Goal: Task Accomplishment & Management: Manage account settings

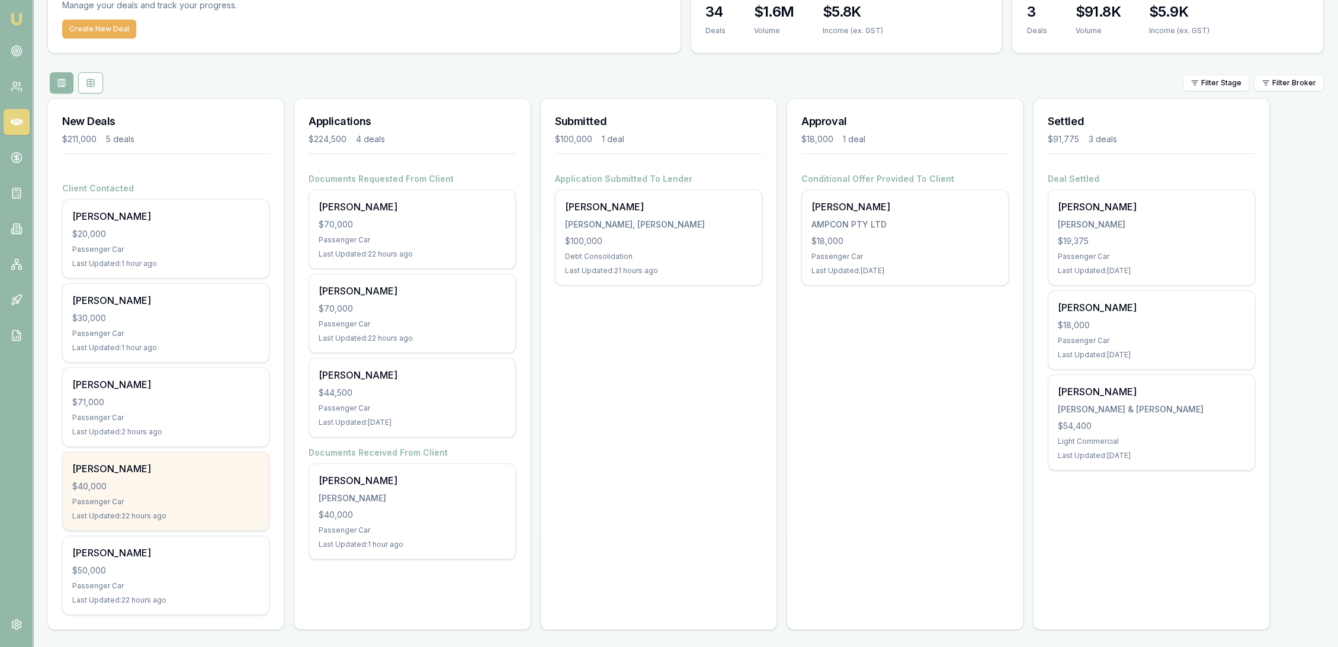
click at [136, 476] on div "Lisa West $40,000 Passenger Car Last Updated: 22 hours ago" at bounding box center [166, 491] width 206 height 78
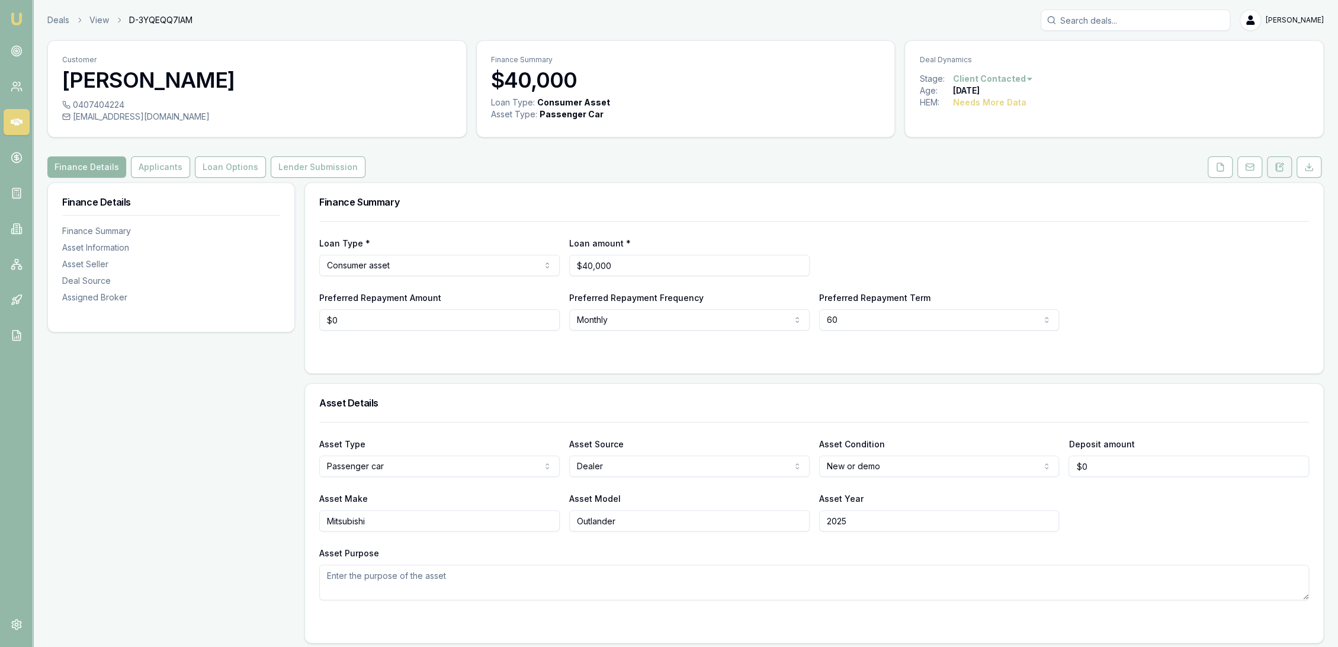
click at [1279, 163] on icon at bounding box center [1280, 167] width 7 height 8
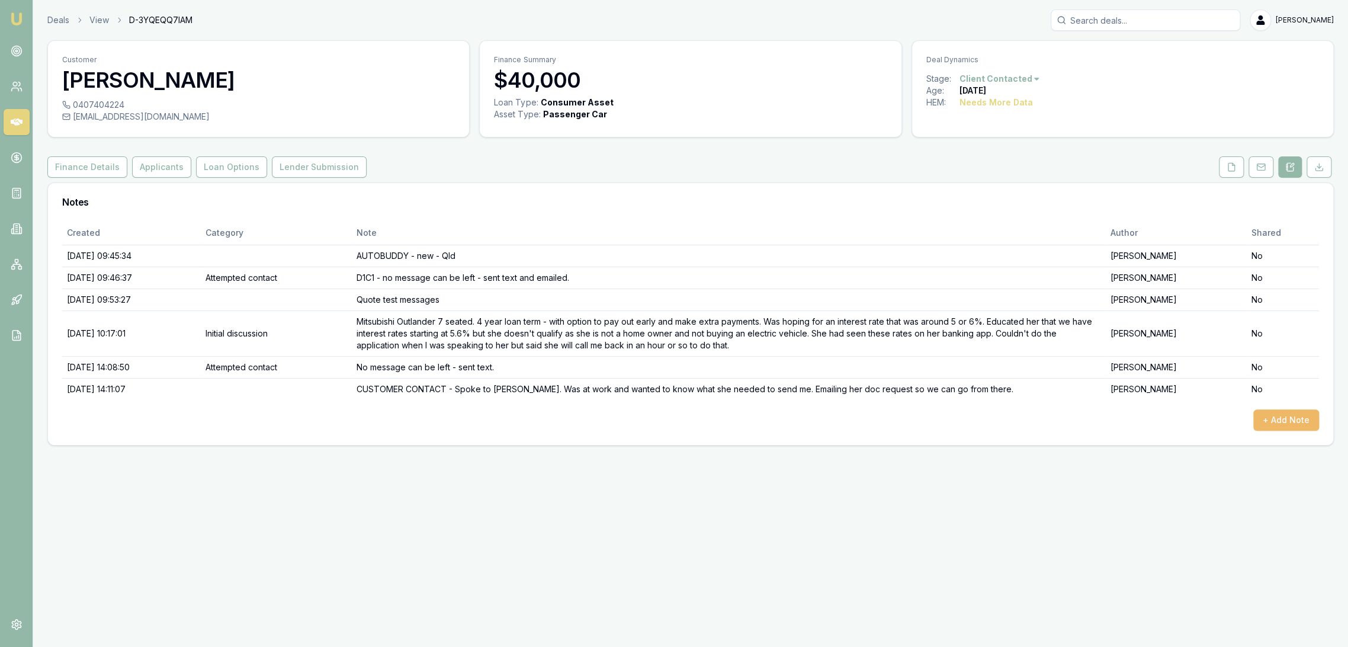
click at [1287, 418] on button "+ Add Note" at bounding box center [1287, 419] width 66 height 21
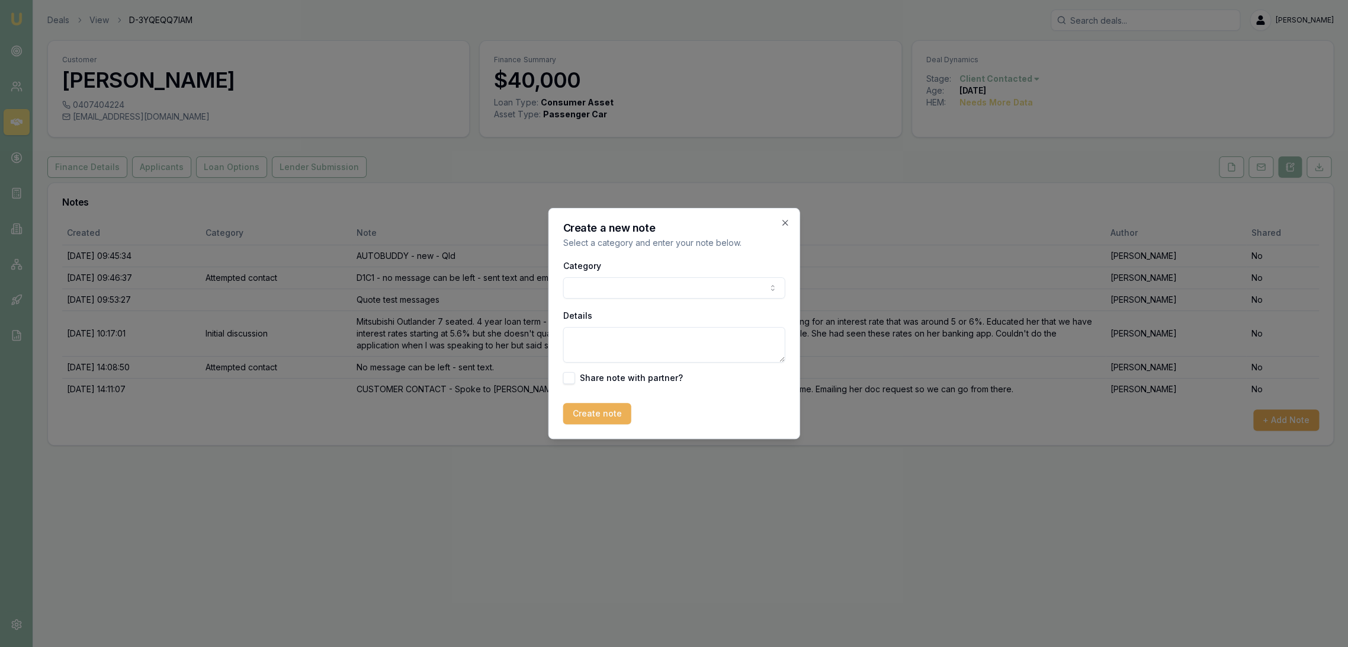
click at [626, 291] on body "Emu Broker Deals View D-3YQEQQ7IAM Robyn Adams Toggle Menu Customer Lisa West 0…" at bounding box center [674, 323] width 1348 height 647
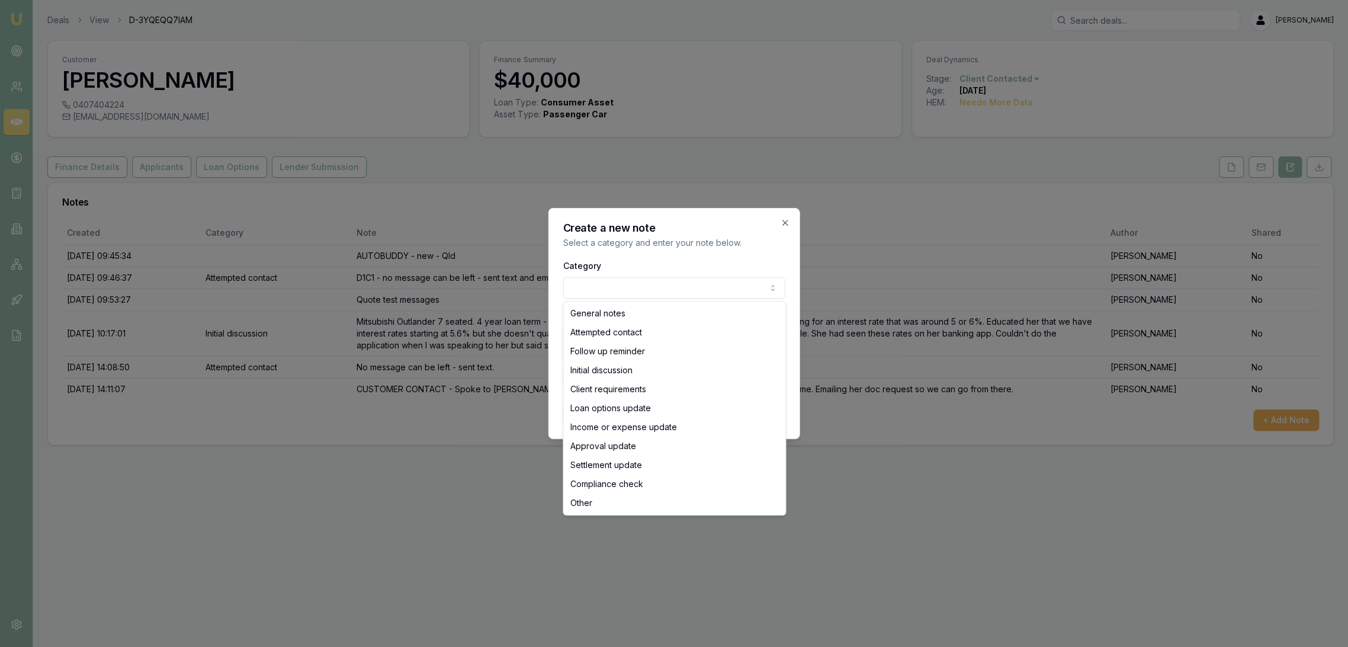
select select "ATTEMPTED_CONTACT"
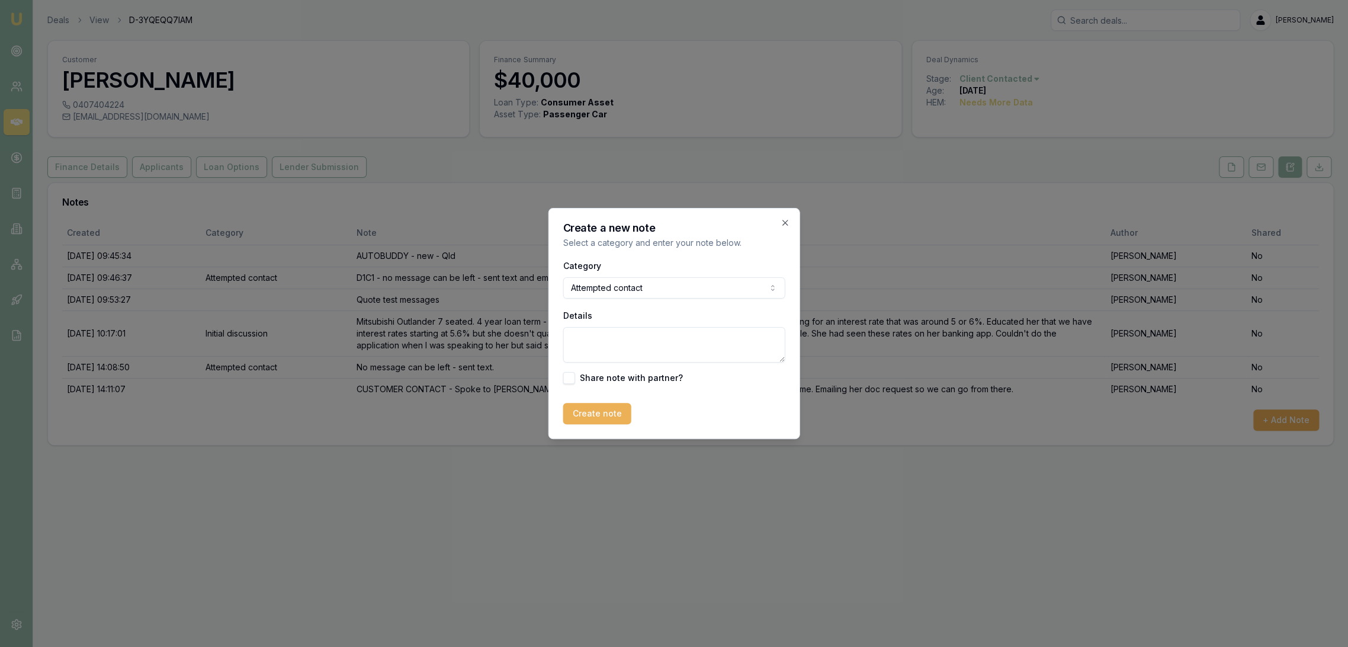
click at [600, 347] on textarea "Details" at bounding box center [674, 345] width 222 height 36
type textarea "N"
type textarea "D2 - no message can be left - sent text."
click at [591, 410] on button "Create note" at bounding box center [597, 413] width 68 height 21
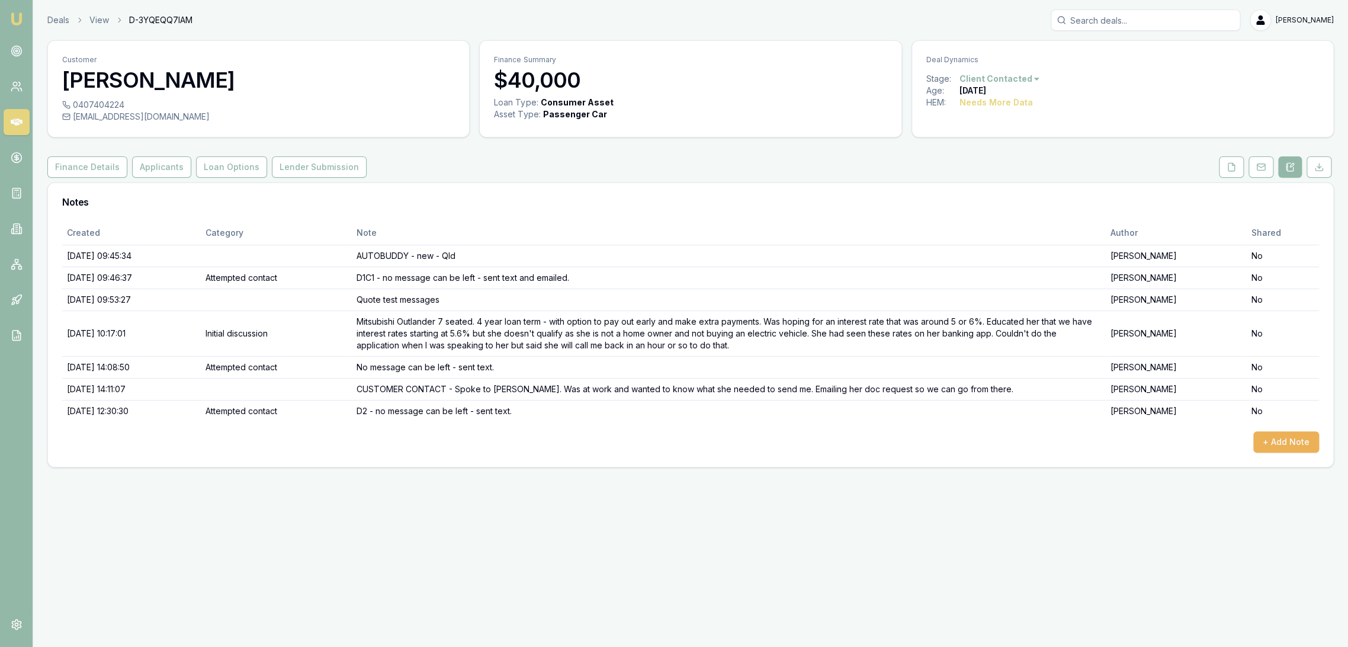
drag, startPoint x: 12, startPoint y: 18, endPoint x: 57, endPoint y: 5, distance: 46.7
click at [12, 18] on img at bounding box center [16, 19] width 14 height 14
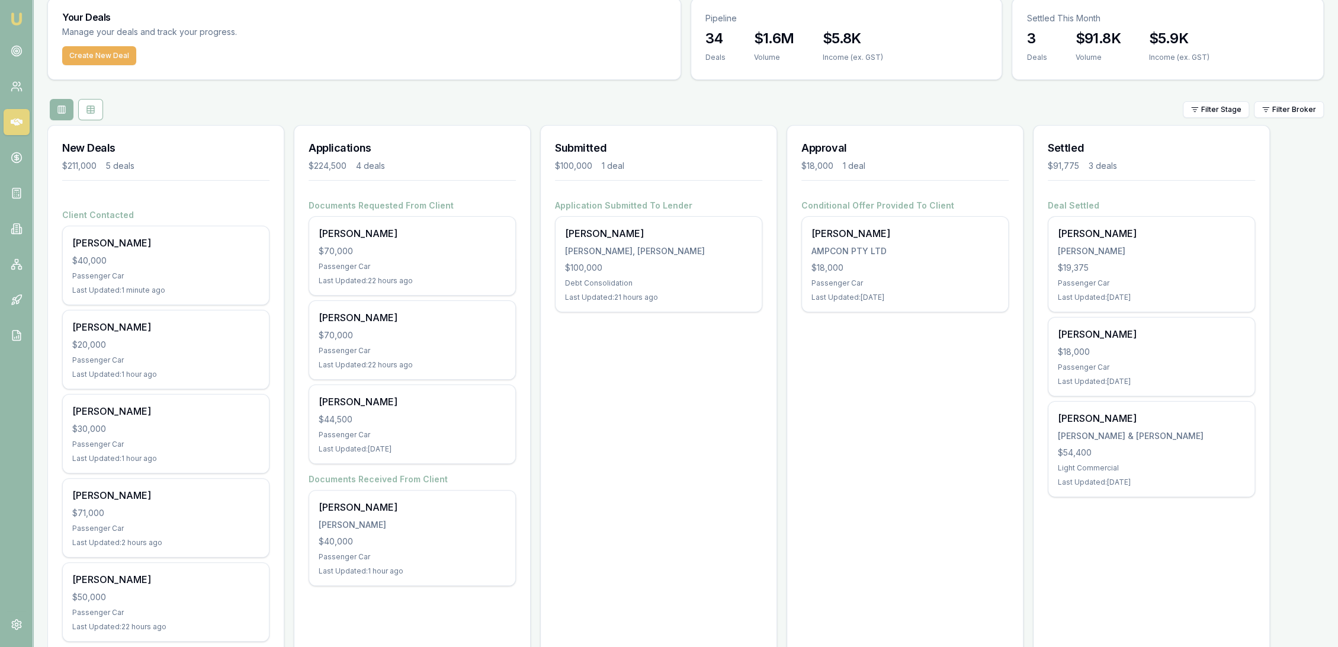
scroll to position [69, 0]
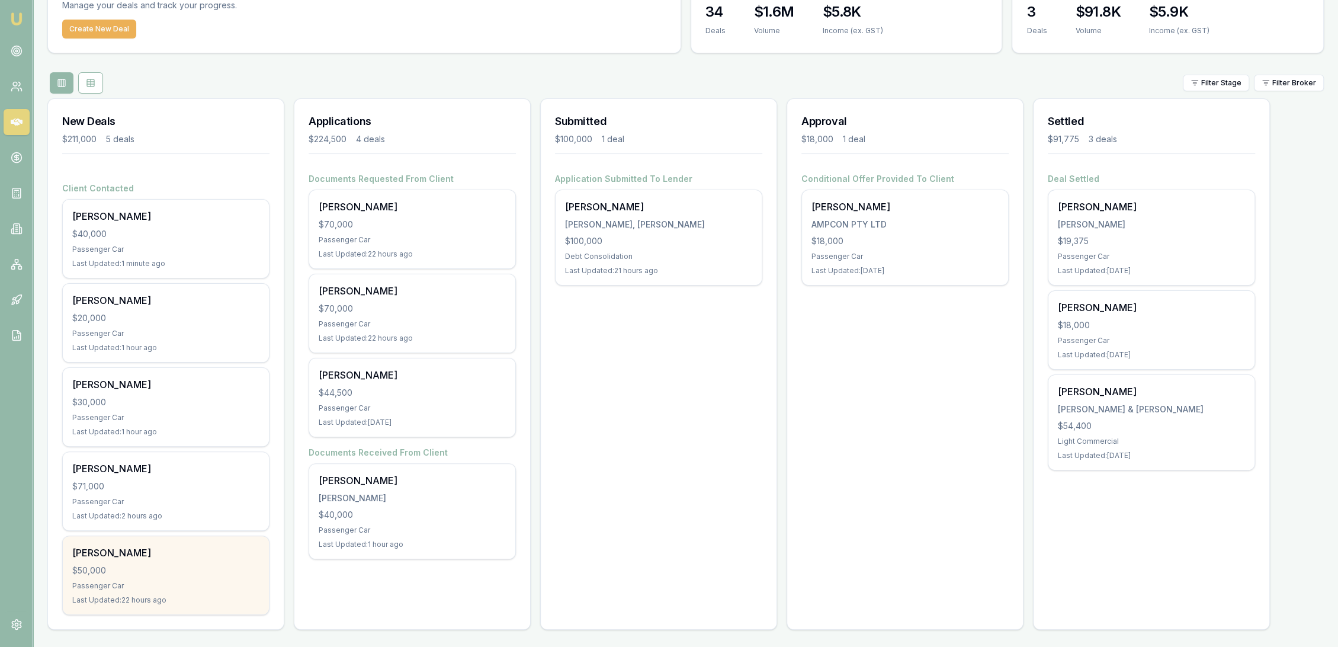
click at [145, 573] on div "$50,000" at bounding box center [165, 571] width 187 height 12
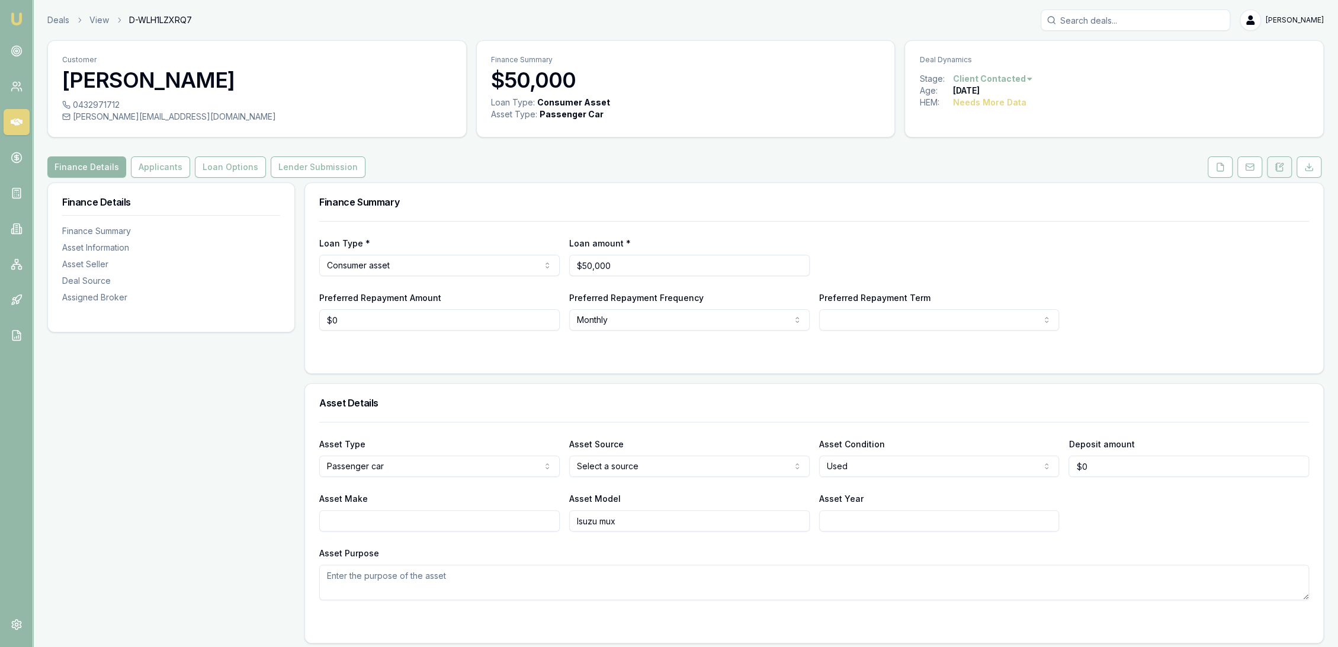
click at [1275, 169] on icon at bounding box center [1279, 166] width 9 height 9
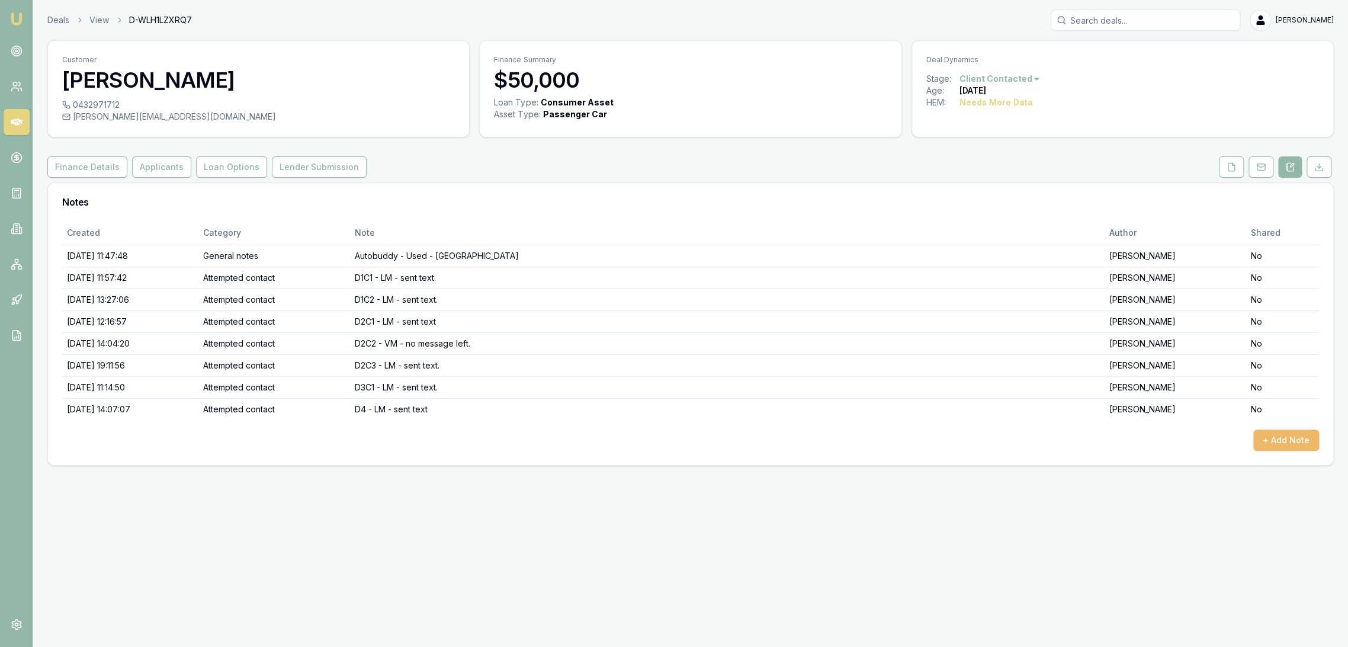
click at [1294, 434] on button "+ Add Note" at bounding box center [1287, 440] width 66 height 21
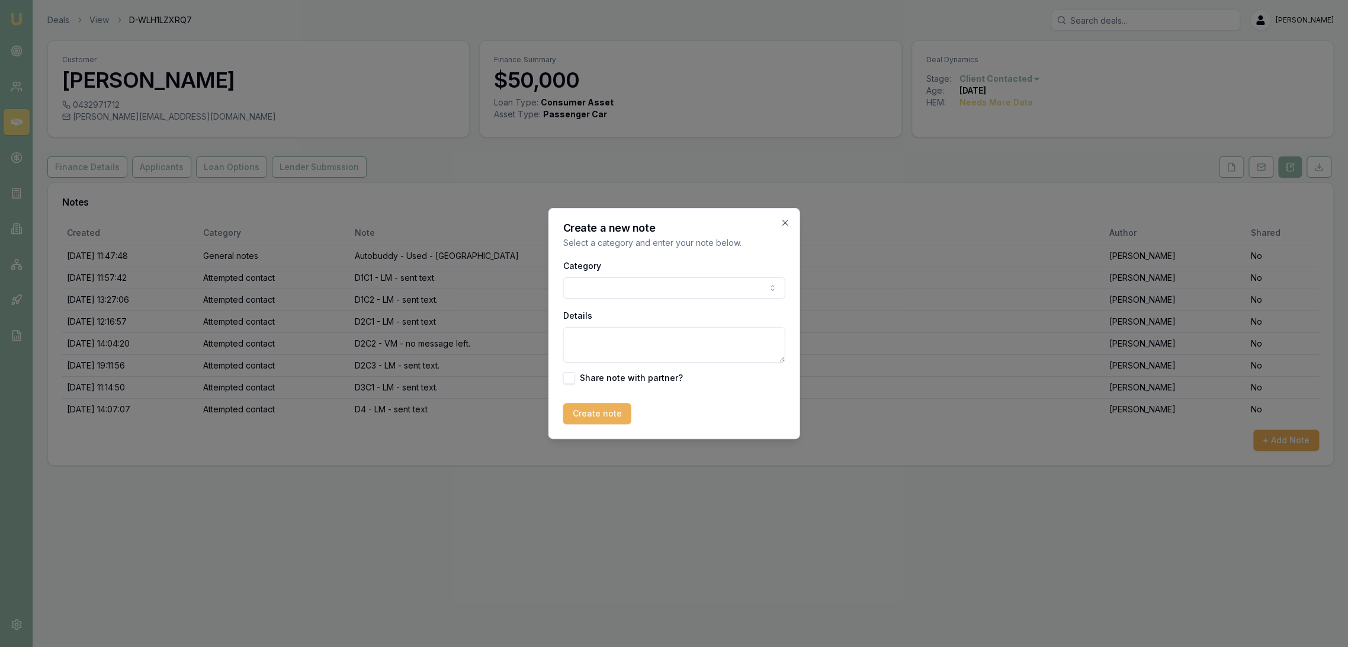
click at [636, 288] on body "Emu Broker Deals View D-WLH1LZXRQ7 Robyn Adams Toggle Menu Customer Scott Montg…" at bounding box center [674, 323] width 1348 height 647
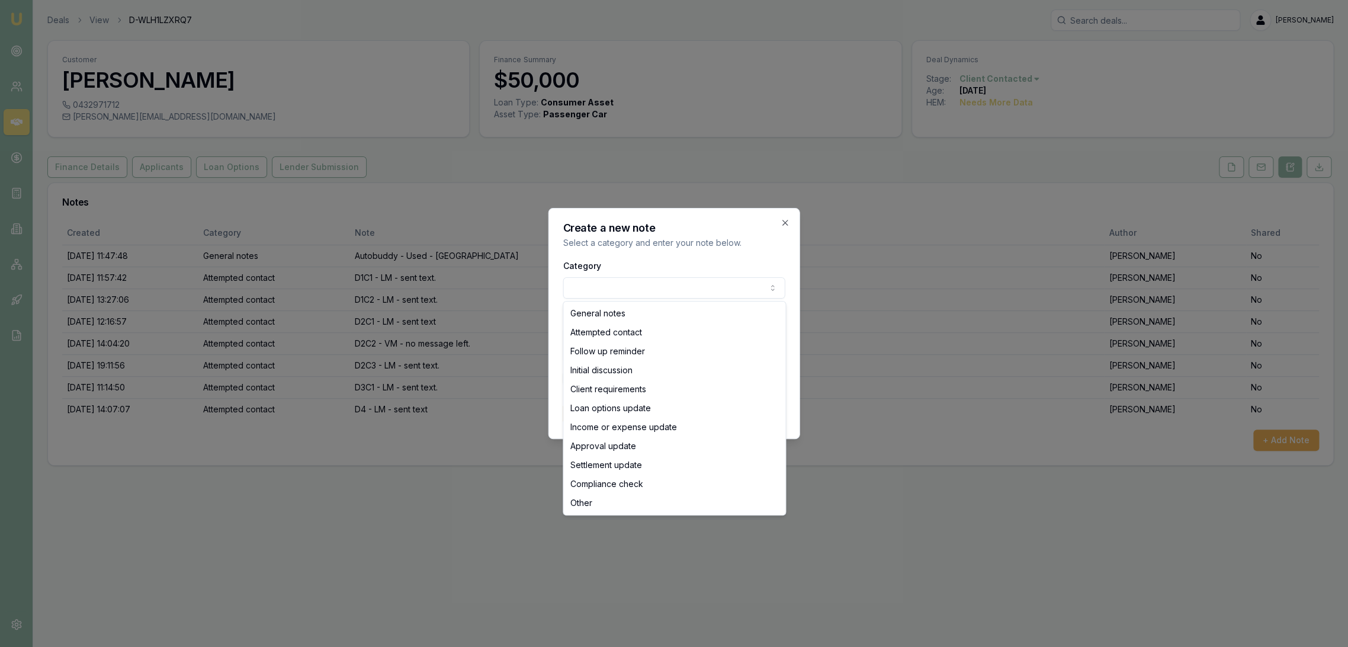
select select "ATTEMPTED_CONTACT"
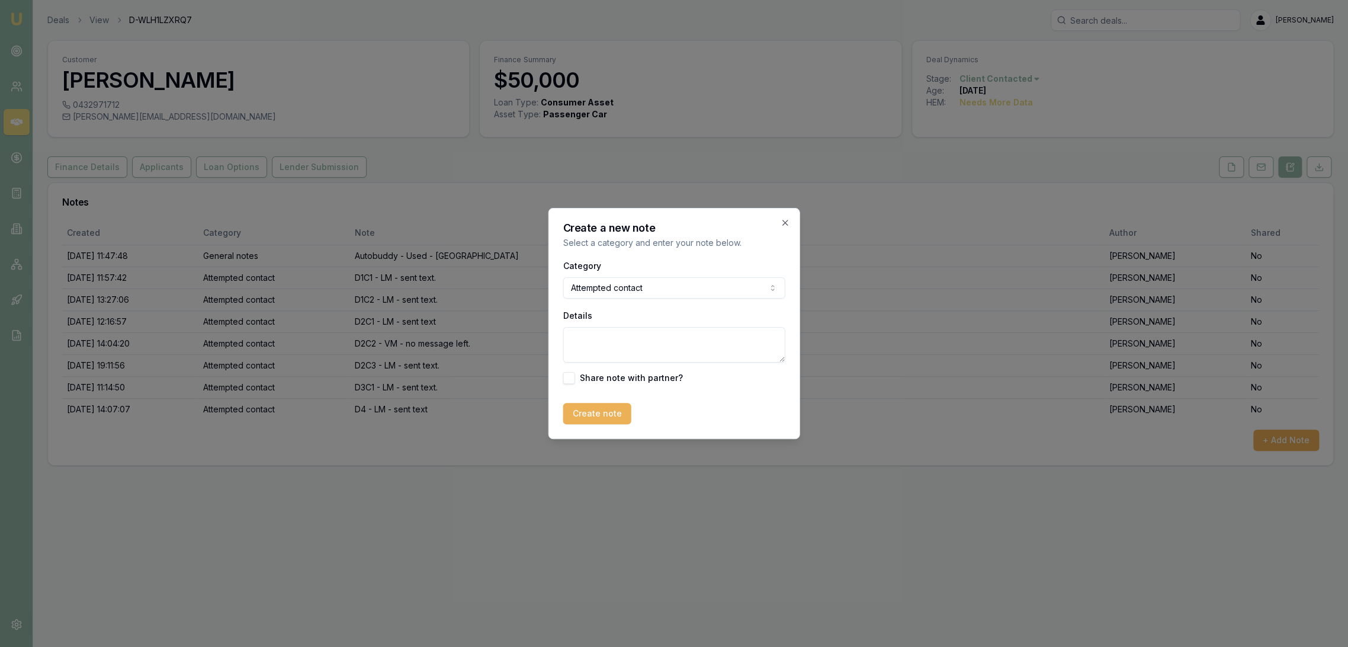
click at [611, 338] on textarea "Details" at bounding box center [674, 345] width 222 height 36
type textarea "D5C1 - LM - sent text"
click at [599, 420] on button "Create note" at bounding box center [597, 413] width 68 height 21
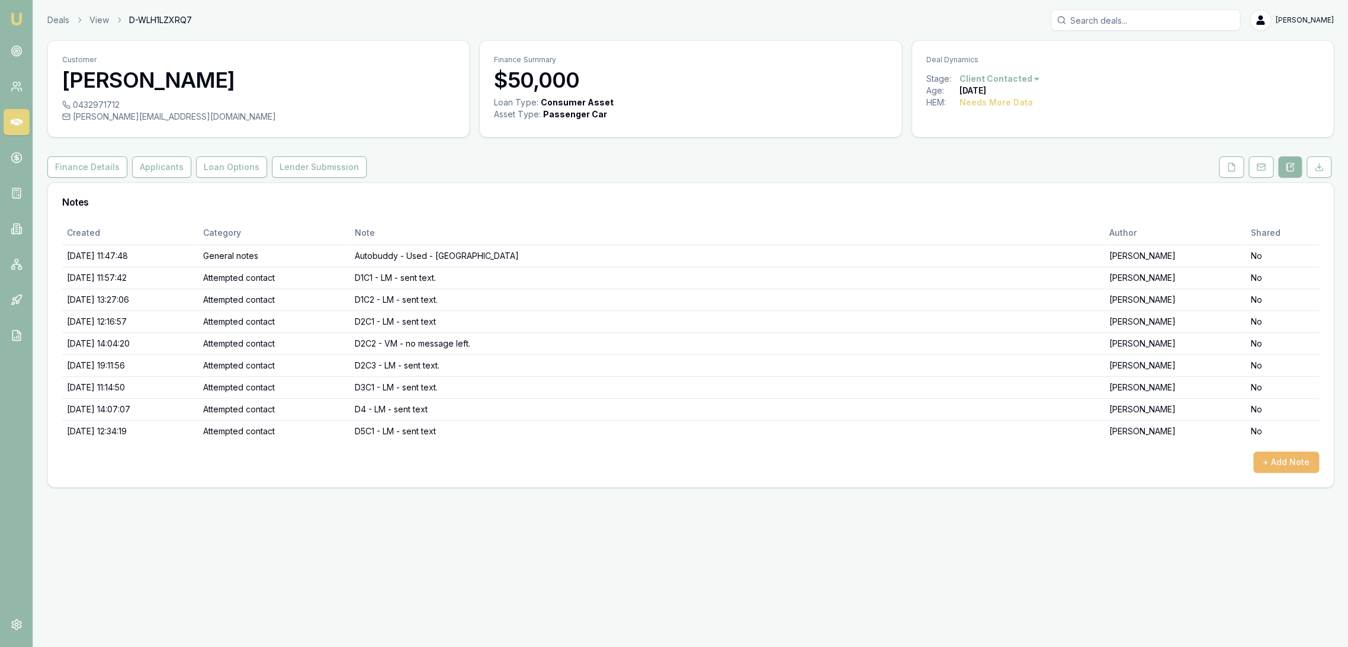
click at [1296, 462] on button "+ Add Note" at bounding box center [1287, 461] width 66 height 21
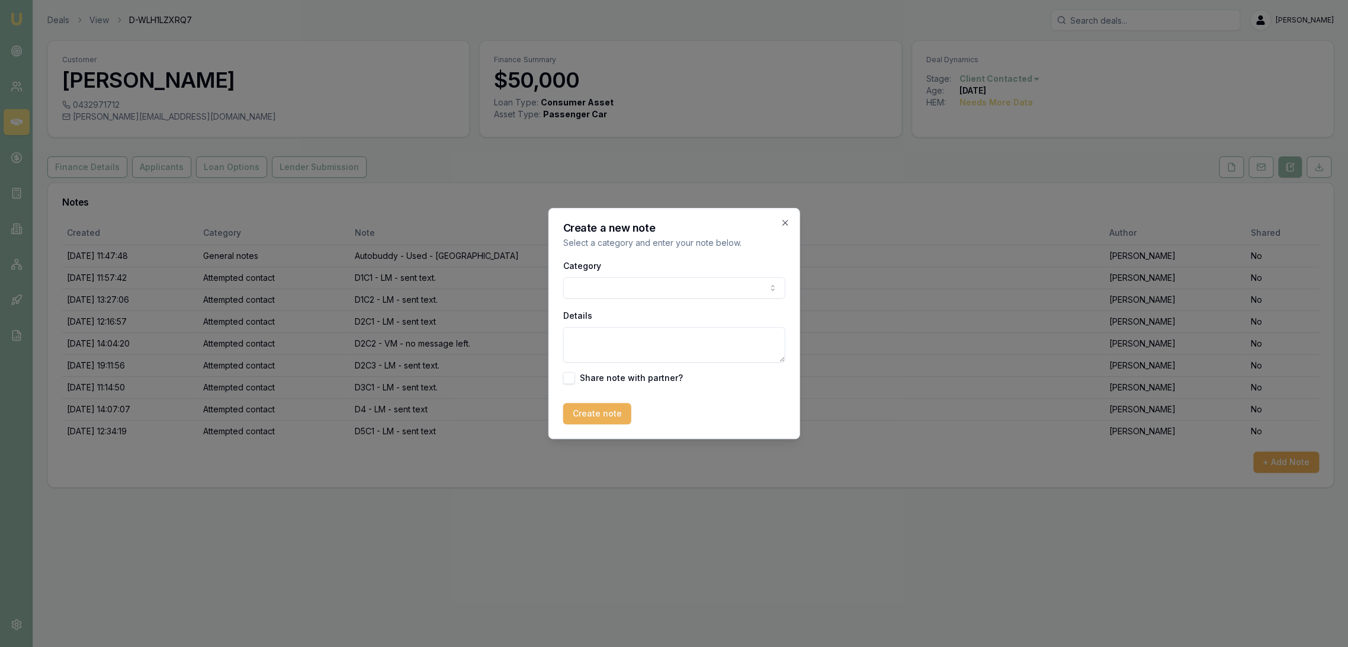
click at [603, 350] on textarea "Details" at bounding box center [674, 345] width 222 height 36
type textarea "L"
type textarea "CLOSING LEAD - no contact"
click at [597, 414] on button "Create note" at bounding box center [597, 413] width 68 height 21
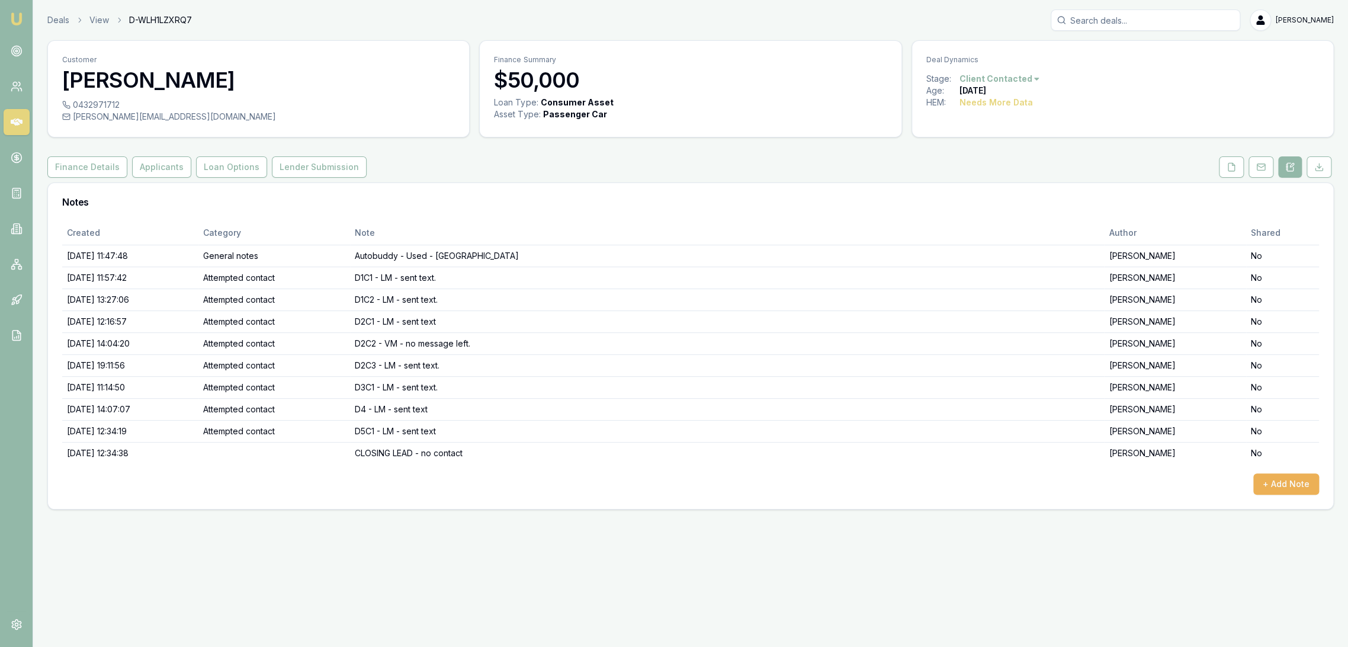
click at [1002, 79] on html "Emu Broker Deals View D-WLH1LZXRQ7 Robyn Adams Toggle Menu Customer Scott Montg…" at bounding box center [674, 323] width 1348 height 647
click at [988, 207] on div "- No Contact" at bounding box center [997, 213] width 70 height 19
click at [14, 14] on img at bounding box center [16, 19] width 14 height 14
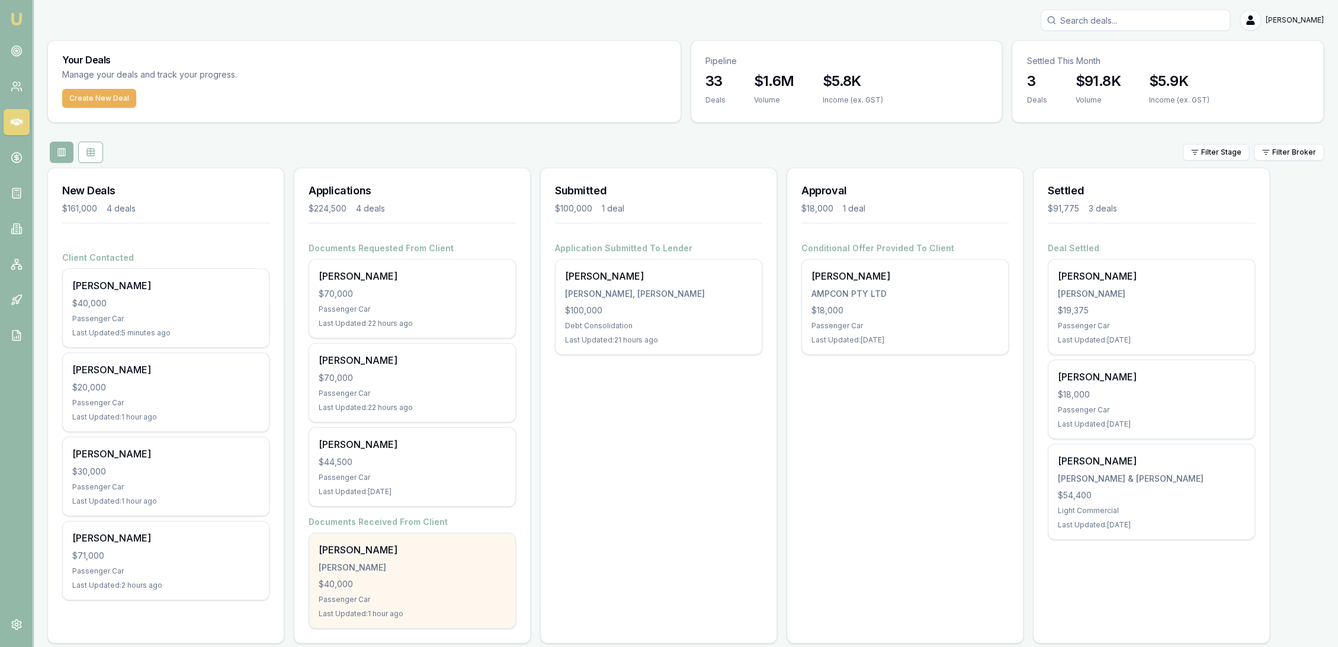
click at [382, 562] on div "[PERSON_NAME]" at bounding box center [412, 568] width 187 height 12
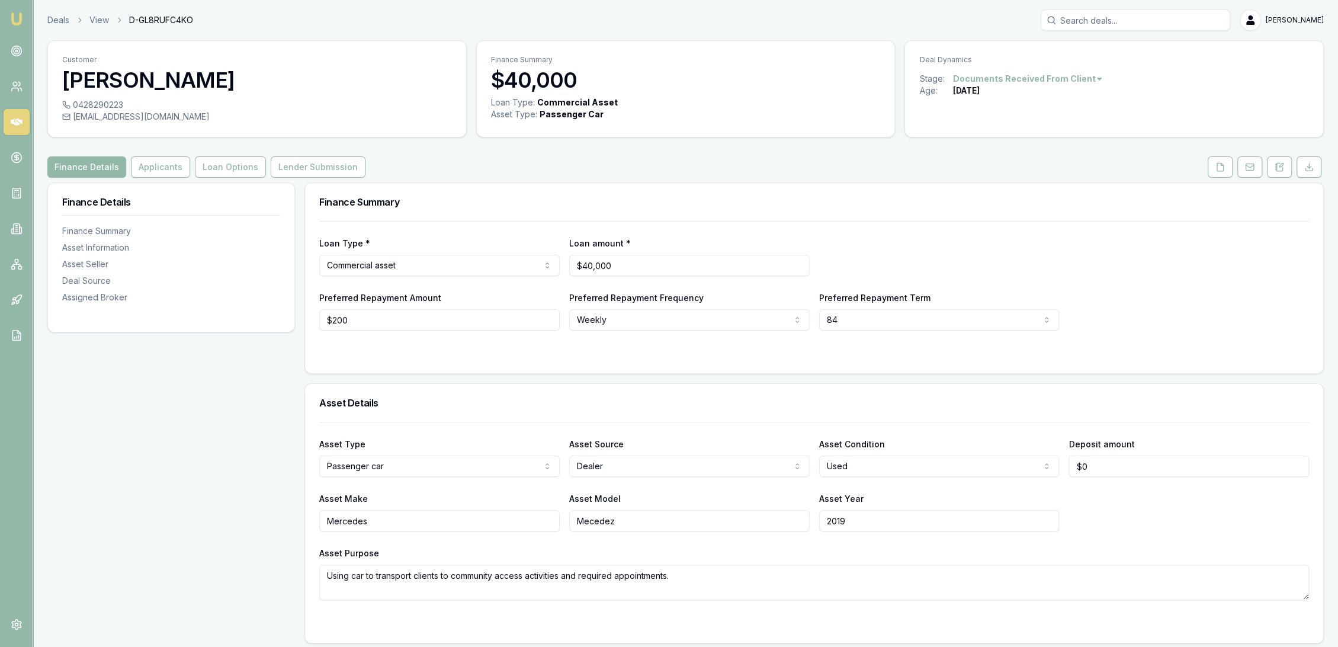
drag, startPoint x: 1283, startPoint y: 171, endPoint x: 1219, endPoint y: 235, distance: 91.3
click at [1283, 170] on icon at bounding box center [1279, 166] width 9 height 9
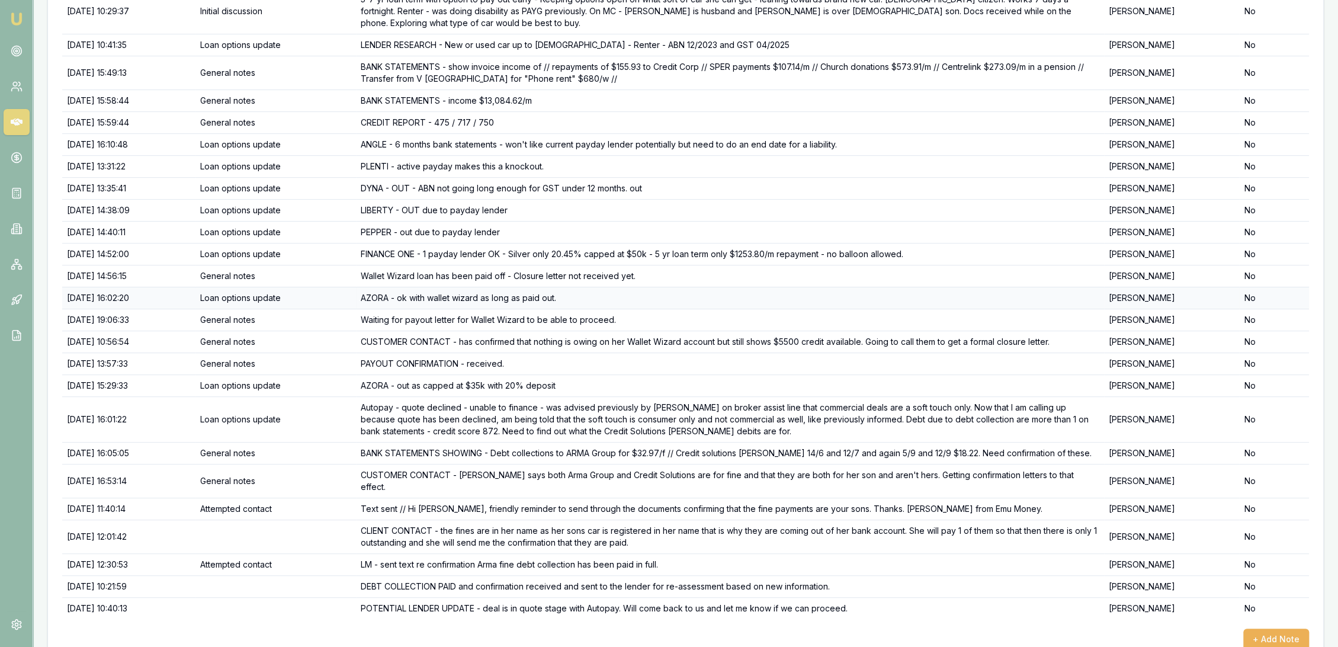
scroll to position [323, 0]
click at [1074, 226] on td "PEPPER - out due to payday lender" at bounding box center [730, 231] width 748 height 22
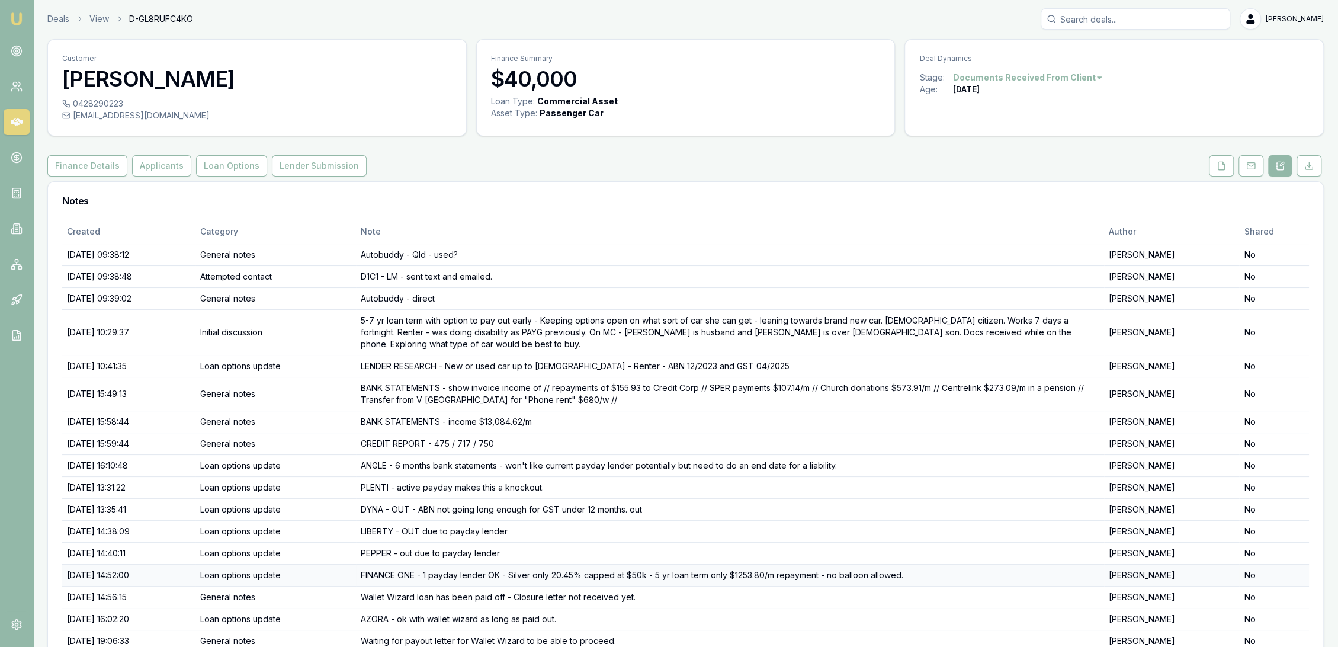
scroll to position [0, 0]
click at [157, 172] on button "Applicants" at bounding box center [161, 166] width 59 height 21
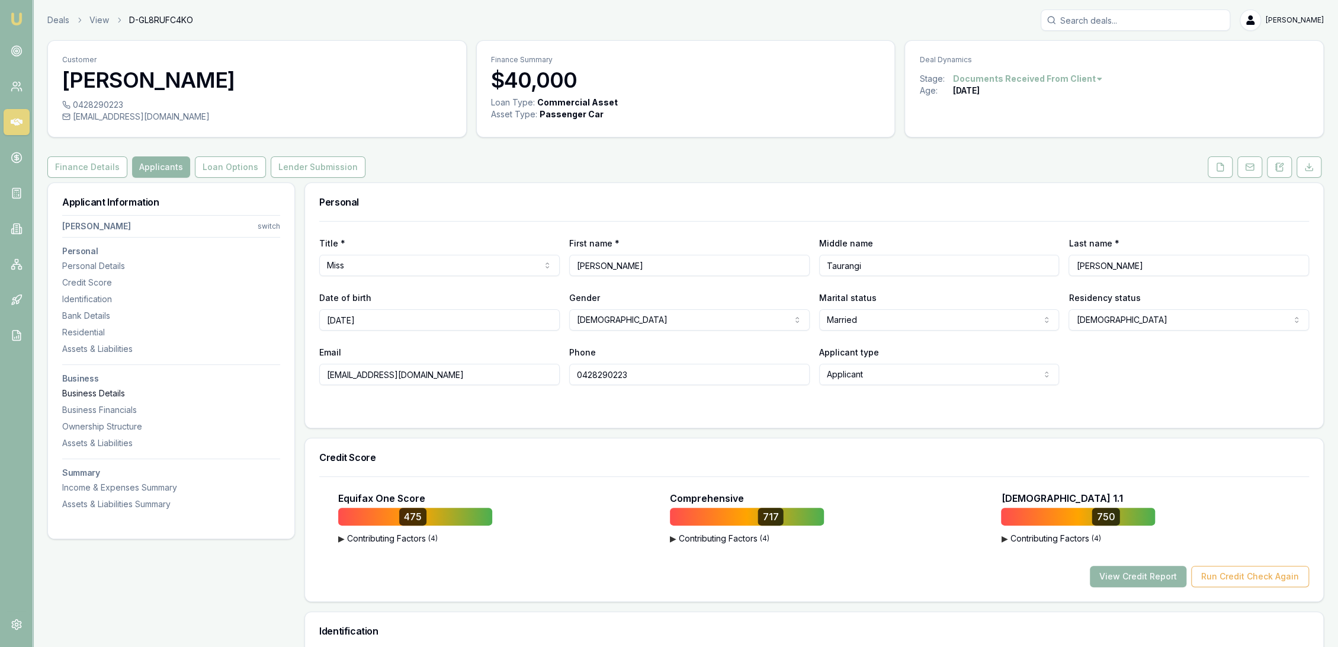
click at [129, 392] on div "Business Details" at bounding box center [171, 393] width 218 height 12
click at [1277, 162] on icon at bounding box center [1279, 166] width 9 height 9
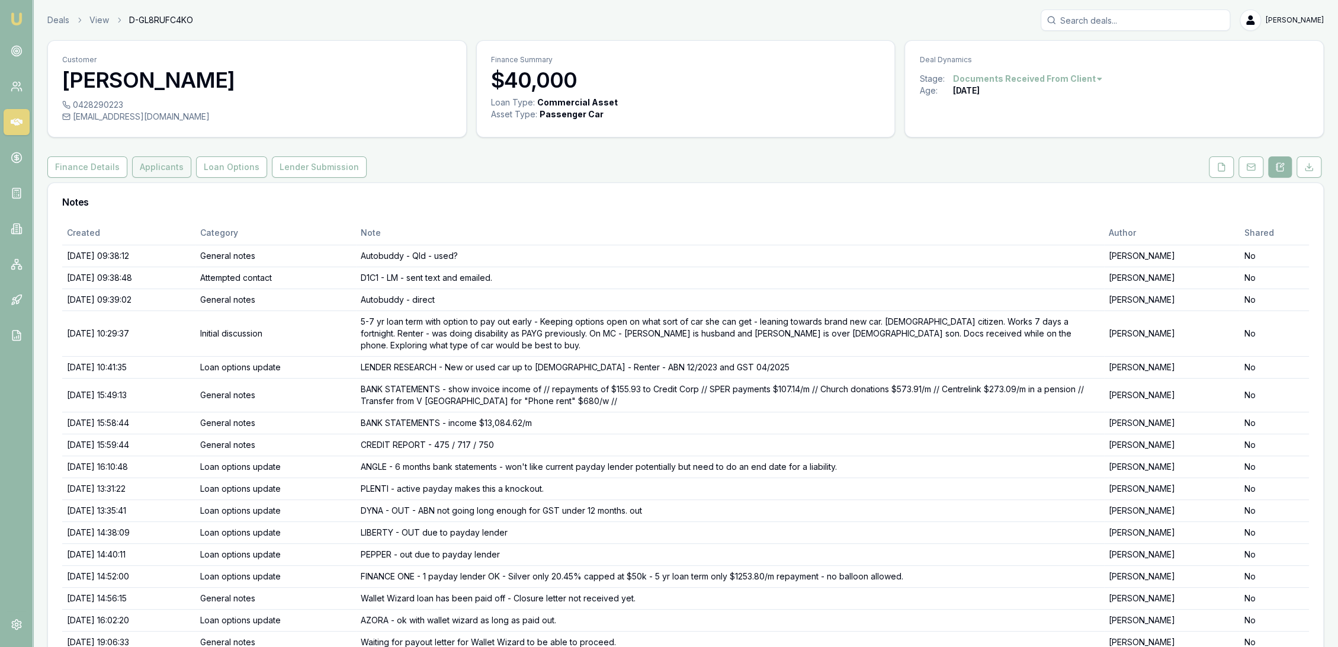
click at [148, 174] on button "Applicants" at bounding box center [161, 166] width 59 height 21
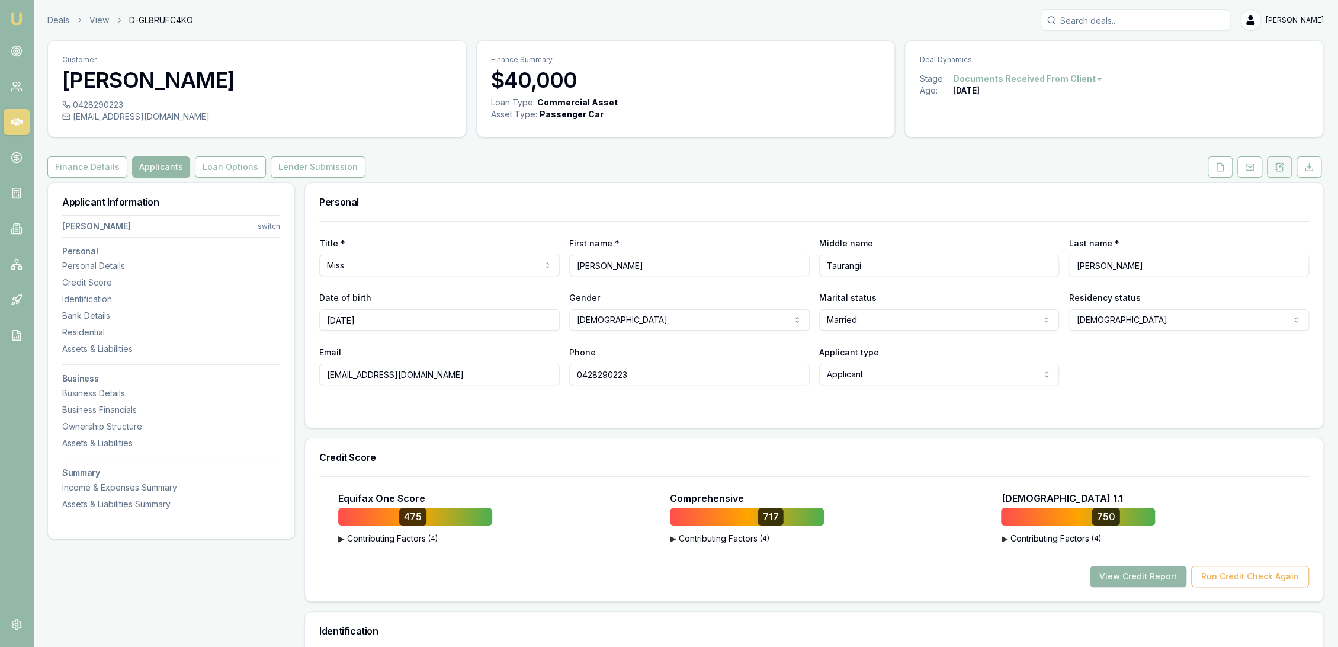
click at [1287, 172] on button at bounding box center [1279, 166] width 25 height 21
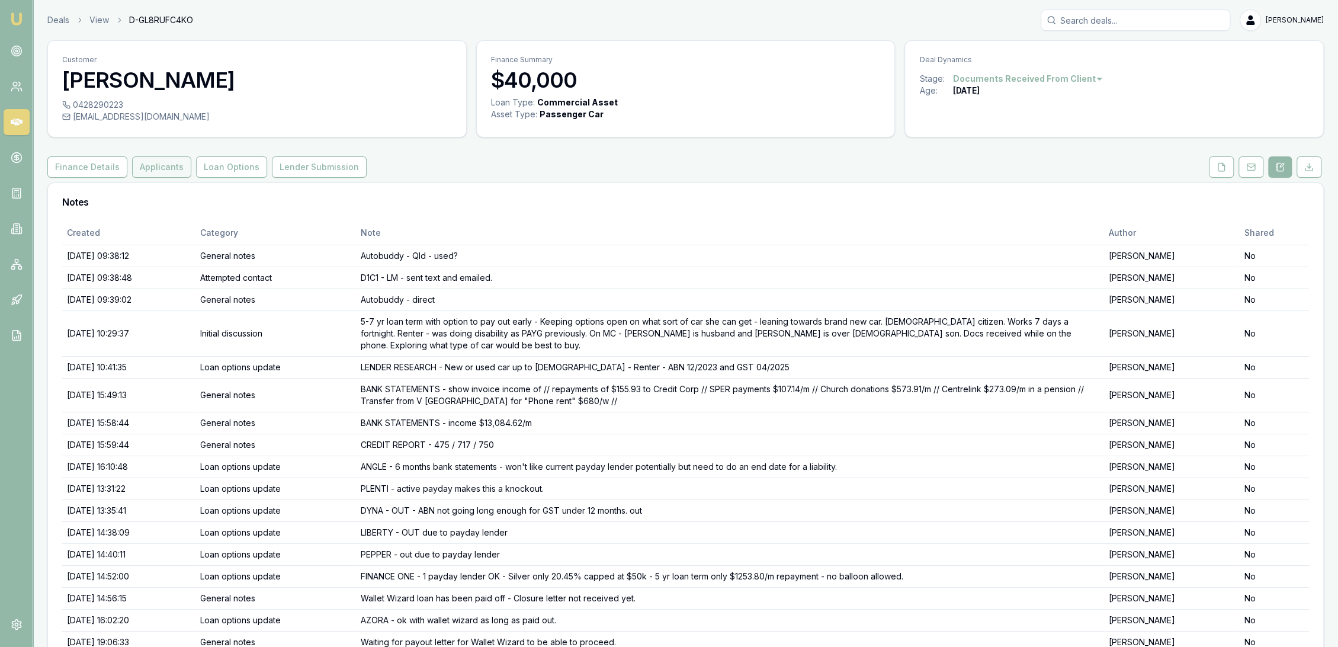
click at [160, 163] on button "Applicants" at bounding box center [161, 166] width 59 height 21
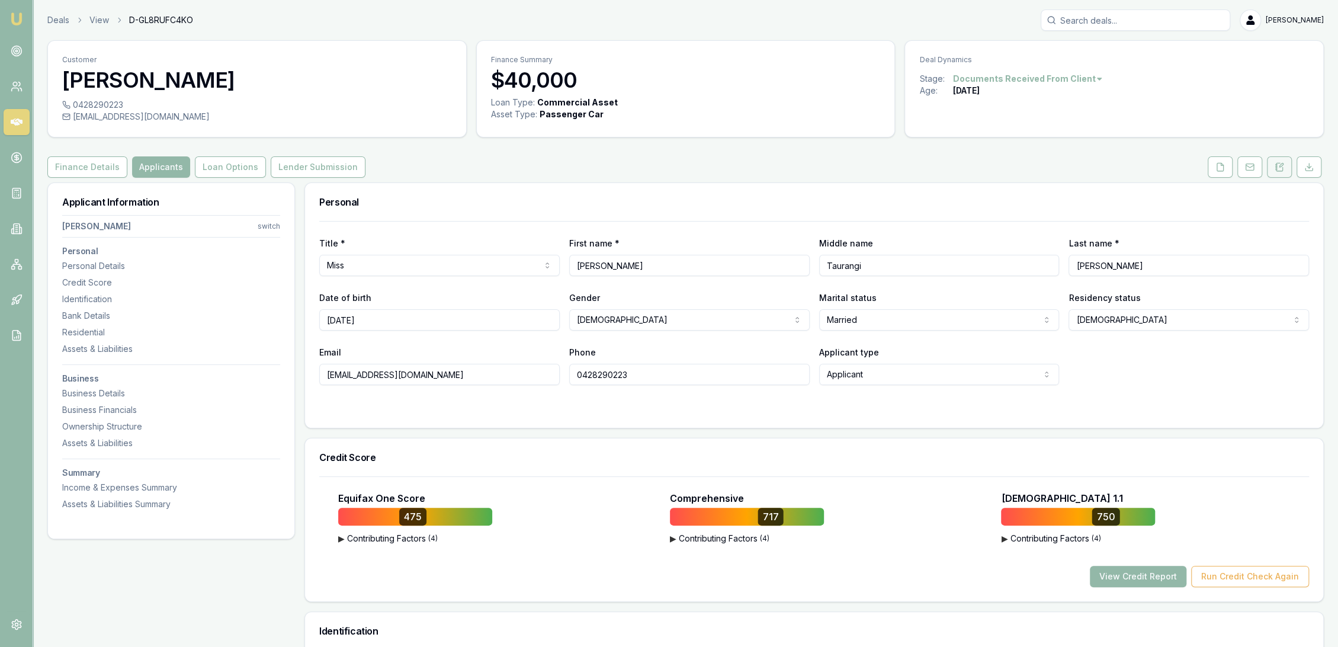
click at [1279, 162] on icon at bounding box center [1279, 166] width 9 height 9
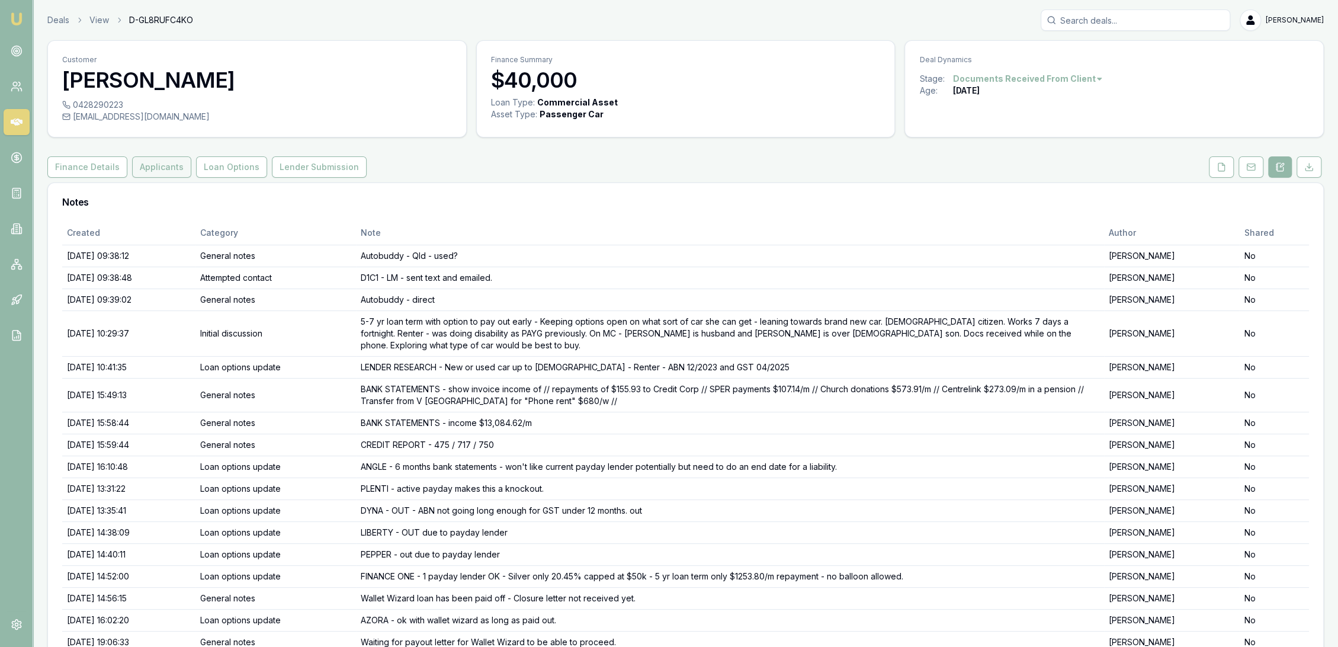
click at [138, 165] on button "Applicants" at bounding box center [161, 166] width 59 height 21
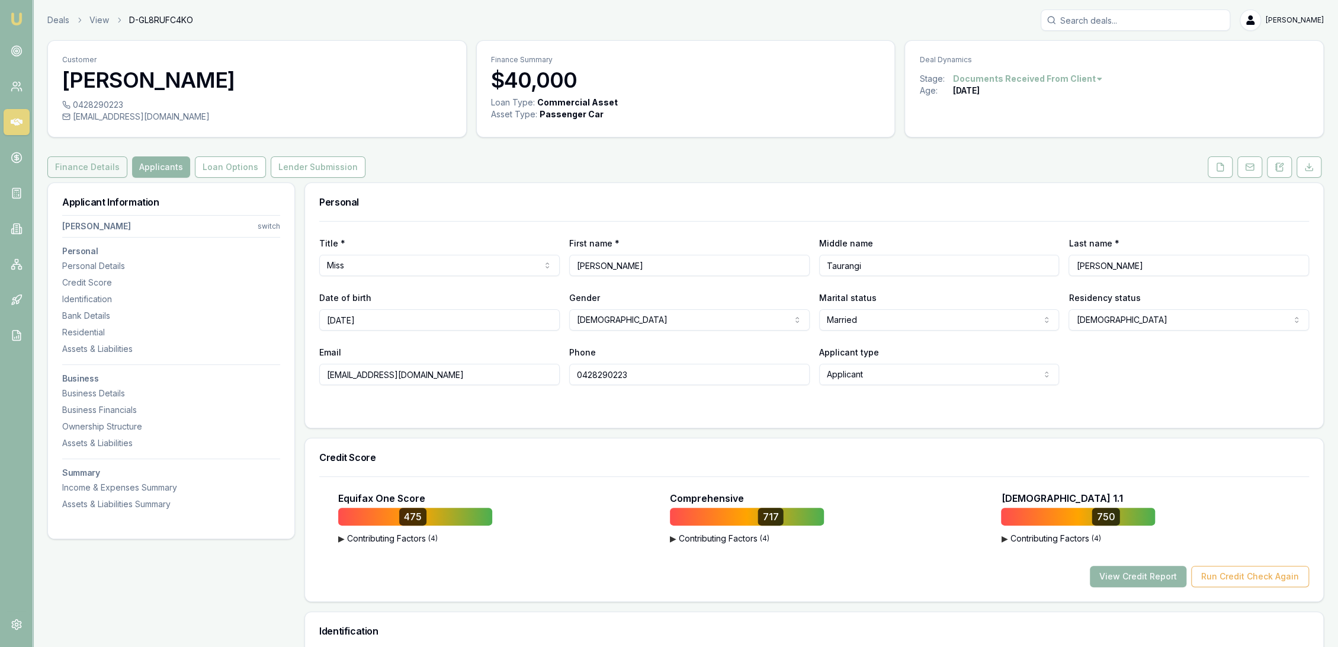
click at [93, 163] on button "Finance Details" at bounding box center [87, 166] width 80 height 21
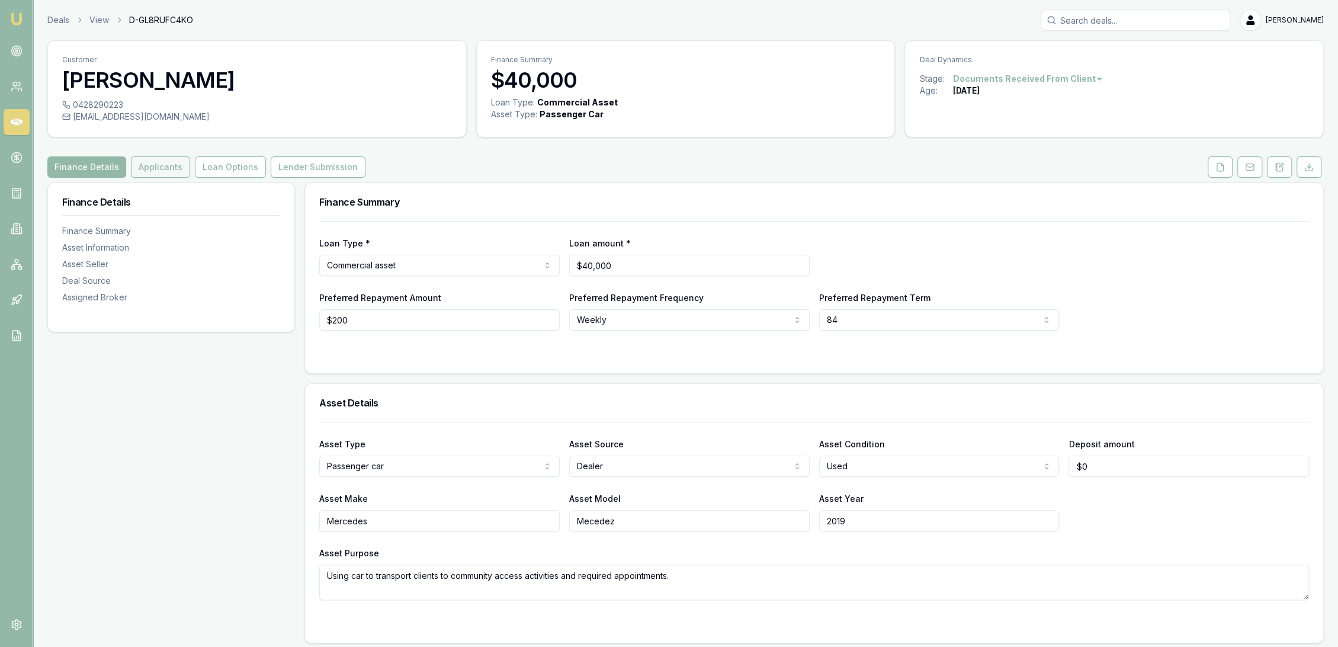
click at [142, 165] on button "Applicants" at bounding box center [160, 166] width 59 height 21
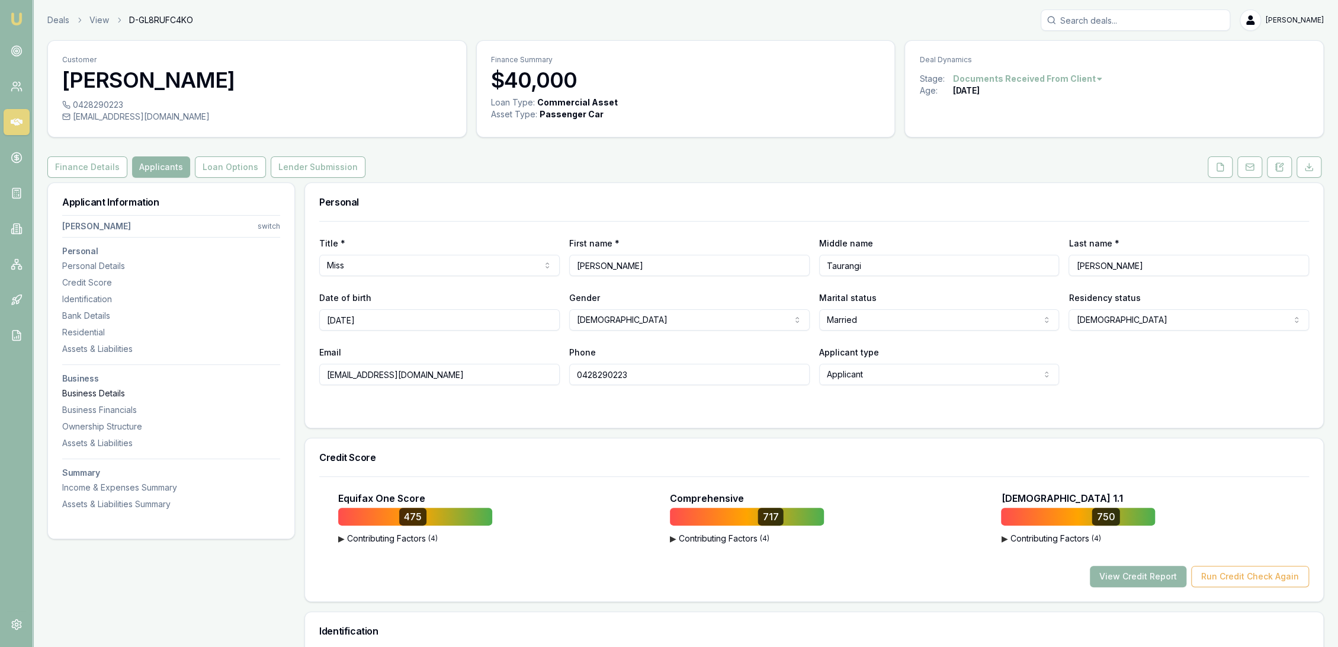
click at [85, 394] on div "Business Details" at bounding box center [171, 393] width 218 height 12
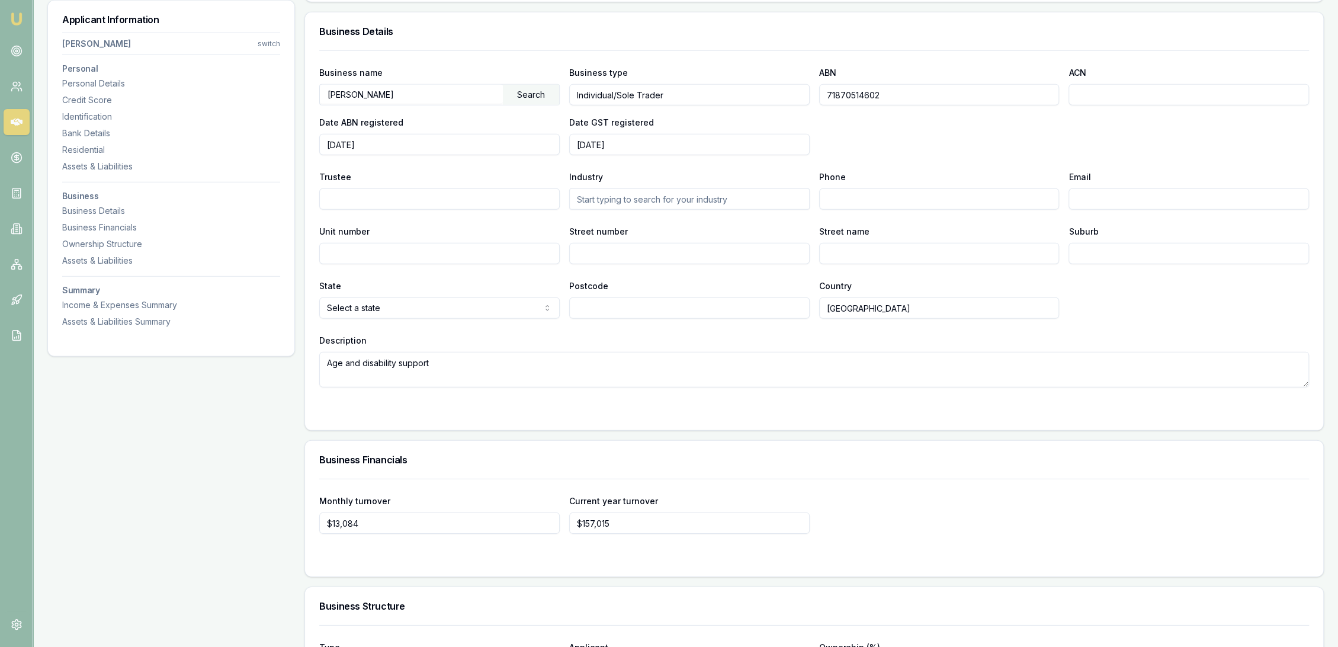
scroll to position [2998, 0]
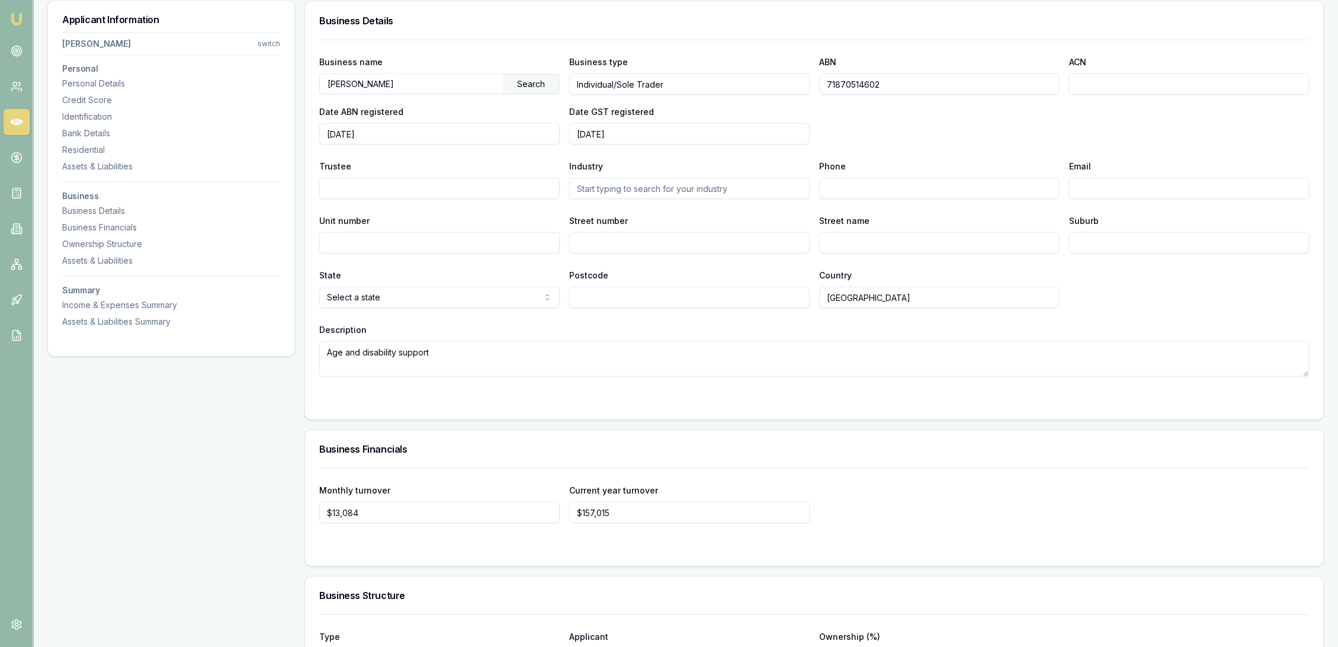
drag, startPoint x: 870, startPoint y: 88, endPoint x: 787, endPoint y: 88, distance: 82.9
click at [787, 88] on div "Business name ISAAC, ANNABELLE Search Business type Individual/Sole Trader ABN …" at bounding box center [814, 100] width 990 height 90
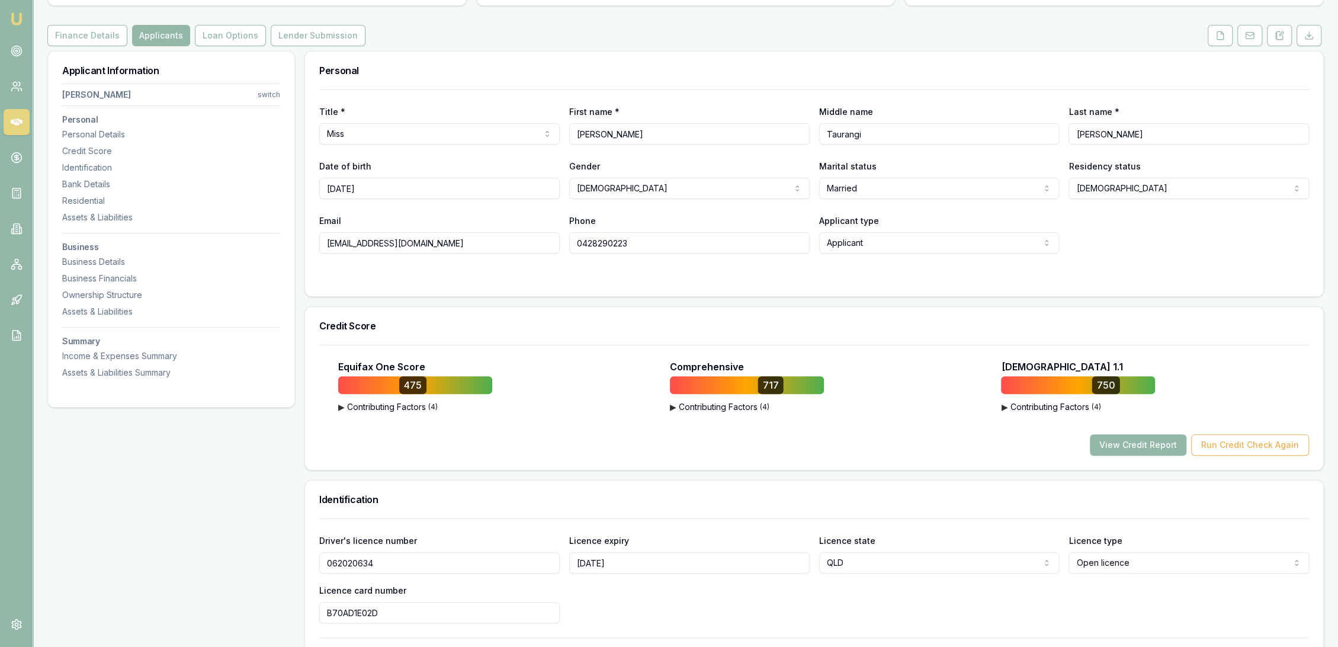
scroll to position [102, 0]
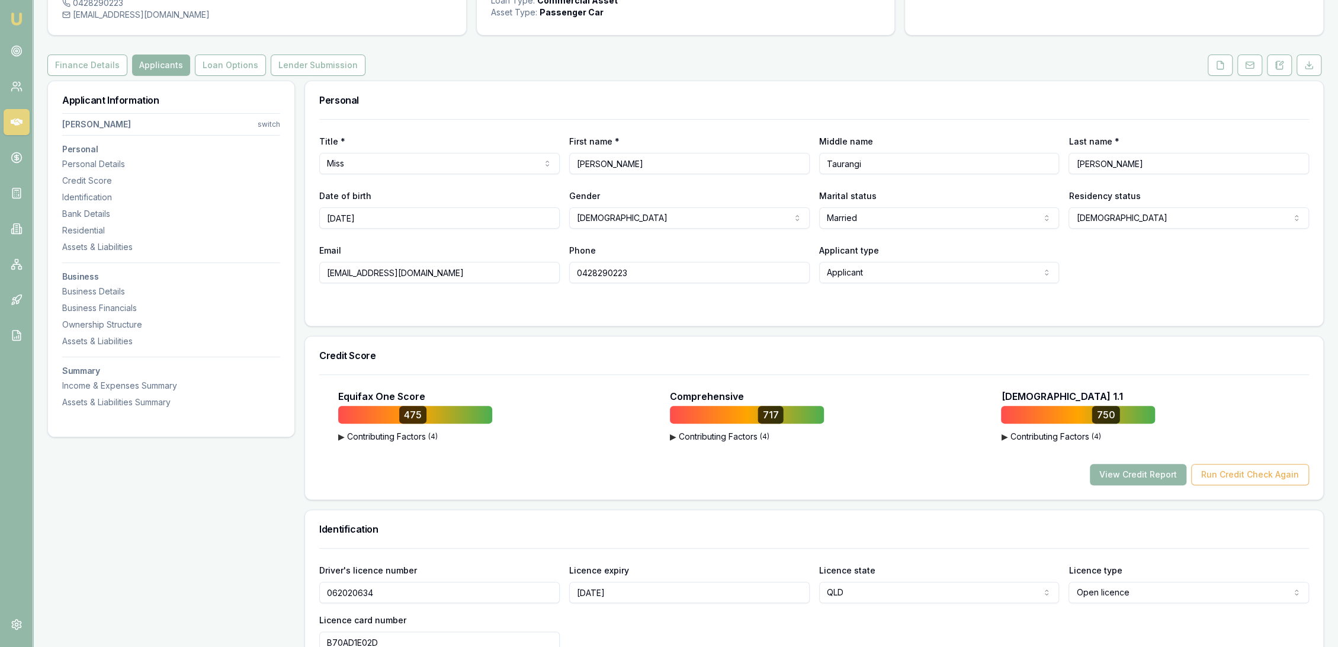
drag, startPoint x: 469, startPoint y: 268, endPoint x: 319, endPoint y: 274, distance: 150.6
click at [319, 274] on input "[EMAIL_ADDRESS][DOMAIN_NAME]" at bounding box center [439, 272] width 241 height 21
drag, startPoint x: 646, startPoint y: 274, endPoint x: 566, endPoint y: 277, distance: 80.1
click at [566, 277] on div "Email annabelle.isaac07@outlook.com Phone 0428290223 Applicant type Applicant A…" at bounding box center [814, 263] width 990 height 40
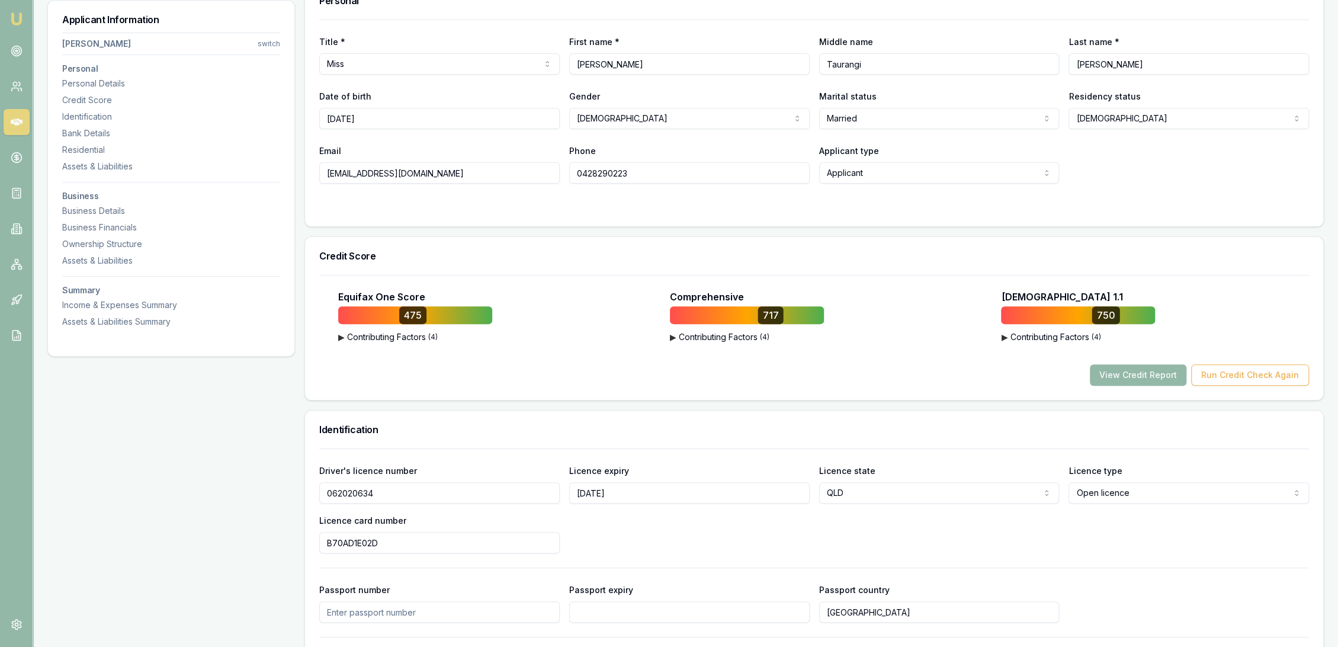
scroll to position [233, 0]
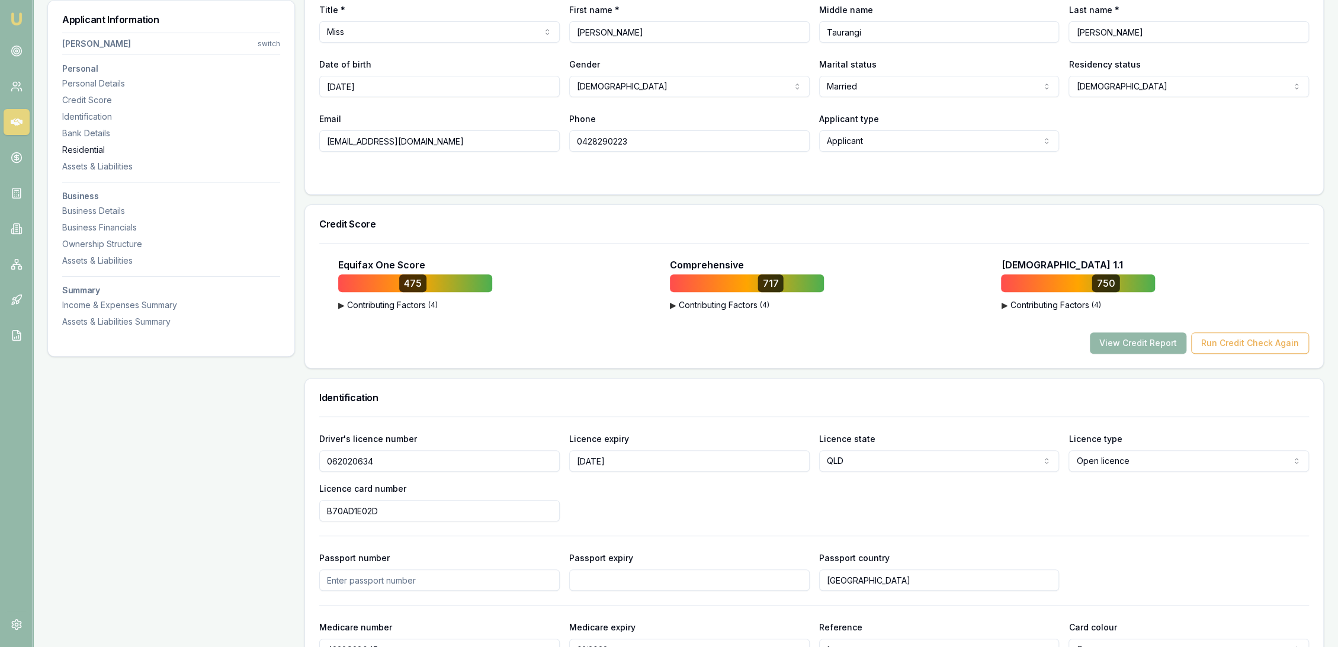
click at [85, 146] on div "Residential" at bounding box center [171, 150] width 218 height 12
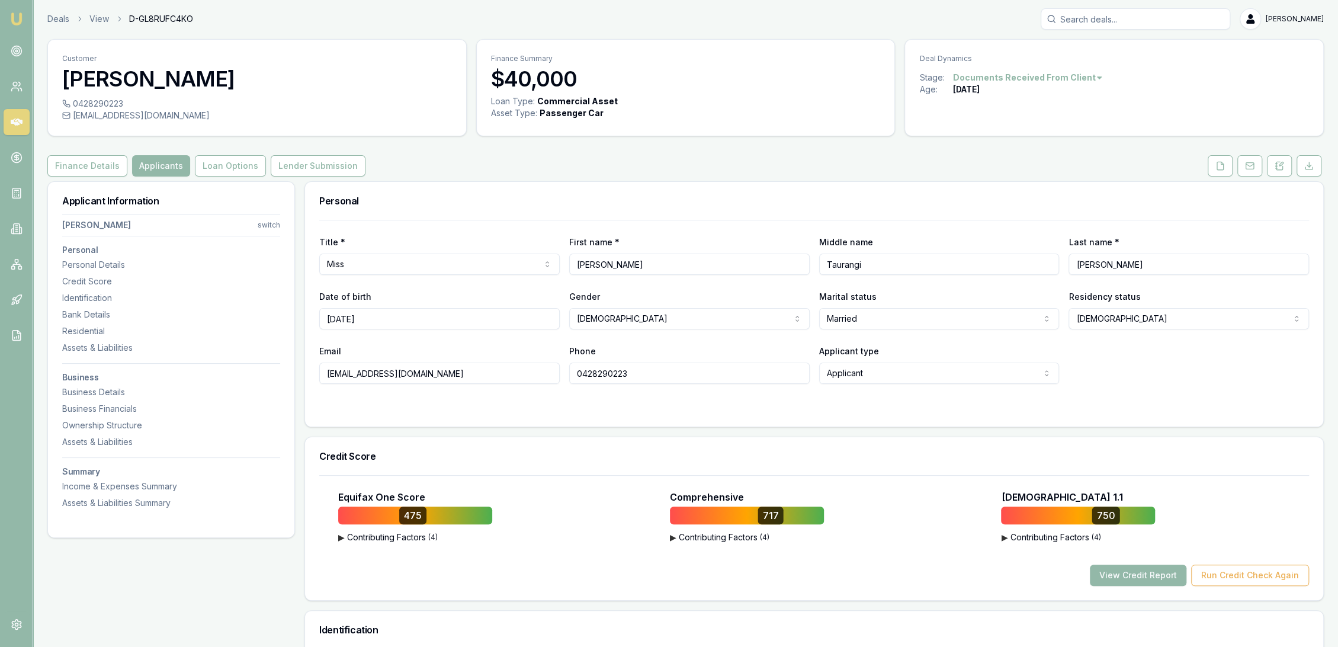
scroll to position [0, 0]
click at [1275, 165] on icon at bounding box center [1279, 166] width 9 height 9
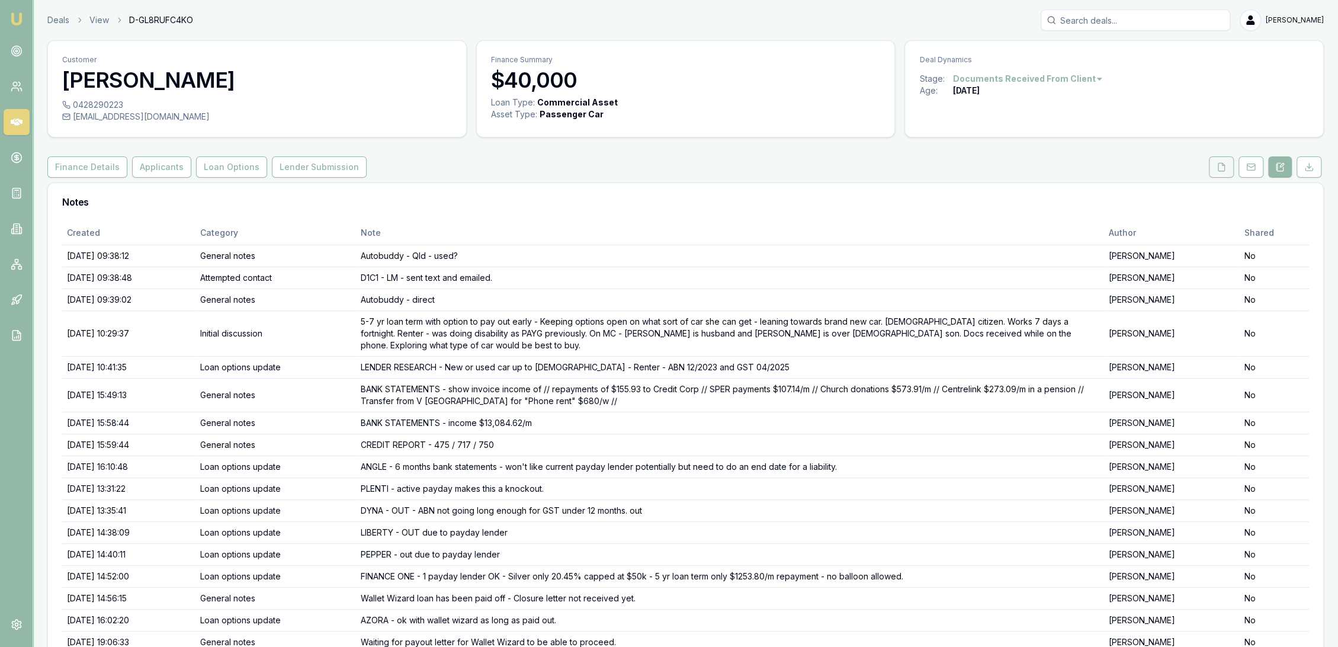
click at [1224, 165] on polyline at bounding box center [1223, 164] width 2 height 2
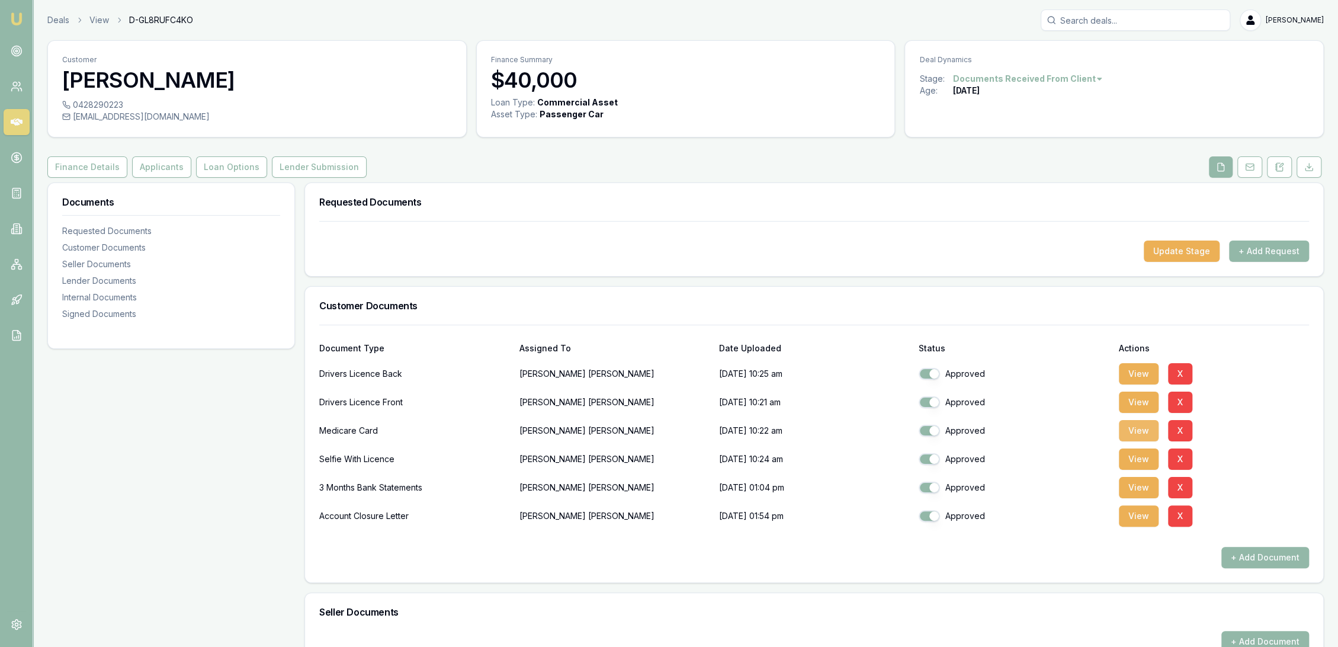
drag, startPoint x: 1143, startPoint y: 429, endPoint x: 1029, endPoint y: 446, distance: 115.0
click at [1141, 428] on button "View" at bounding box center [1139, 430] width 40 height 21
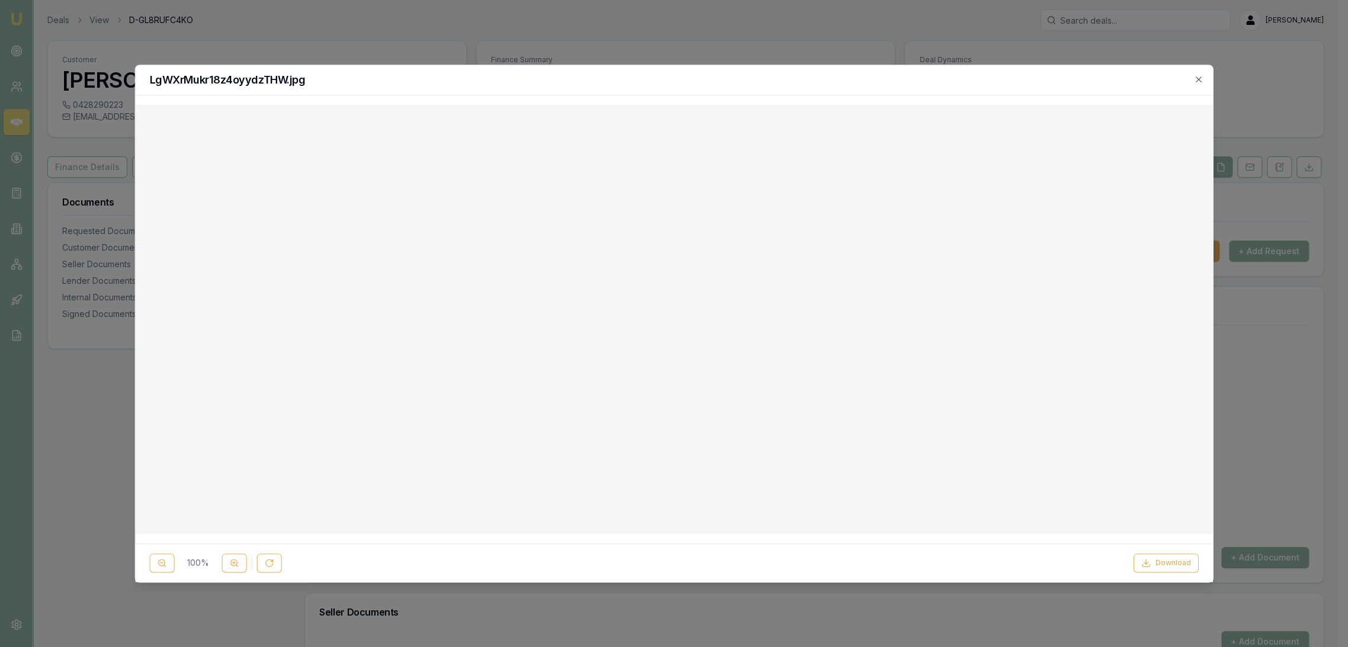
click at [1199, 73] on div "LgWXrMukr18z4oyydzTHW.jpg" at bounding box center [675, 80] width 1078 height 30
click at [1197, 80] on icon "button" at bounding box center [1198, 79] width 9 height 9
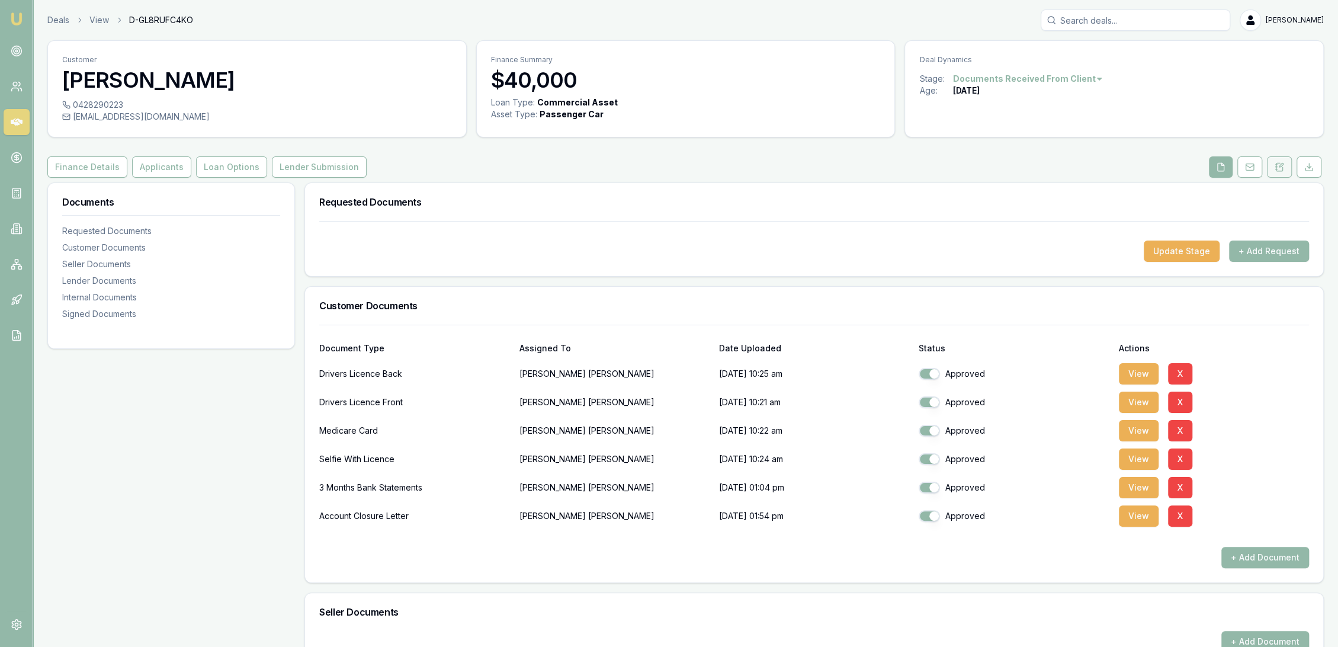
click at [1280, 168] on icon at bounding box center [1279, 166] width 9 height 9
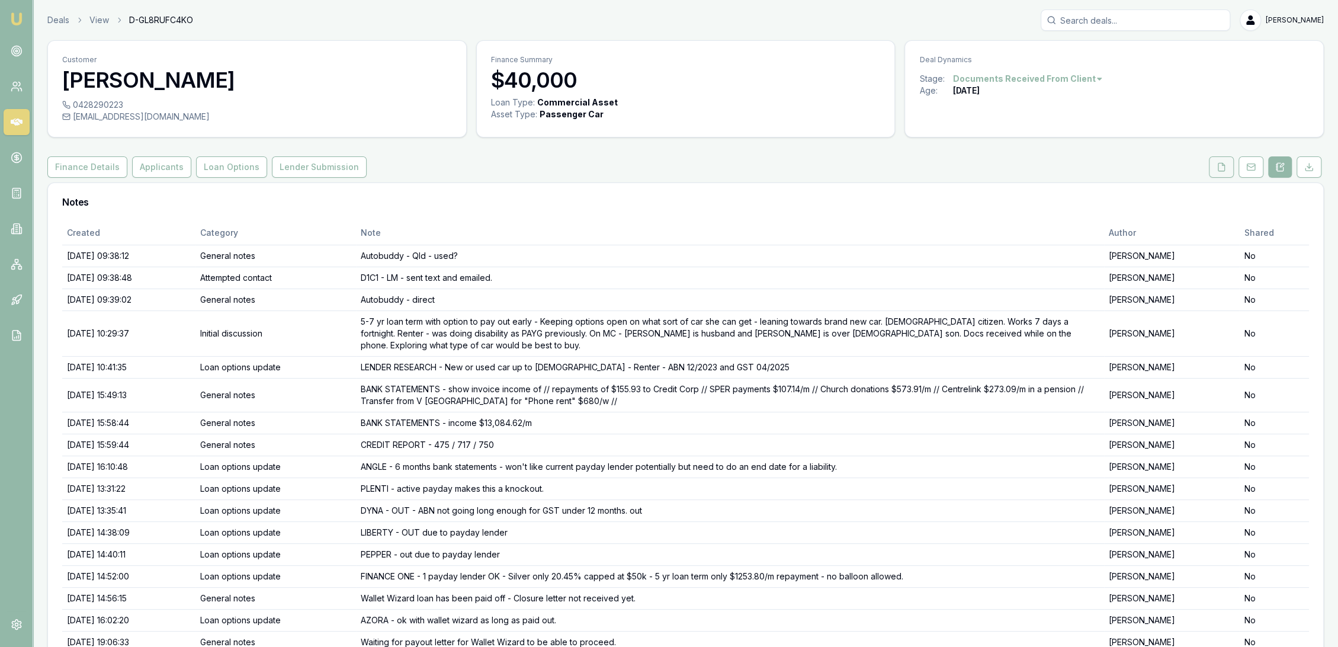
click at [1224, 163] on icon at bounding box center [1221, 166] width 9 height 9
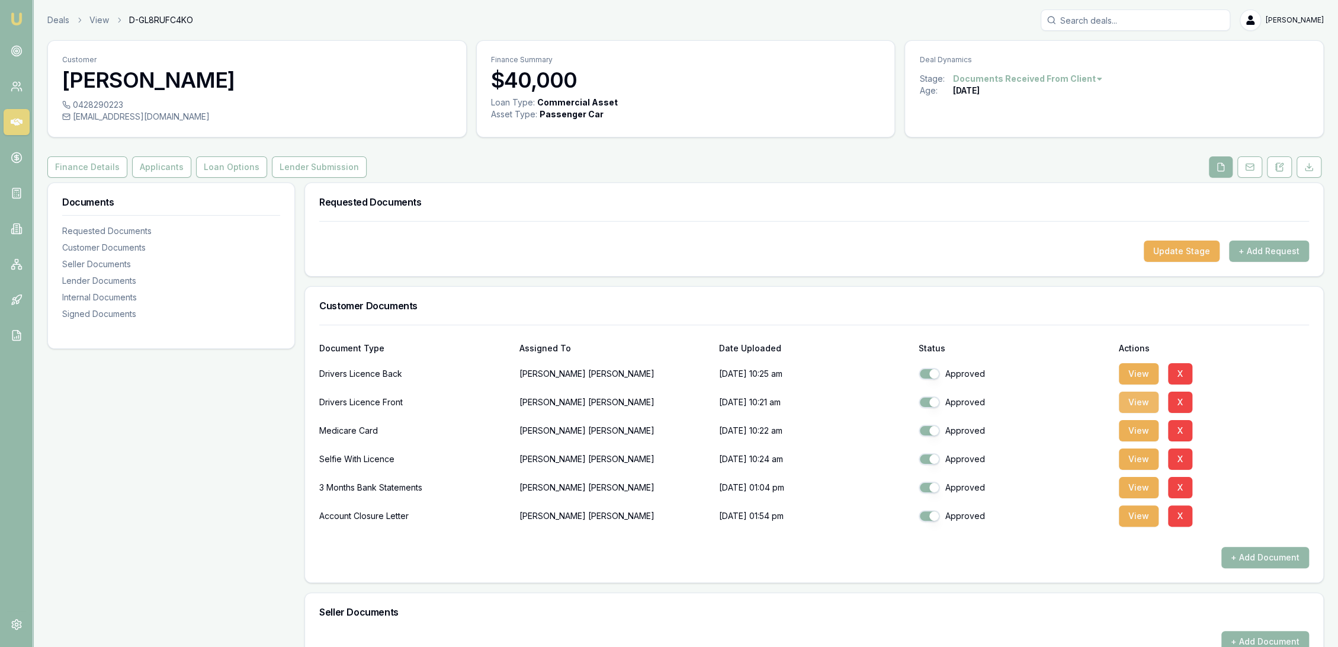
click at [1142, 398] on button "View" at bounding box center [1139, 402] width 40 height 21
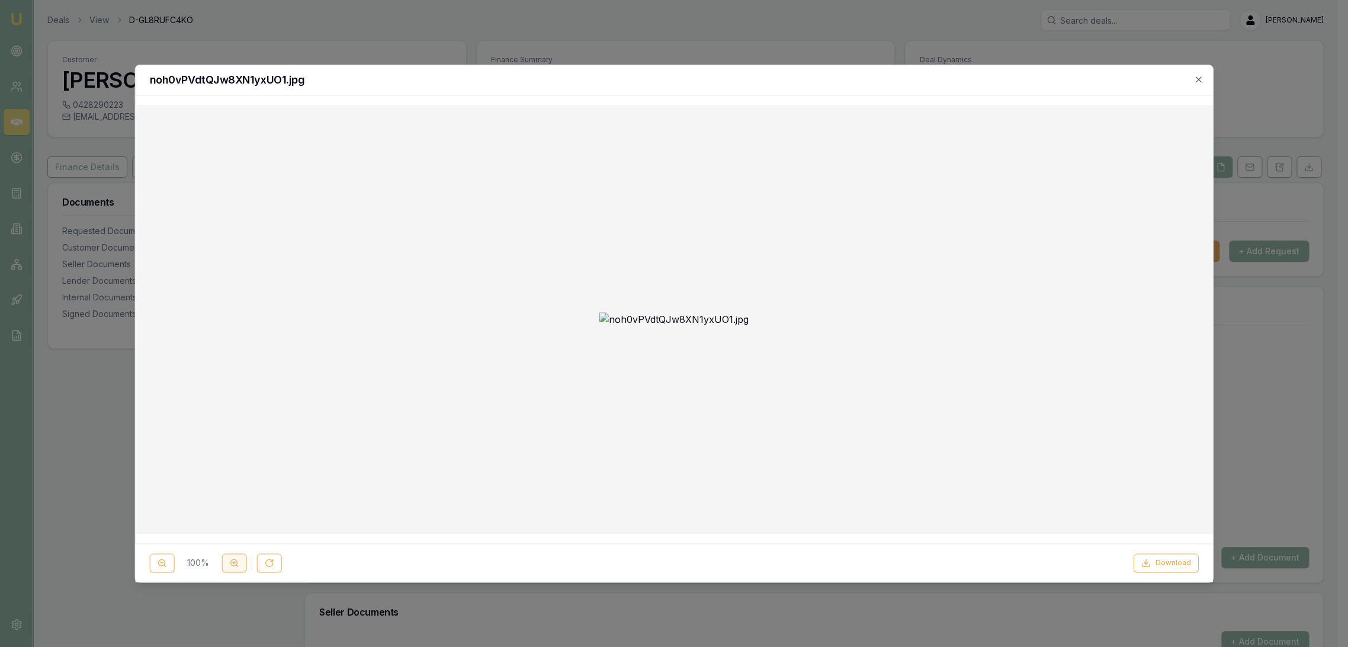
click at [238, 559] on icon at bounding box center [234, 562] width 9 height 9
click at [237, 559] on icon at bounding box center [234, 562] width 9 height 9
click at [1200, 75] on icon "button" at bounding box center [1198, 79] width 9 height 9
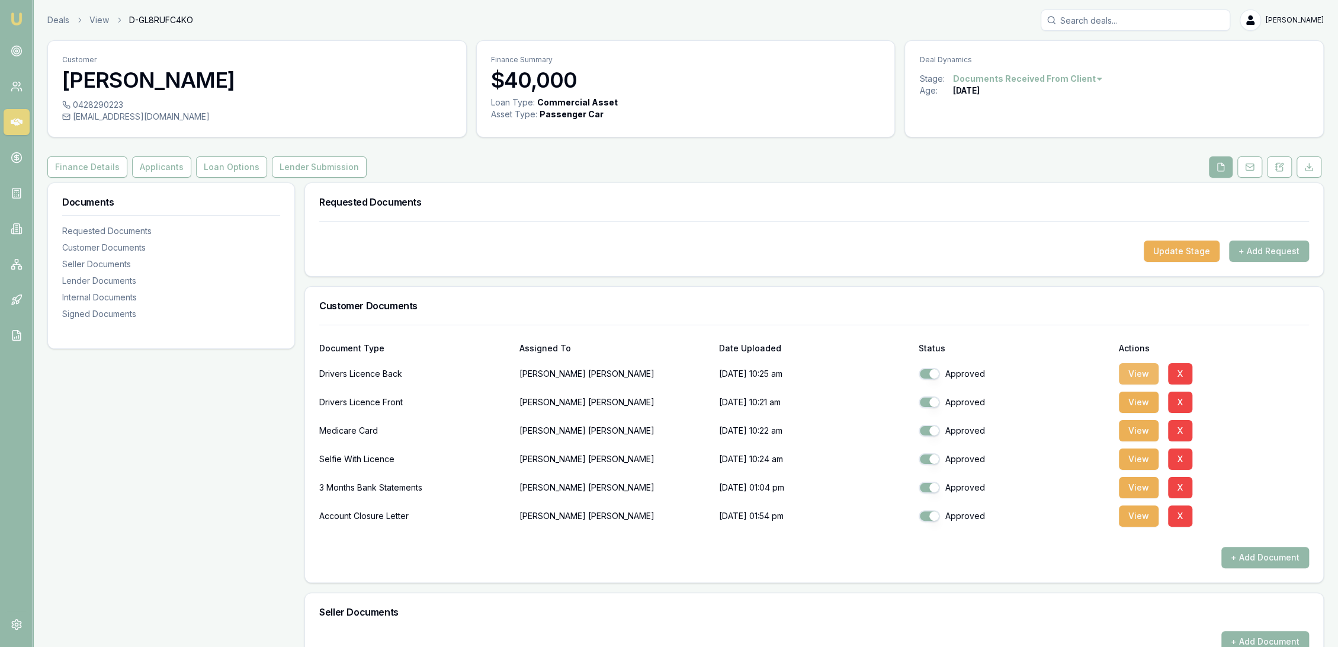
click at [1135, 372] on button "View" at bounding box center [1139, 373] width 40 height 21
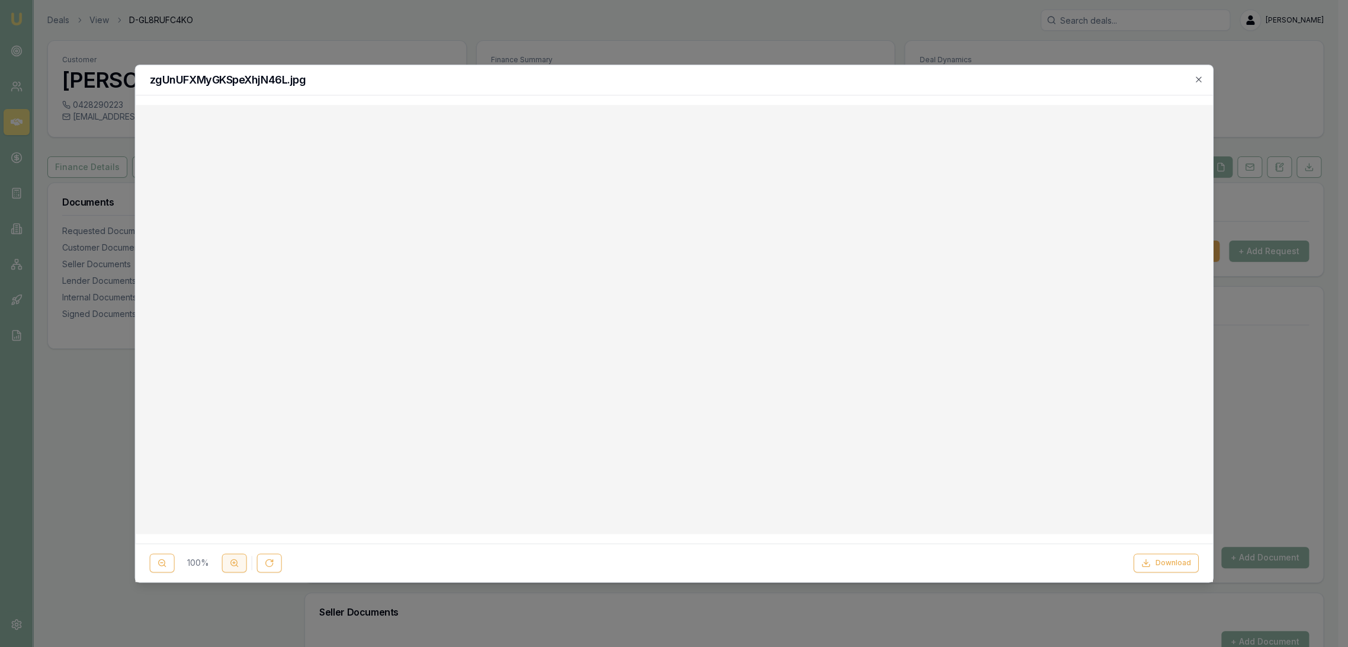
click at [232, 558] on icon at bounding box center [234, 562] width 9 height 9
drag, startPoint x: 1202, startPoint y: 75, endPoint x: 1188, endPoint y: 101, distance: 29.7
click at [1202, 75] on icon "button" at bounding box center [1198, 79] width 9 height 9
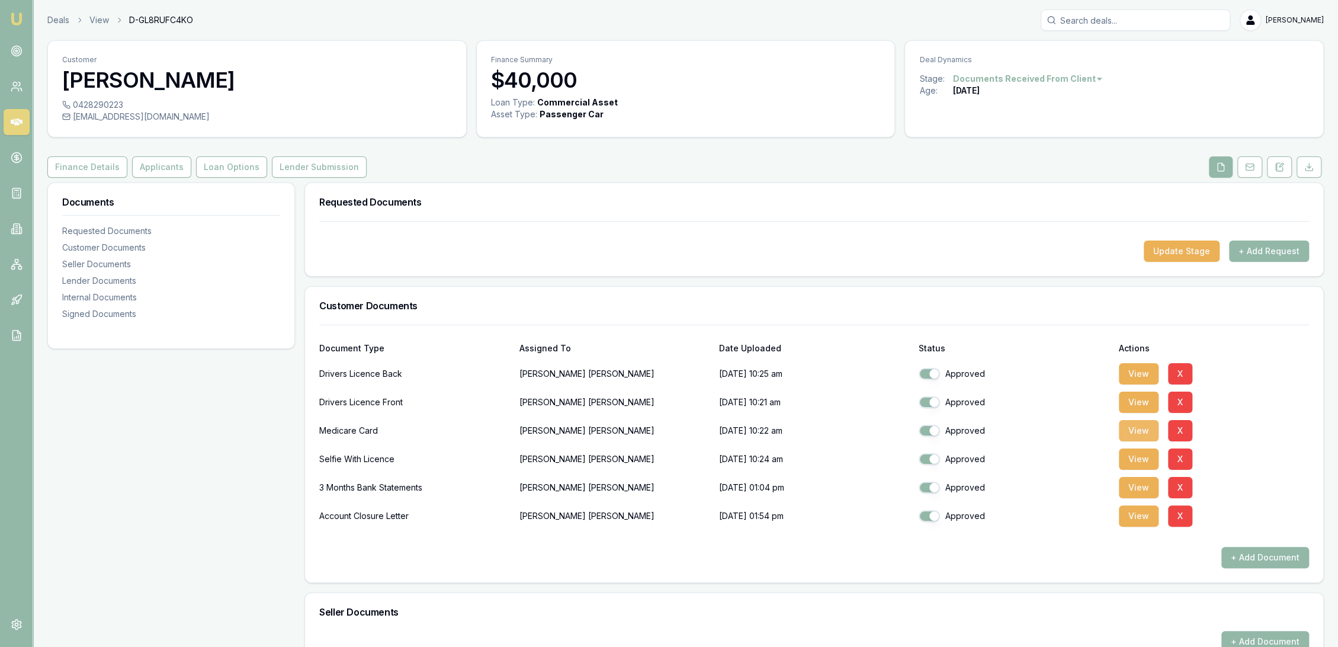
click at [1142, 430] on button "View" at bounding box center [1139, 430] width 40 height 21
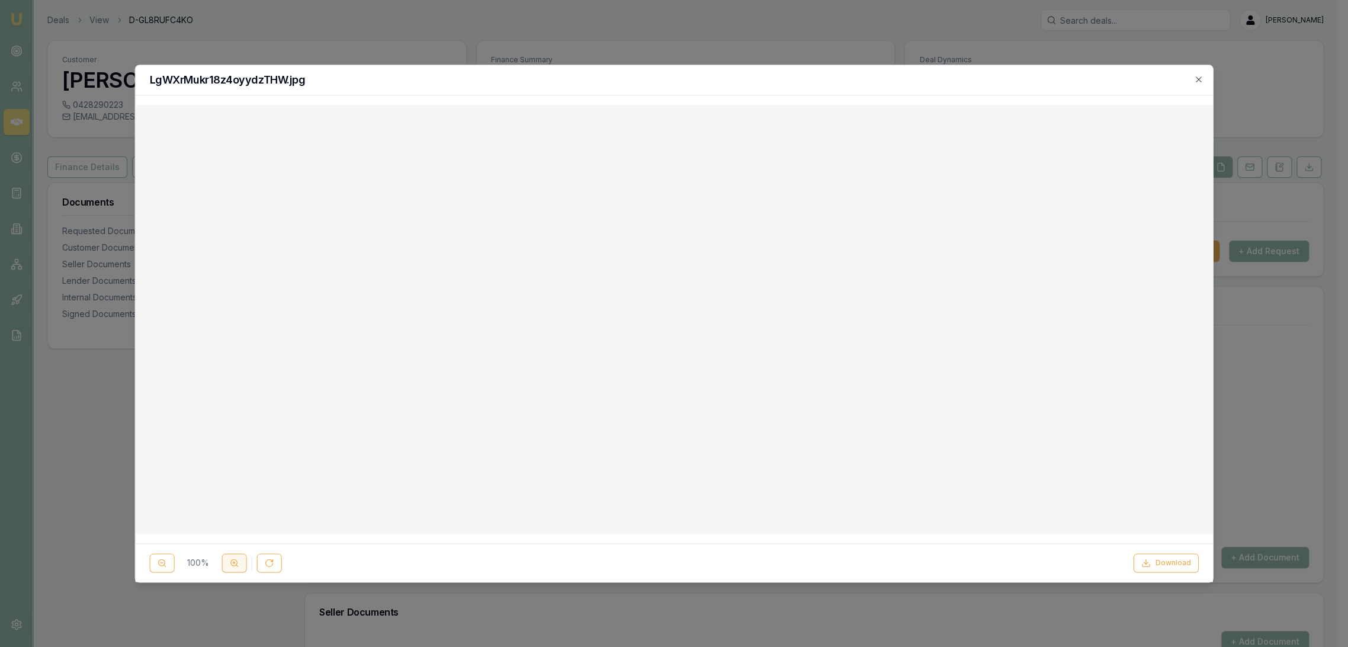
click at [231, 563] on circle at bounding box center [234, 562] width 7 height 7
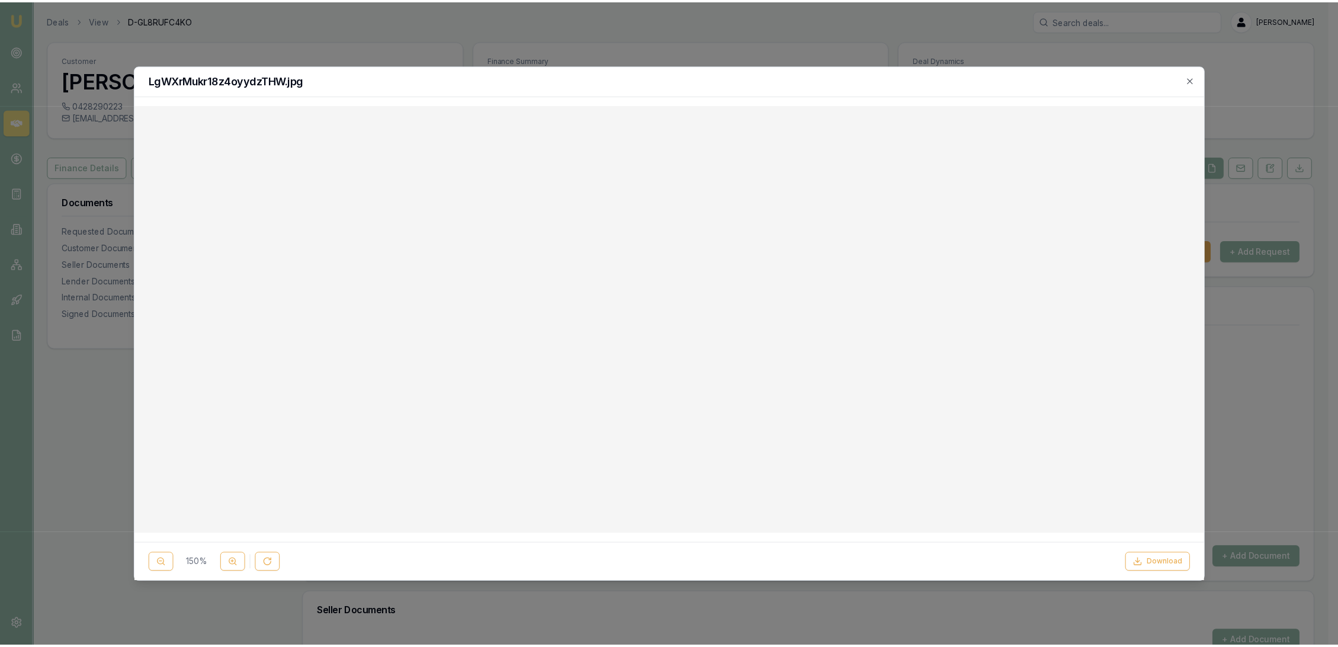
scroll to position [339, 0]
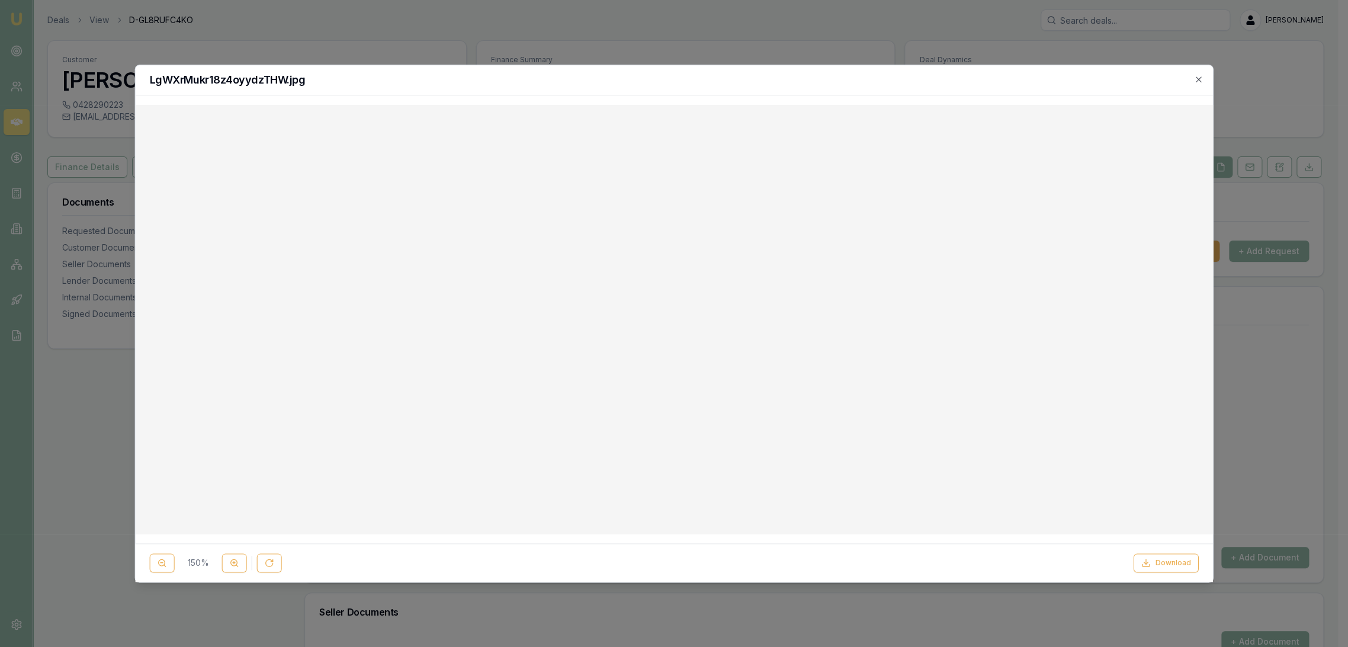
drag, startPoint x: 1204, startPoint y: 79, endPoint x: 1137, endPoint y: 148, distance: 95.5
click at [1204, 79] on div "LgWXrMukr18z4oyydzTHW.jpg" at bounding box center [675, 80] width 1078 height 30
click at [1199, 75] on icon "button" at bounding box center [1198, 79] width 9 height 9
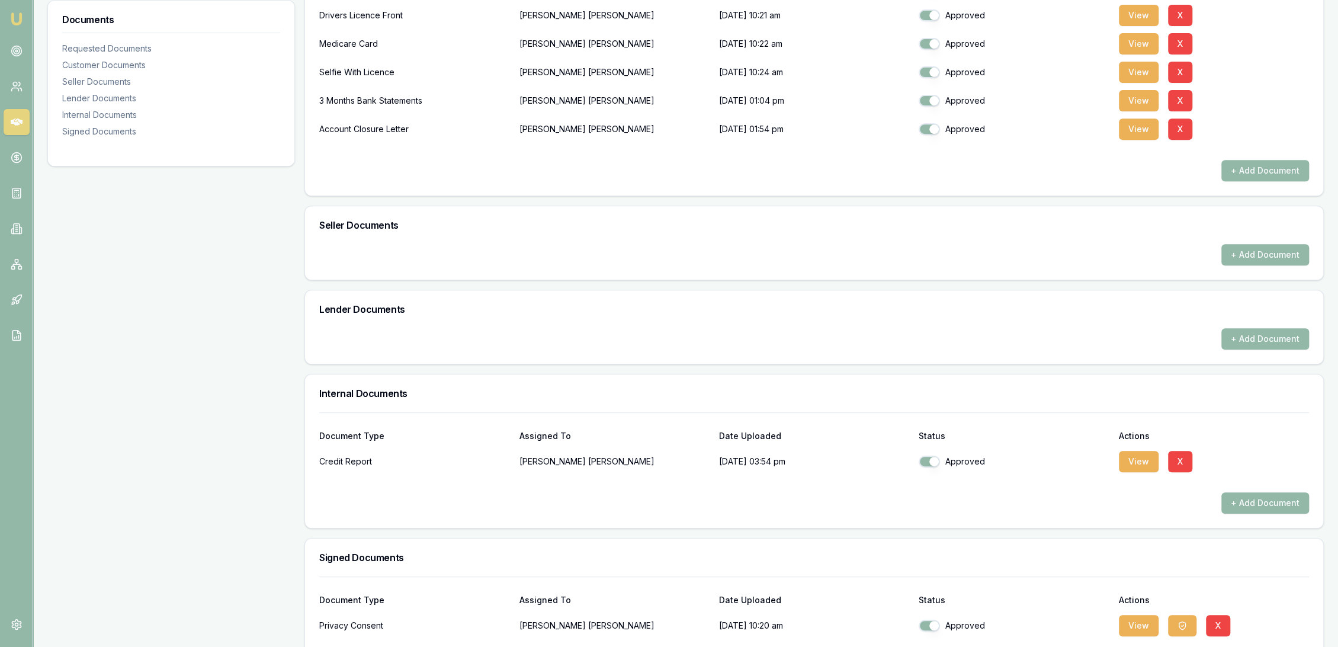
scroll to position [441, 0]
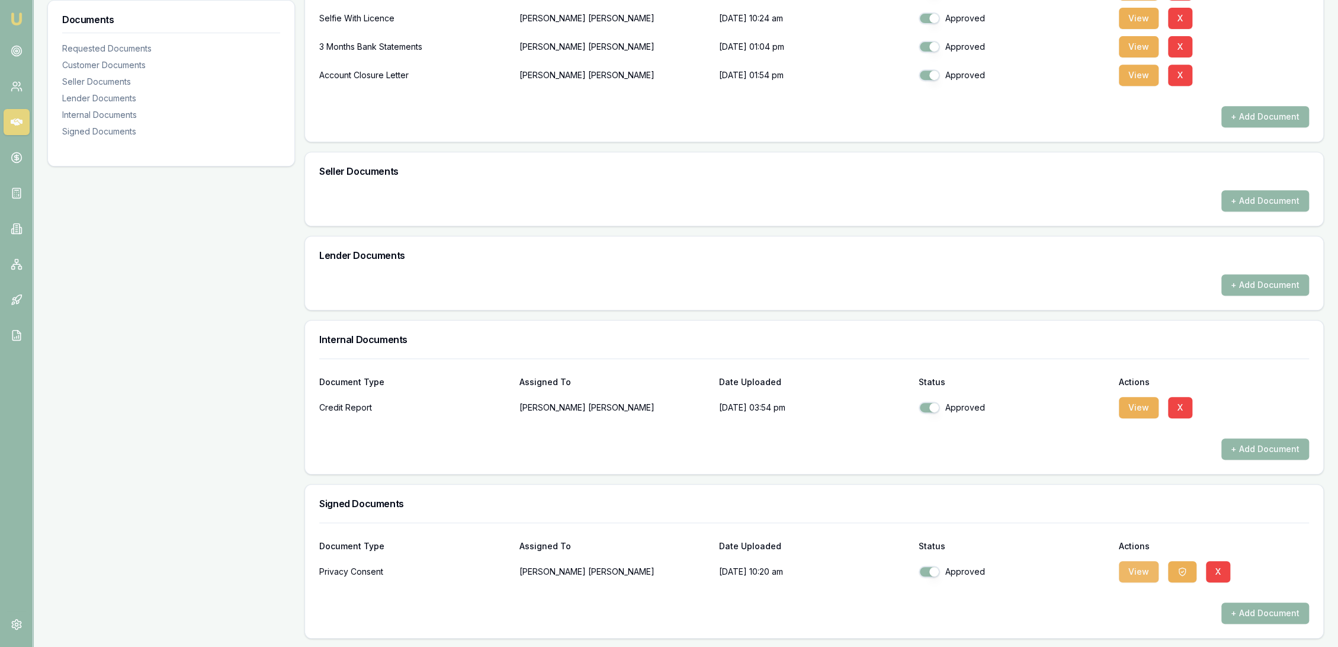
click at [1133, 572] on button "View" at bounding box center [1139, 571] width 40 height 21
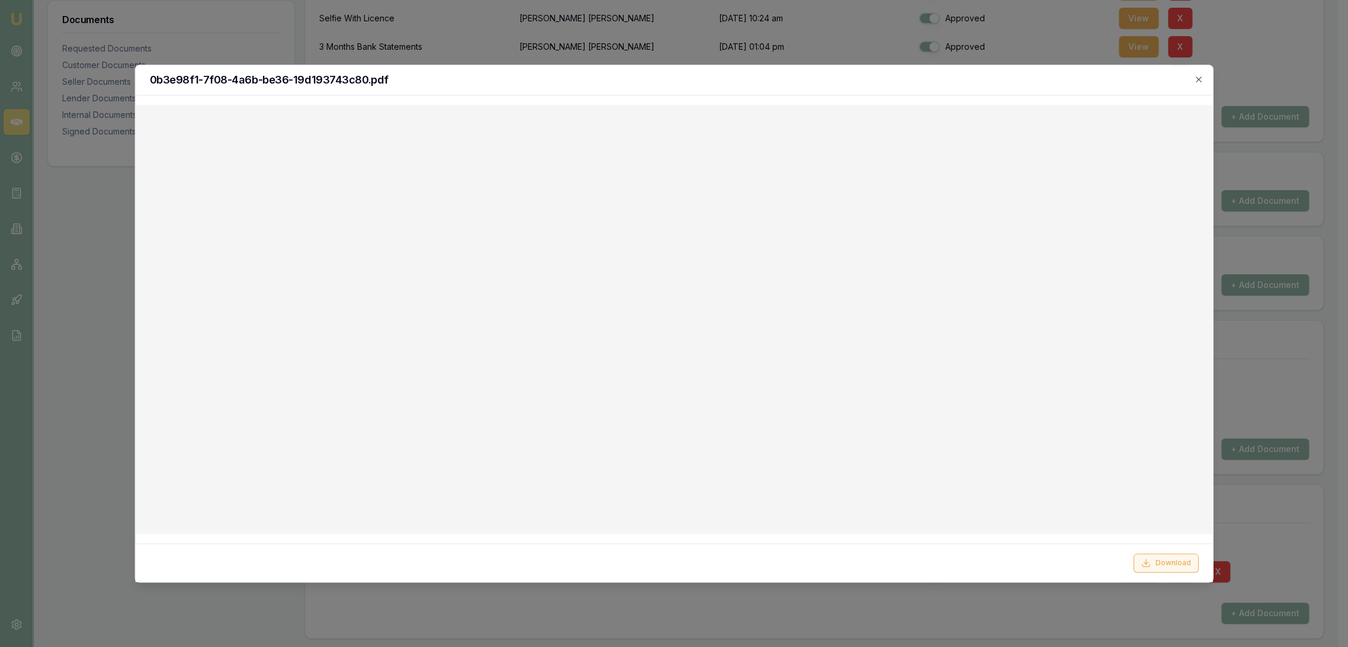
click at [1153, 560] on button "Download" at bounding box center [1165, 562] width 65 height 19
click at [956, 75] on h2 "0b3e98f1-7f08-4a6b-be36-19d193743c80.pdf" at bounding box center [674, 80] width 1049 height 11
click at [1194, 81] on icon "button" at bounding box center [1198, 79] width 9 height 9
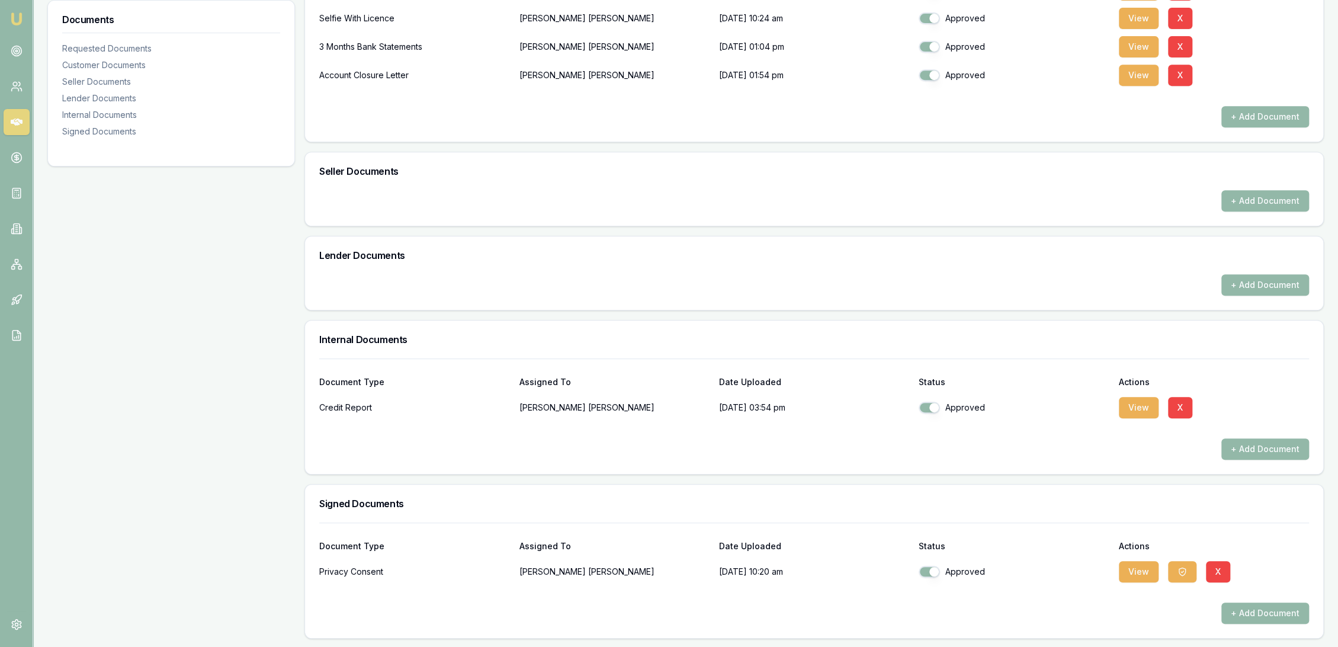
drag, startPoint x: 1180, startPoint y: 568, endPoint x: 1172, endPoint y: 557, distance: 13.6
click at [1180, 568] on icon "button" at bounding box center [1182, 571] width 9 height 9
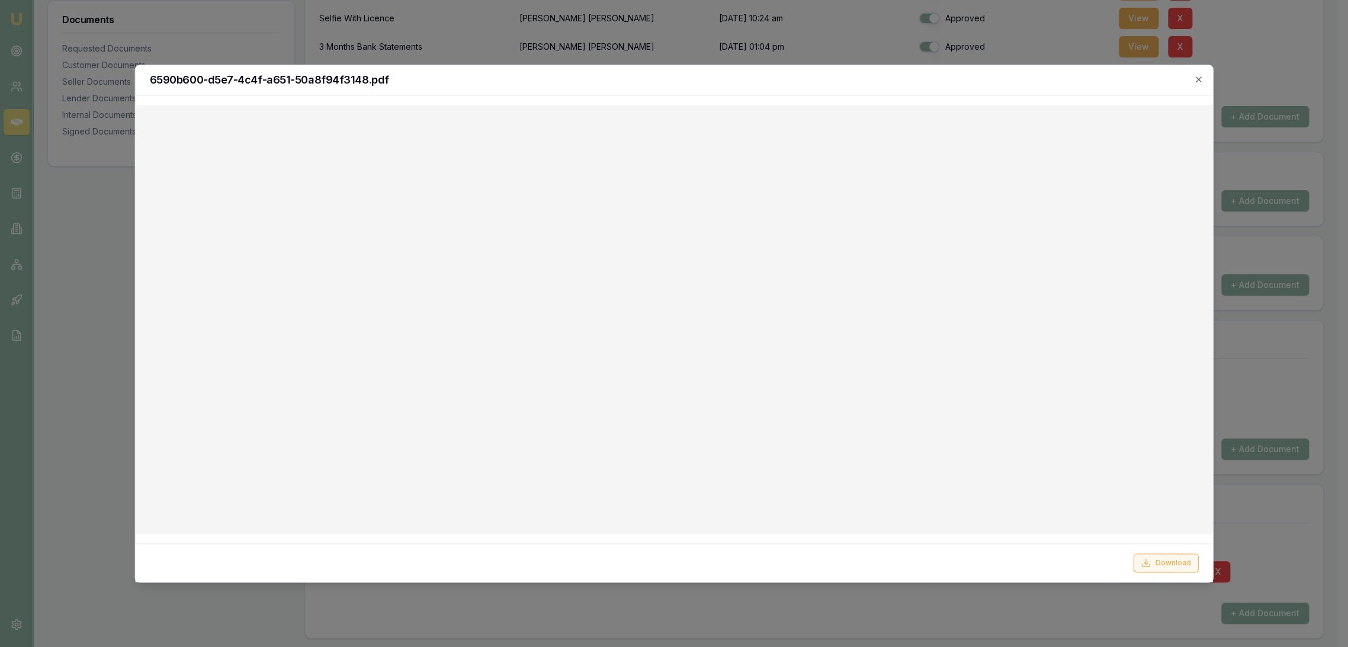
click at [1177, 562] on button "Download" at bounding box center [1165, 562] width 65 height 19
click at [1203, 73] on div "6590b600-d5e7-4c4f-a651-50a8f94f3148.pdf" at bounding box center [675, 80] width 1078 height 30
click at [1195, 78] on icon "button" at bounding box center [1198, 79] width 9 height 9
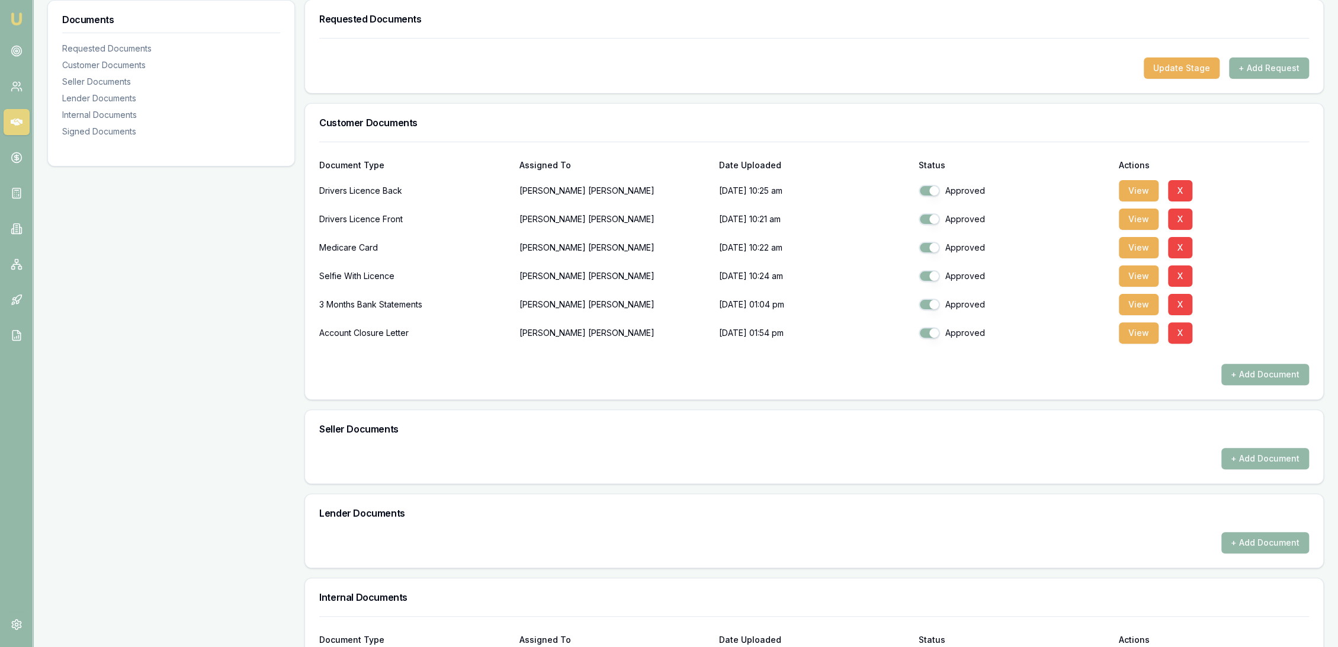
scroll to position [0, 0]
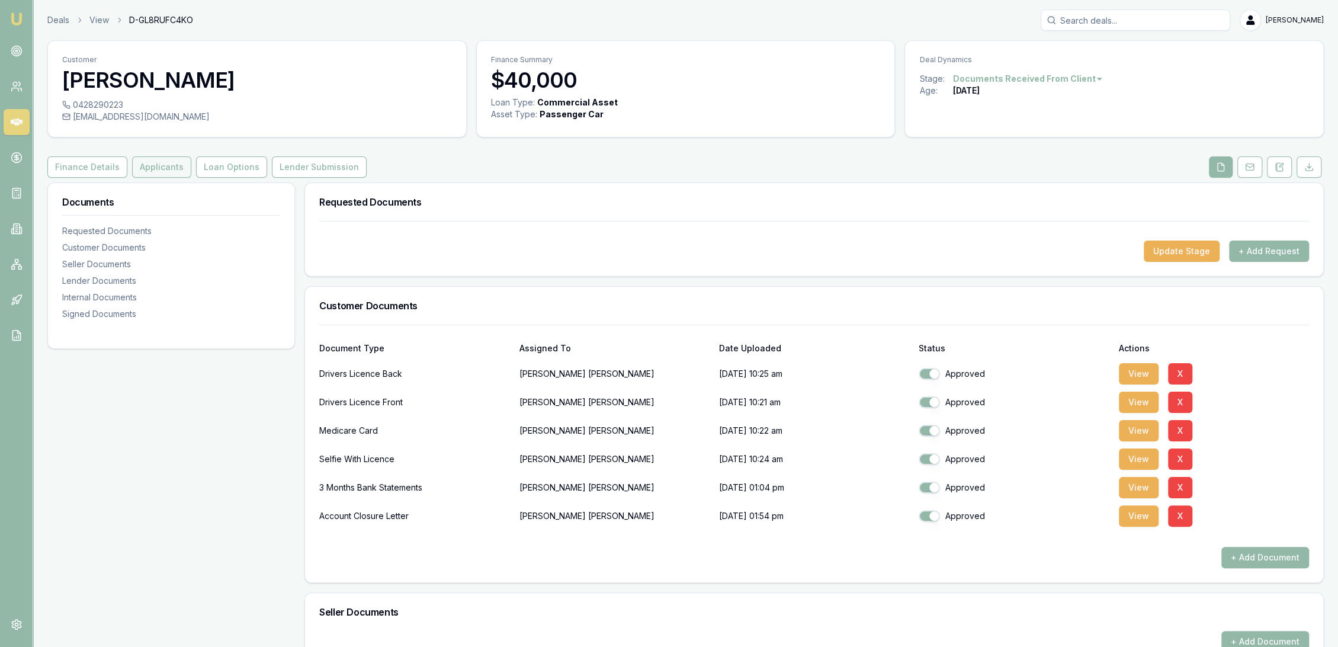
click at [140, 163] on button "Applicants" at bounding box center [161, 166] width 59 height 21
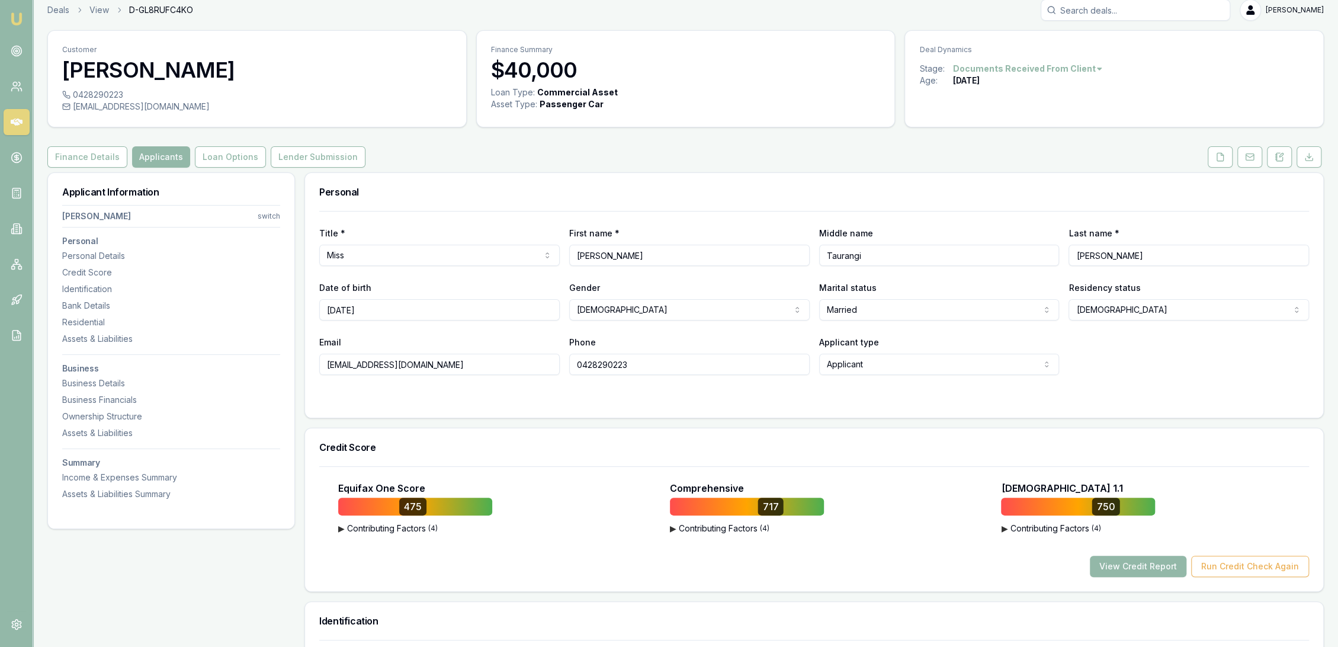
scroll to position [2, 0]
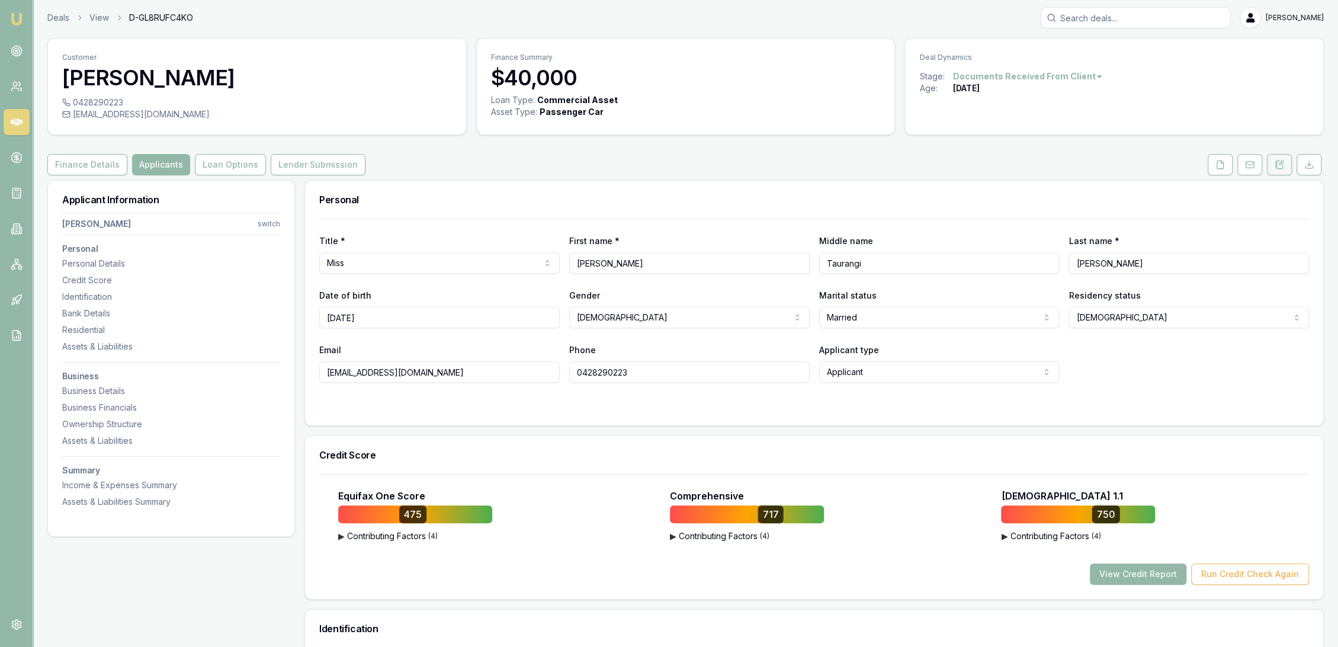
click at [1283, 163] on icon at bounding box center [1279, 164] width 9 height 9
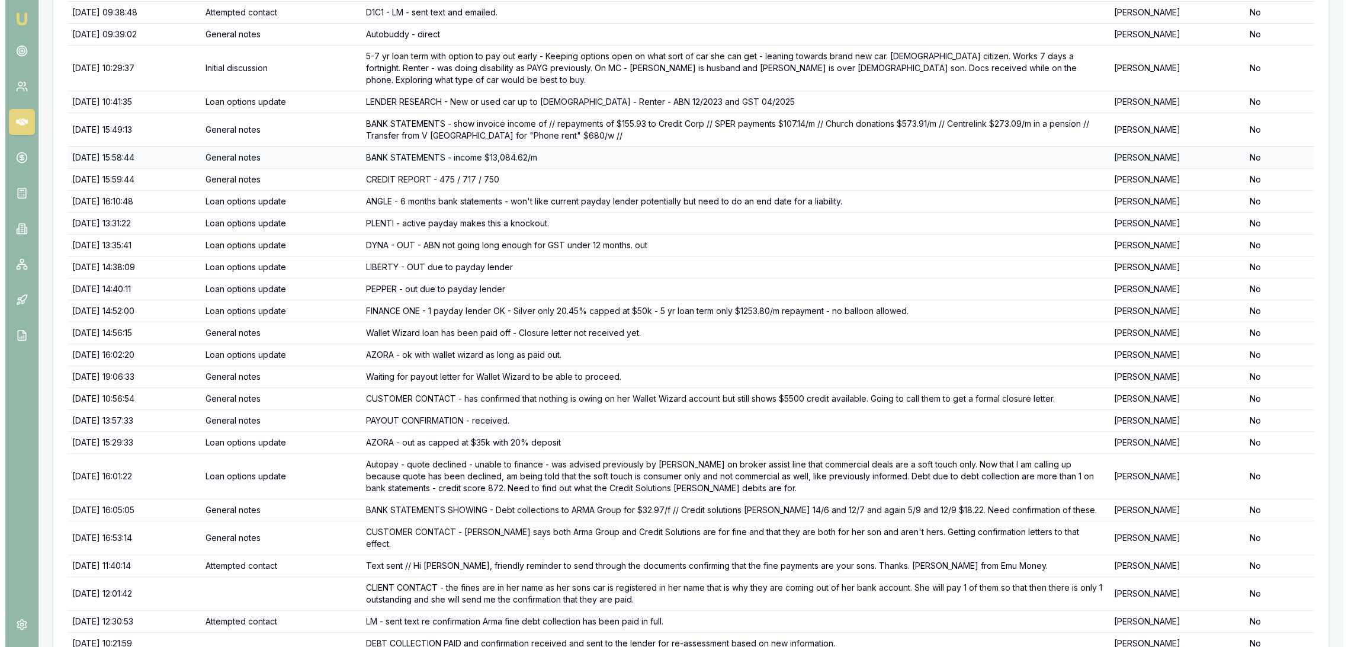
scroll to position [323, 0]
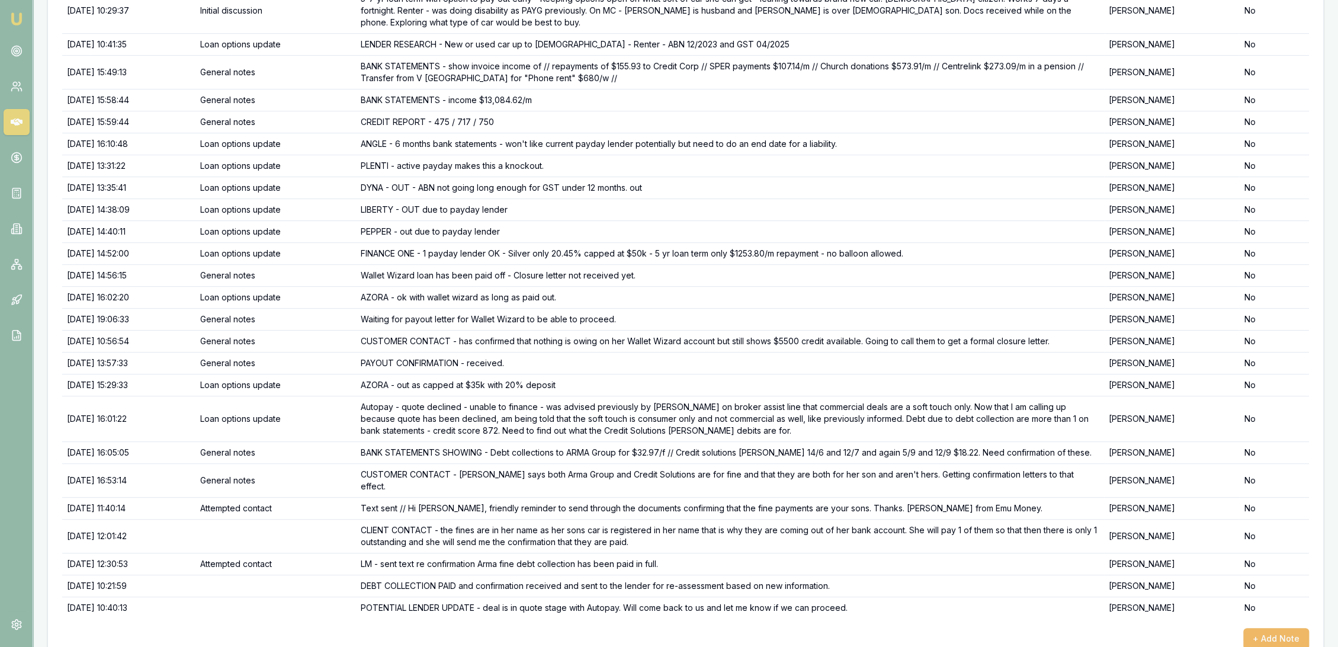
click at [1293, 628] on button "+ Add Note" at bounding box center [1277, 638] width 66 height 21
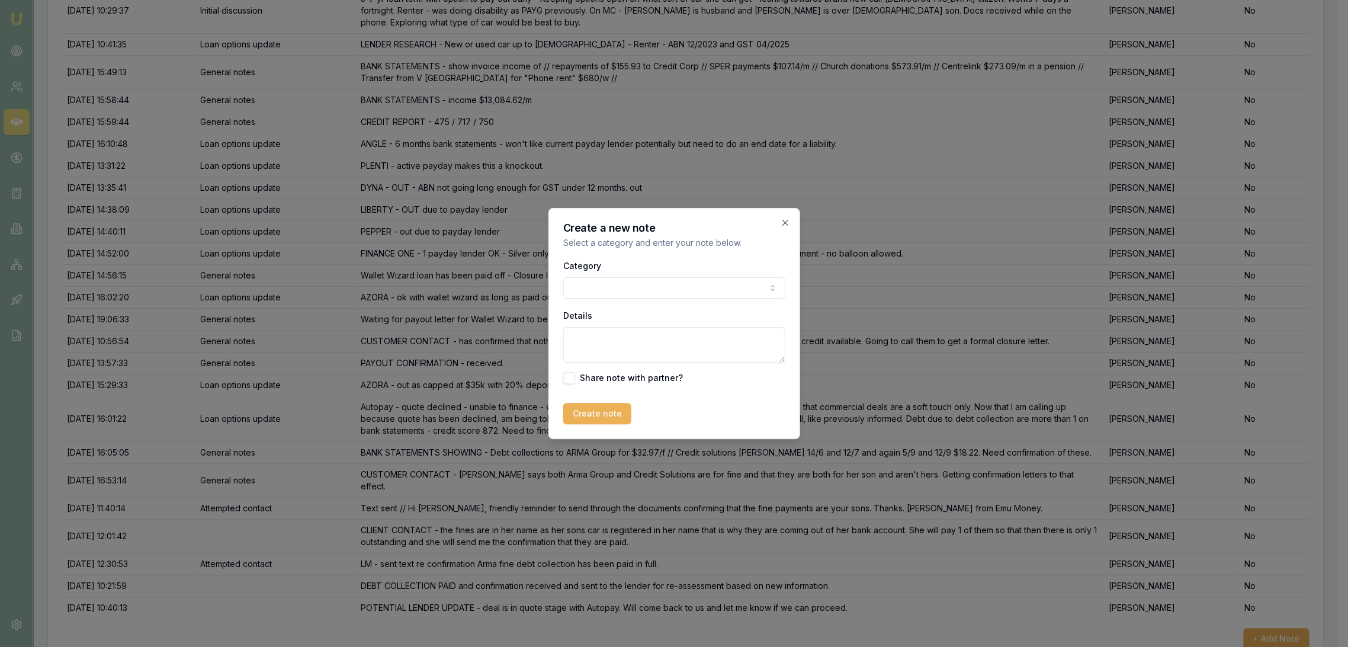
click at [614, 345] on textarea "Details" at bounding box center [674, 345] width 222 height 36
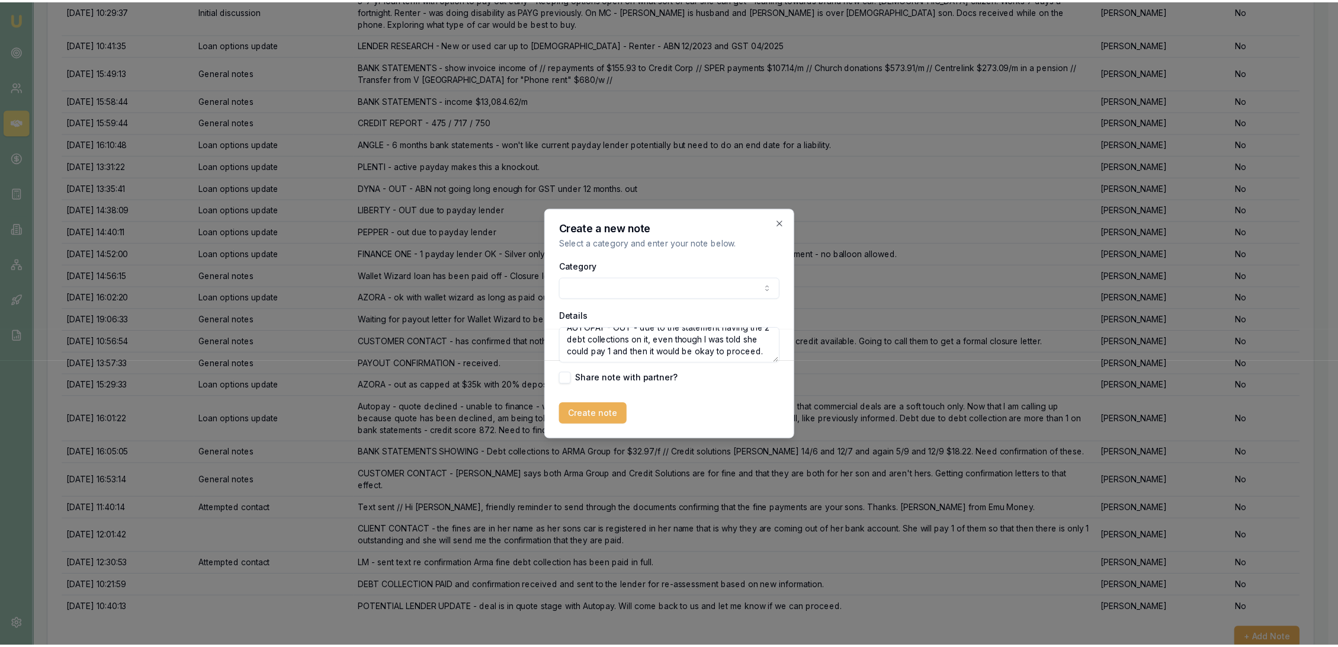
scroll to position [28, 0]
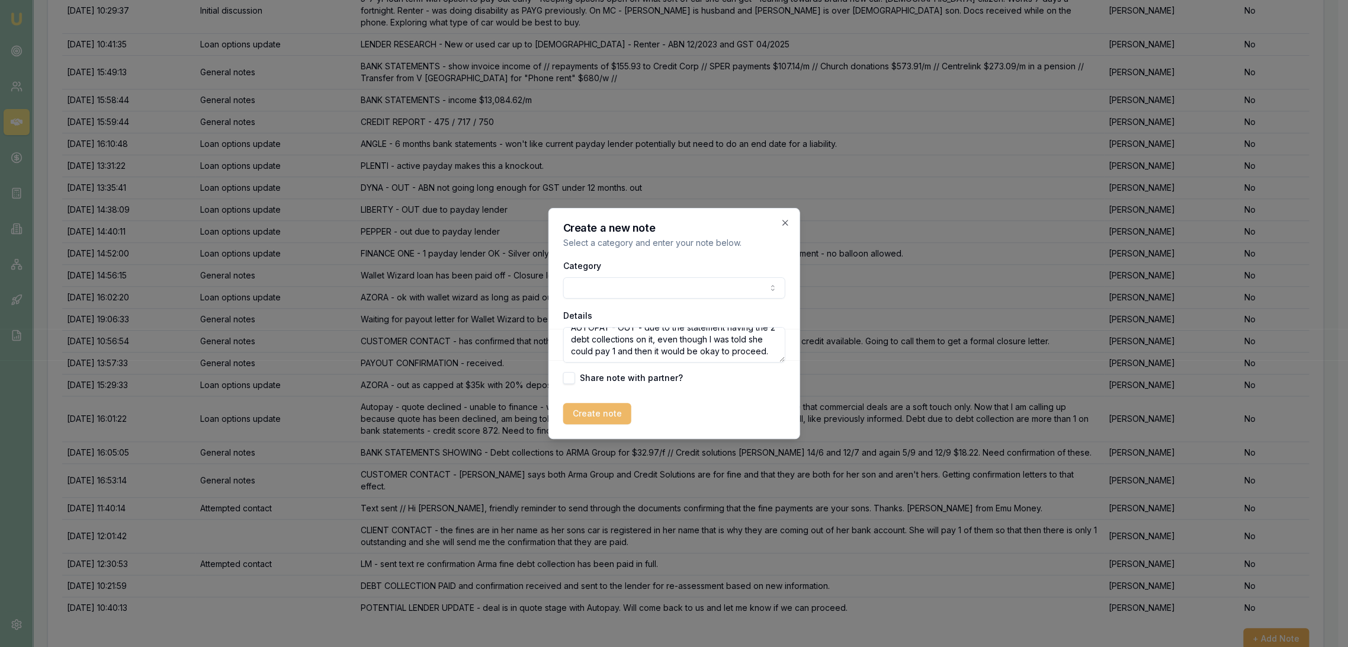
type textarea "AUTOPAY - OUT - due to the statement having the 2 debt collections on it, even …"
click at [600, 413] on button "Create note" at bounding box center [597, 413] width 68 height 21
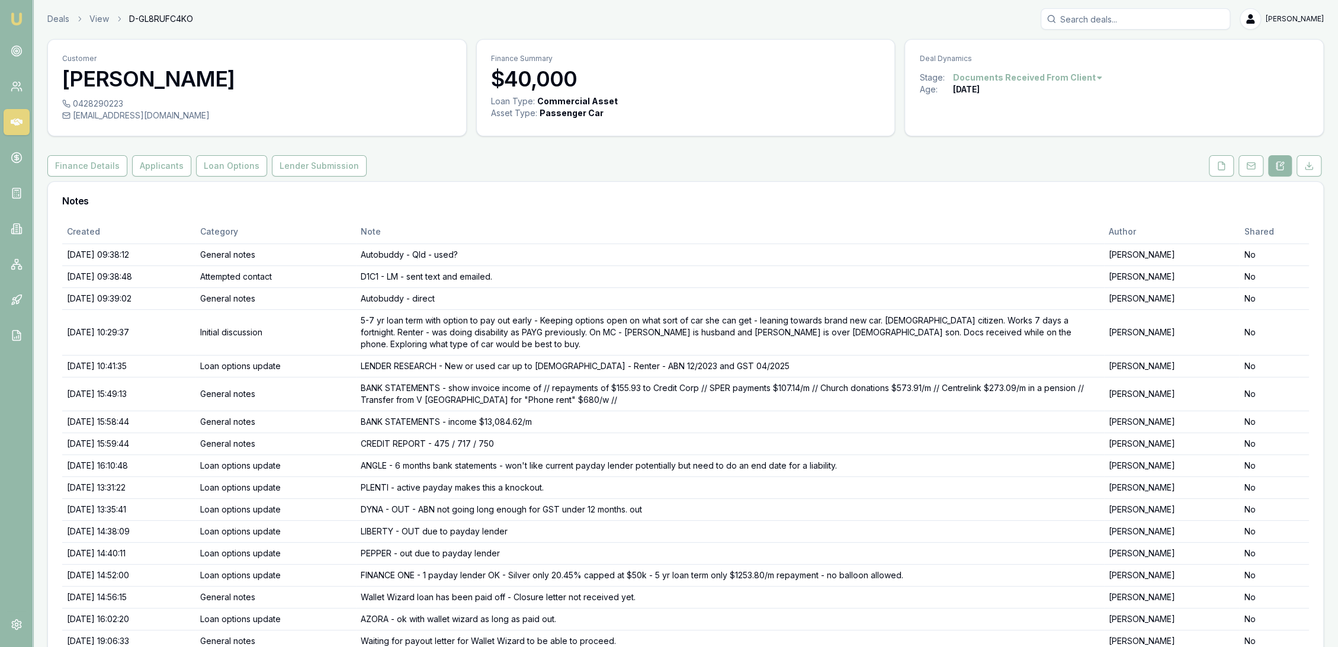
scroll to position [0, 0]
click at [89, 162] on button "Finance Details" at bounding box center [87, 166] width 80 height 21
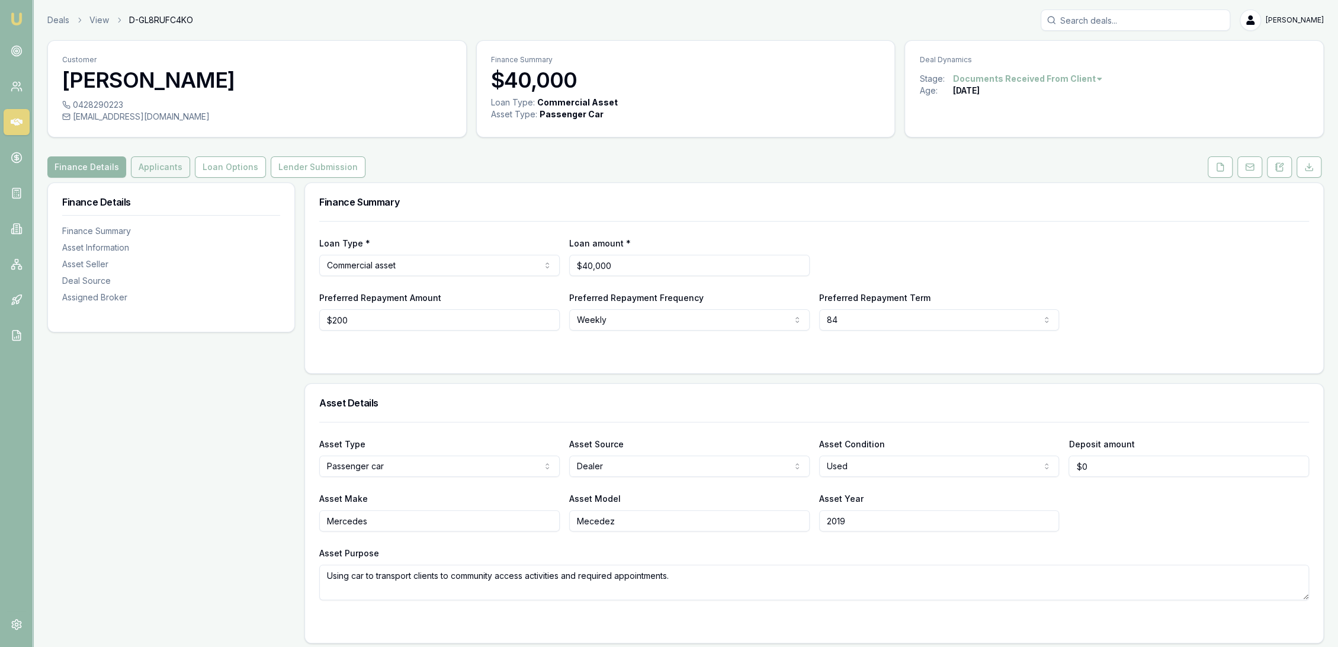
click at [169, 165] on button "Applicants" at bounding box center [160, 166] width 59 height 21
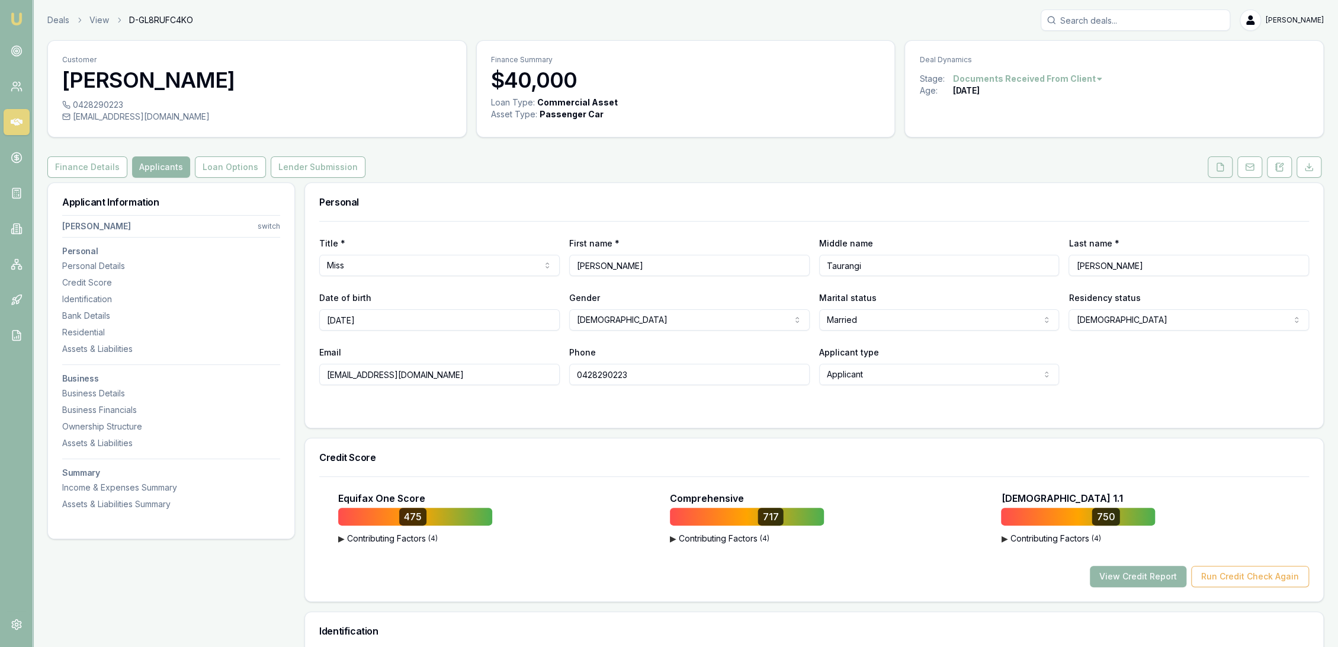
click at [1224, 165] on icon at bounding box center [1220, 166] width 9 height 9
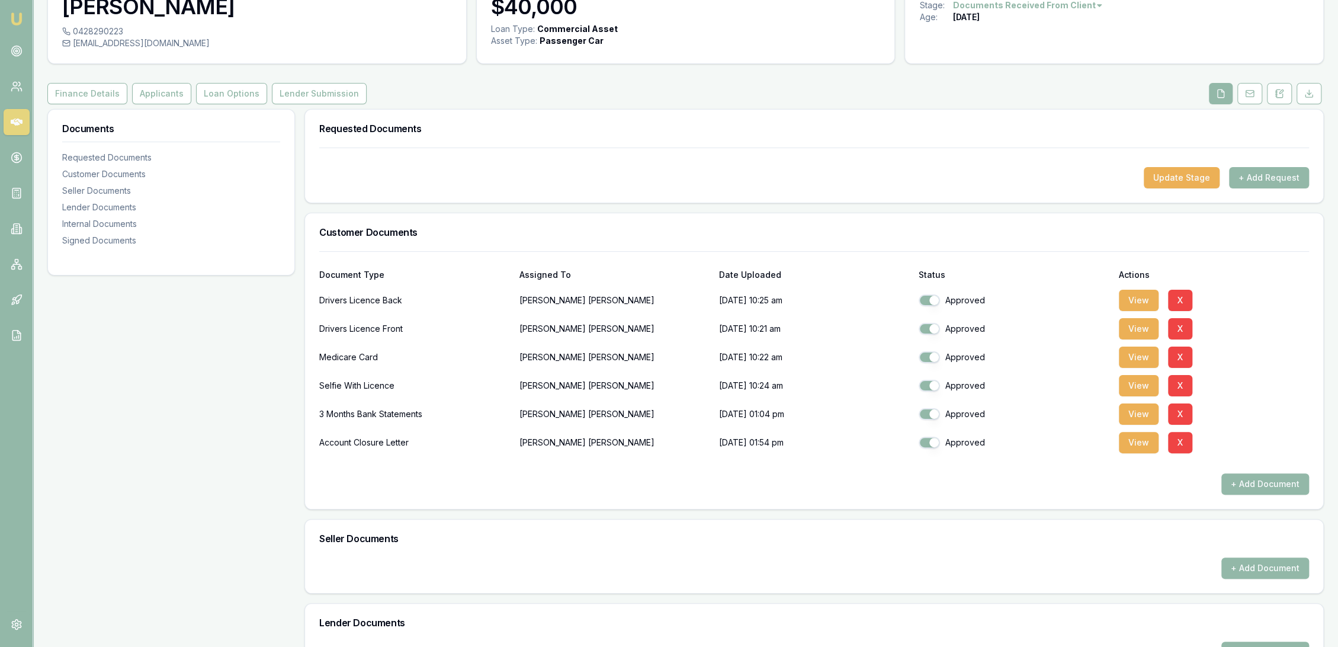
scroll to position [76, 0]
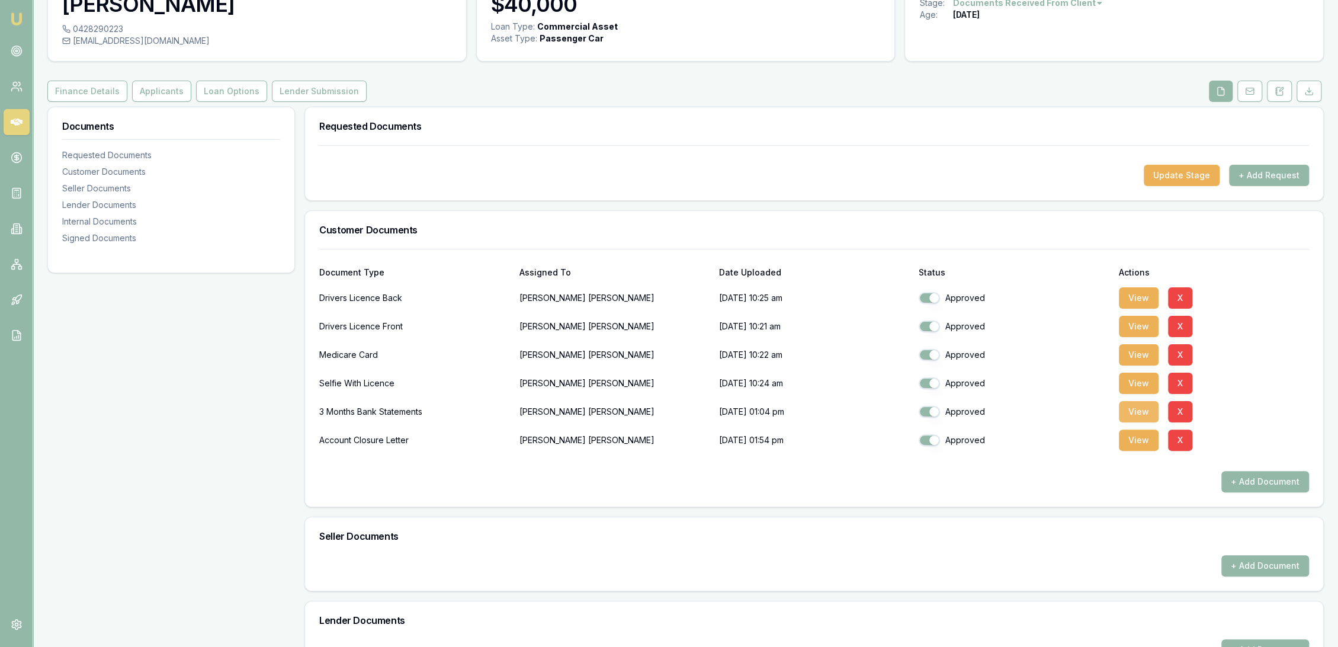
click at [1142, 412] on button "View" at bounding box center [1139, 411] width 40 height 21
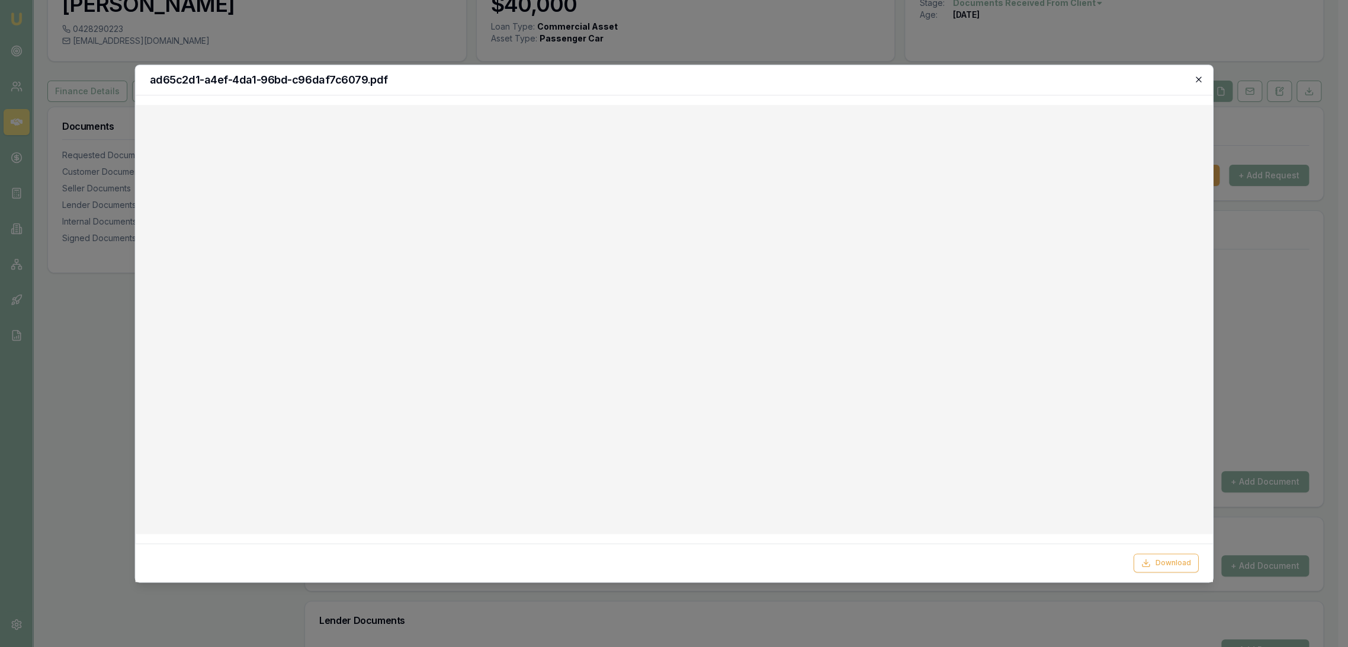
click at [1200, 81] on icon "button" at bounding box center [1198, 79] width 9 height 9
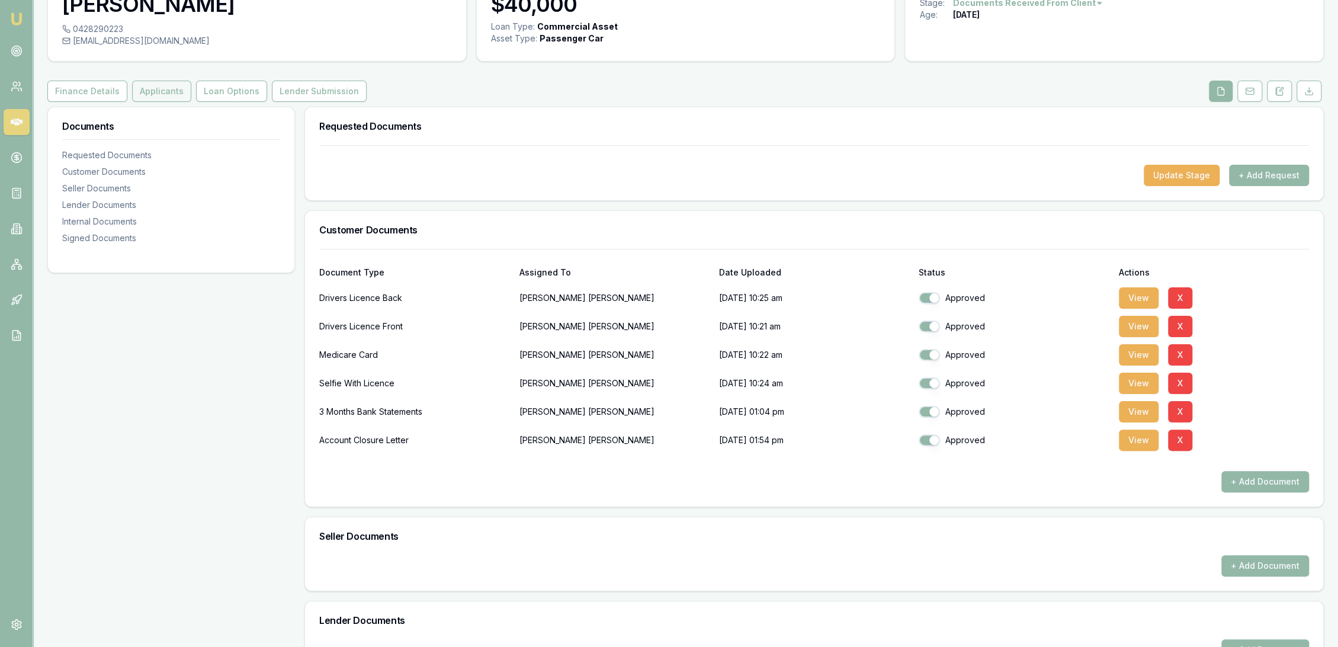
click at [168, 87] on button "Applicants" at bounding box center [161, 91] width 59 height 21
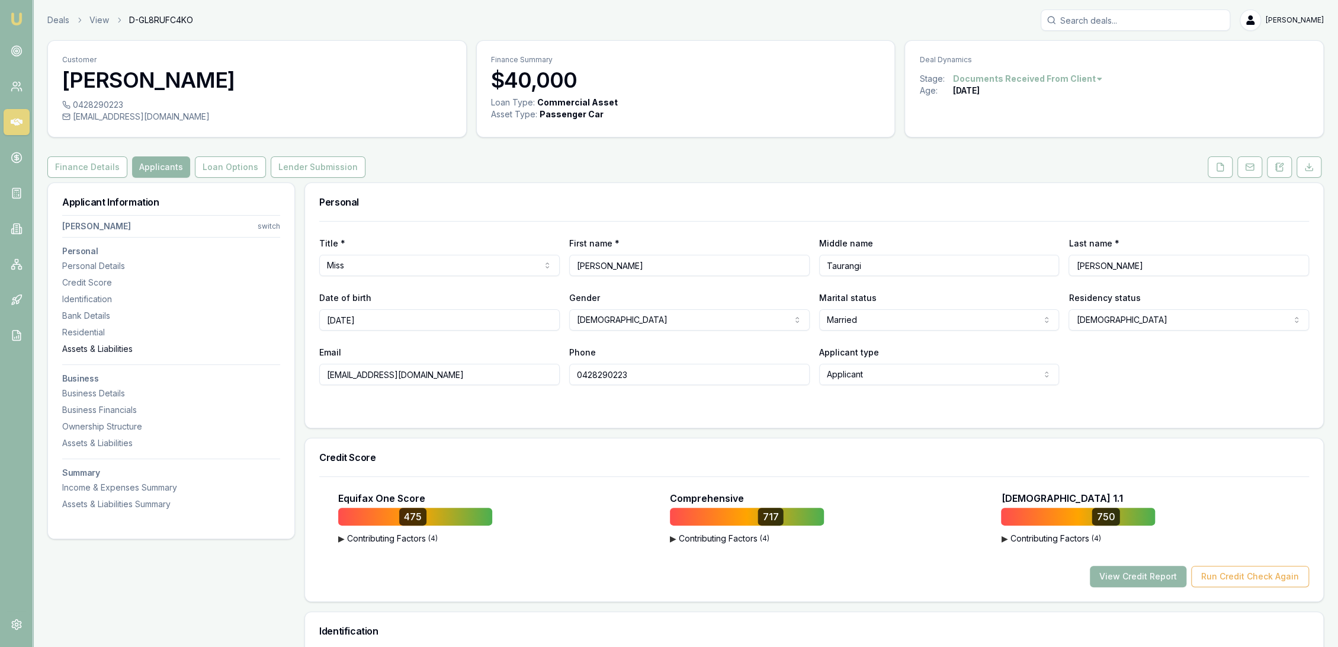
click at [111, 348] on div "Assets & Liabilities" at bounding box center [171, 349] width 218 height 12
drag, startPoint x: 1274, startPoint y: 164, endPoint x: 1280, endPoint y: 173, distance: 10.4
click at [1275, 164] on button at bounding box center [1279, 166] width 25 height 21
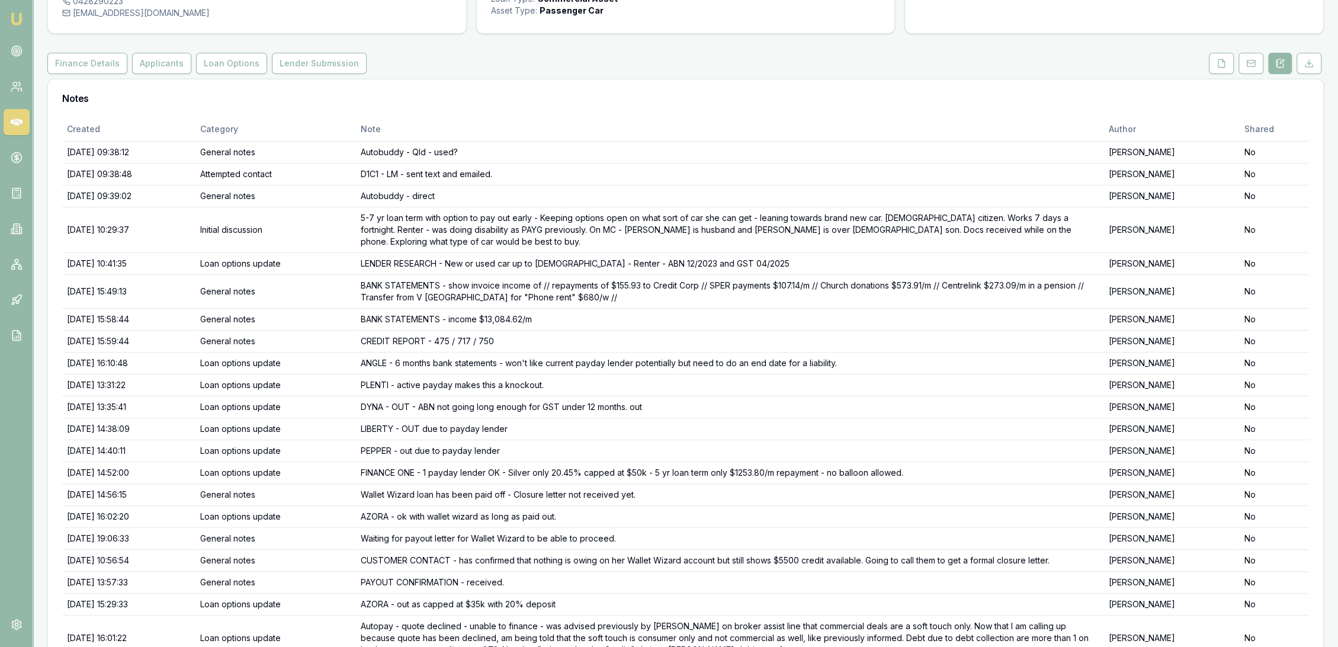
scroll to position [81, 0]
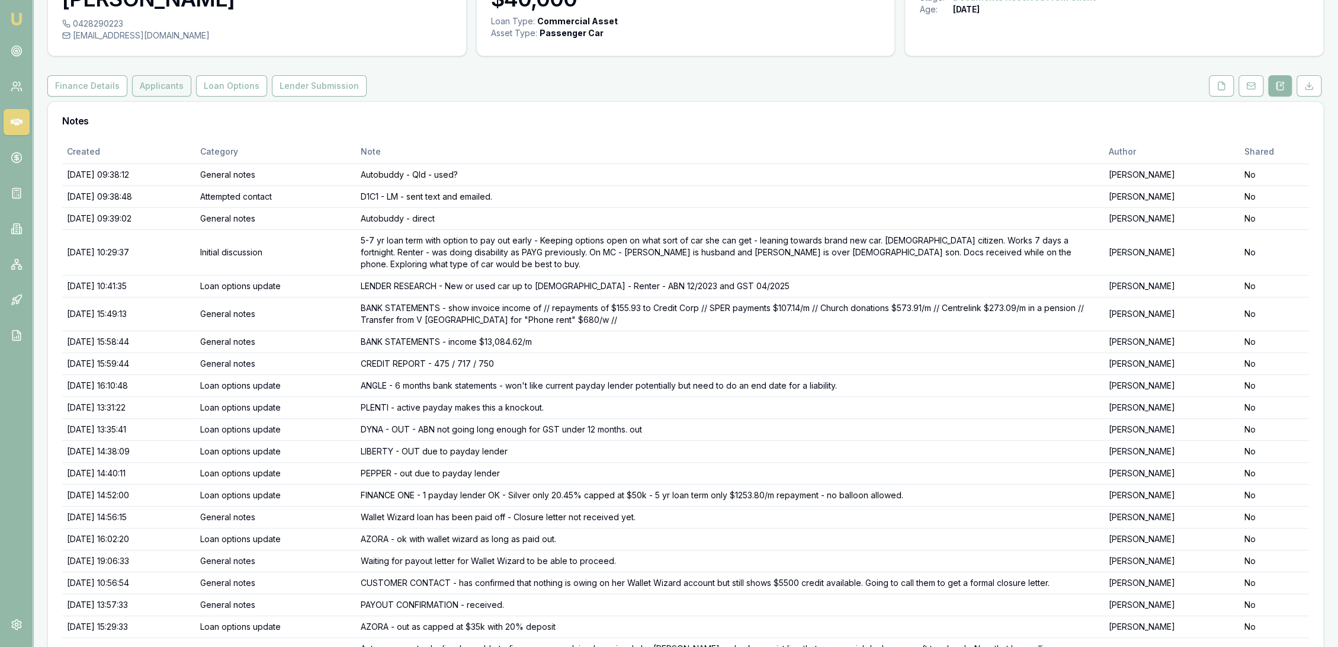
click at [163, 82] on button "Applicants" at bounding box center [161, 85] width 59 height 21
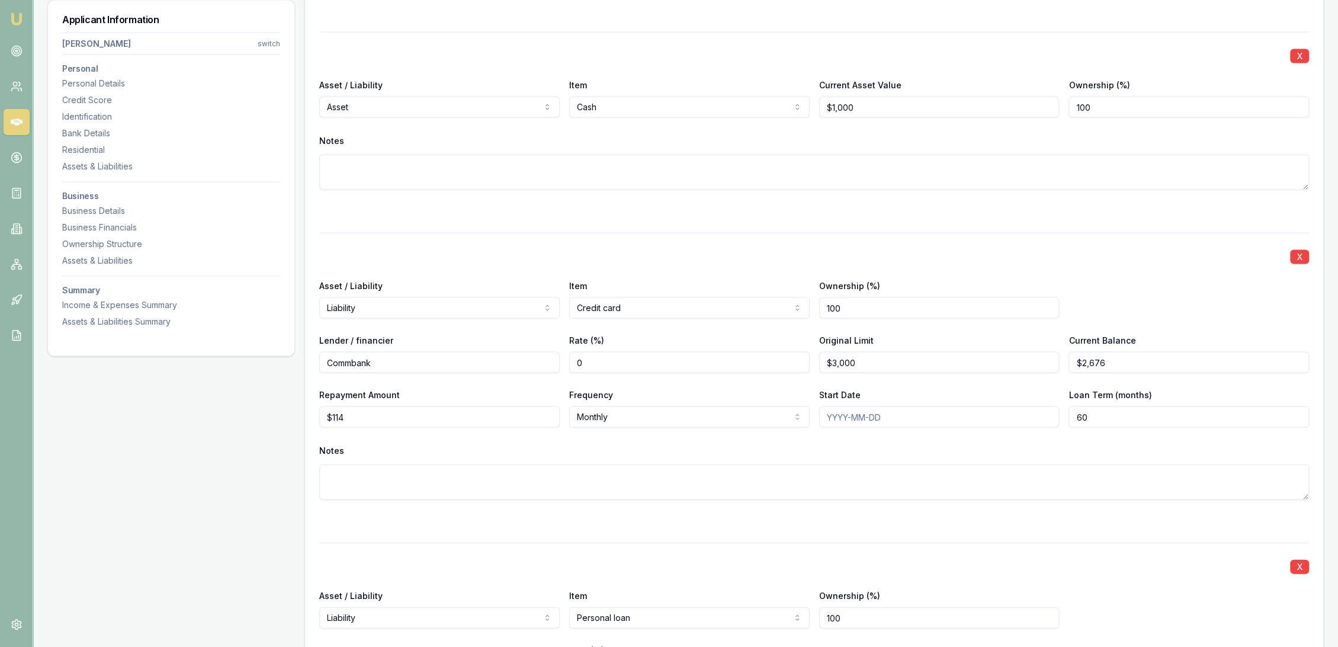
scroll to position [2106, 0]
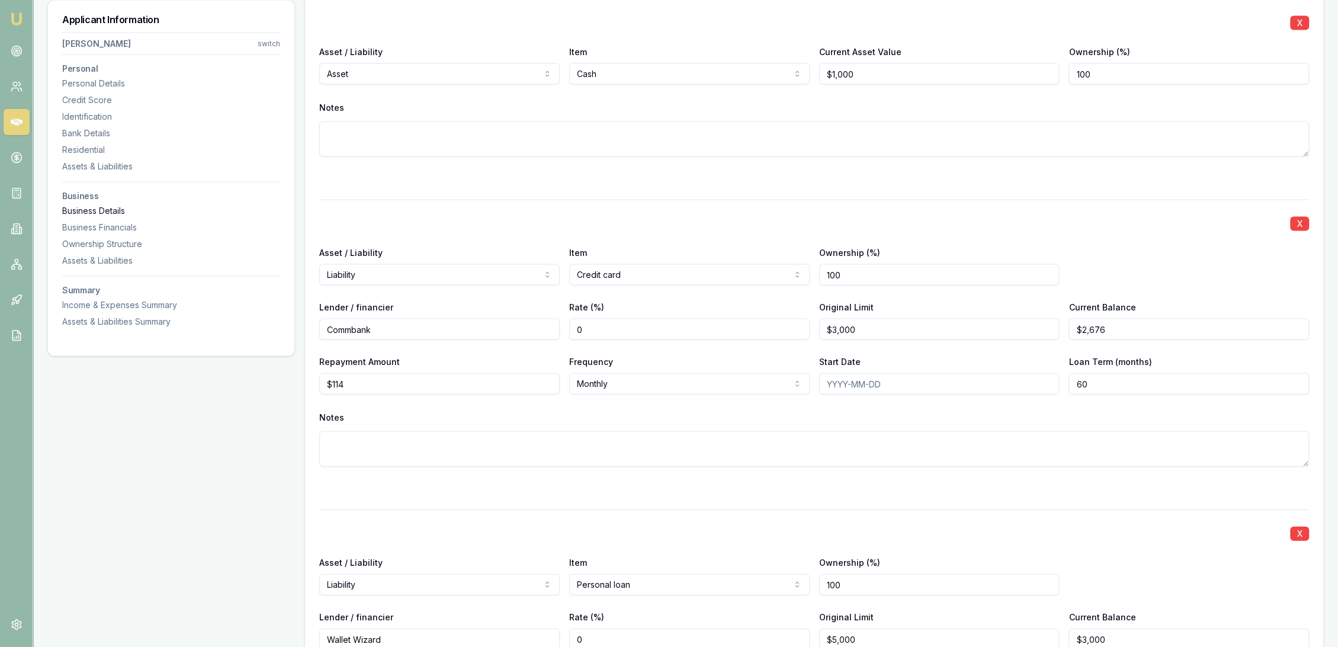
click at [88, 209] on div "Business Details" at bounding box center [171, 211] width 218 height 12
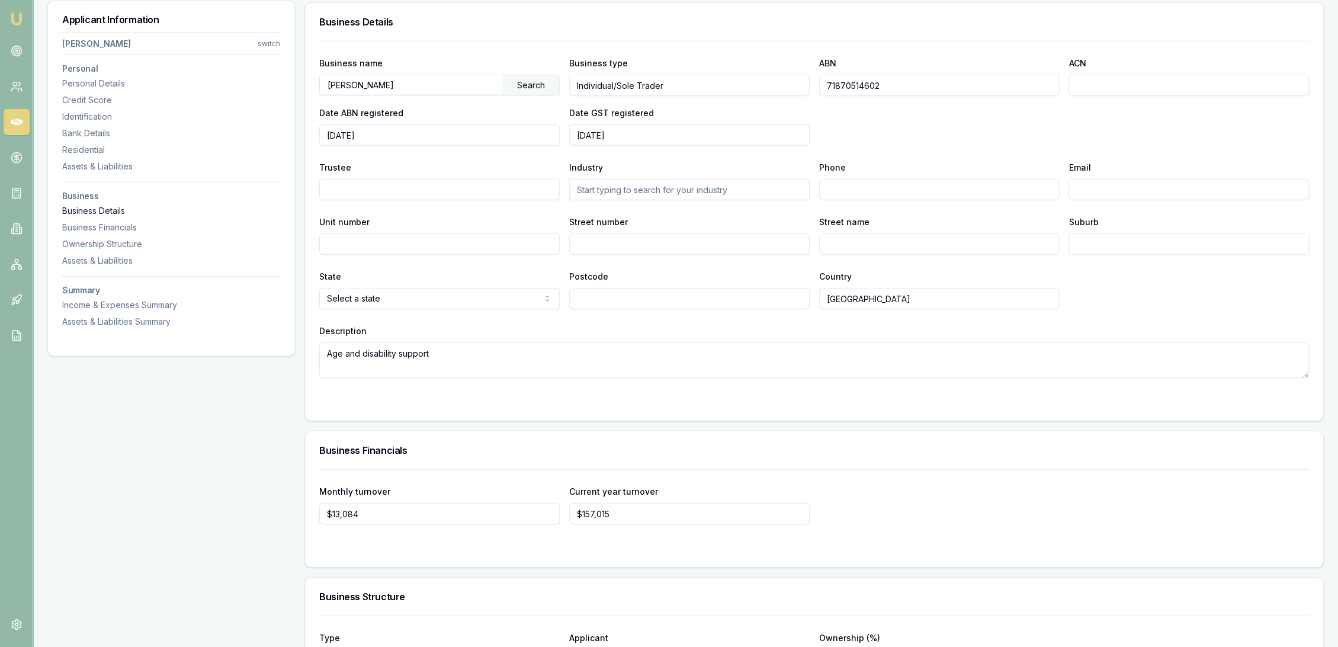
scroll to position [2998, 0]
drag, startPoint x: 635, startPoint y: 136, endPoint x: 572, endPoint y: 136, distance: 62.2
click at [572, 136] on input "2025-04-11" at bounding box center [689, 133] width 241 height 21
click at [501, 171] on div "Trustee" at bounding box center [439, 179] width 241 height 40
drag, startPoint x: 446, startPoint y: 84, endPoint x: 313, endPoint y: 84, distance: 132.7
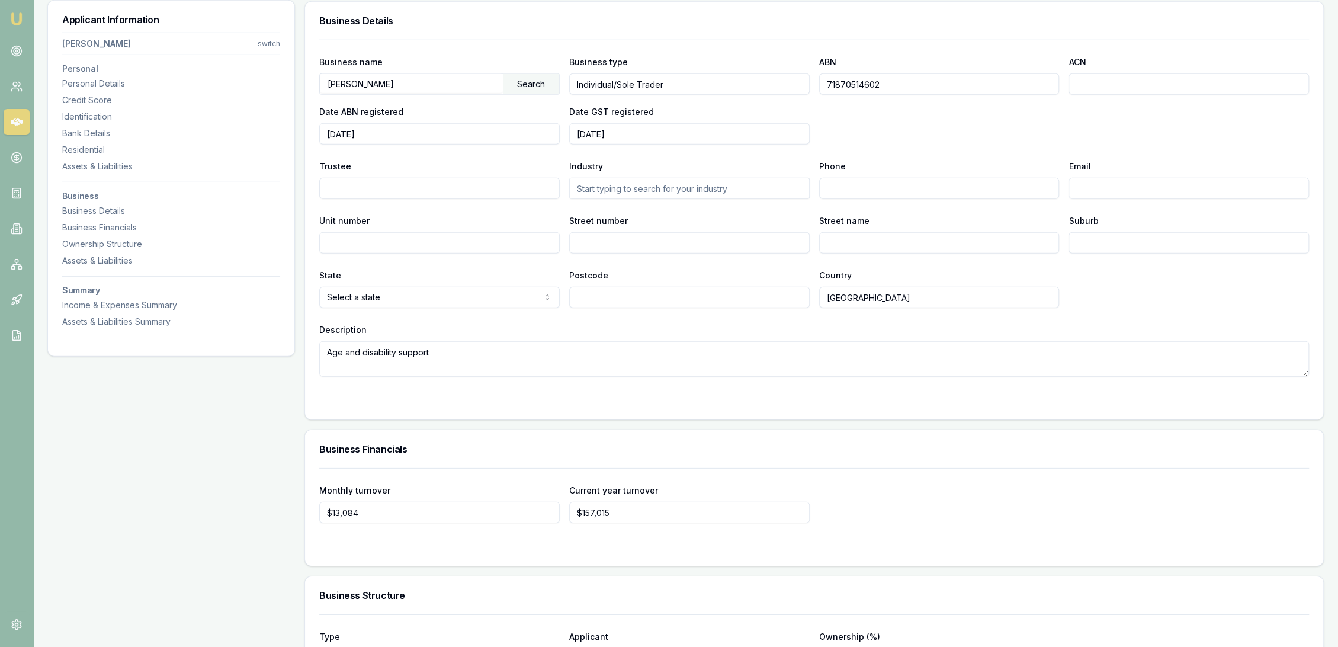
click at [313, 84] on div "Business name ISAAC, ANNABELLE Search Business type Individual/Sole Trader ABN …" at bounding box center [814, 230] width 1018 height 380
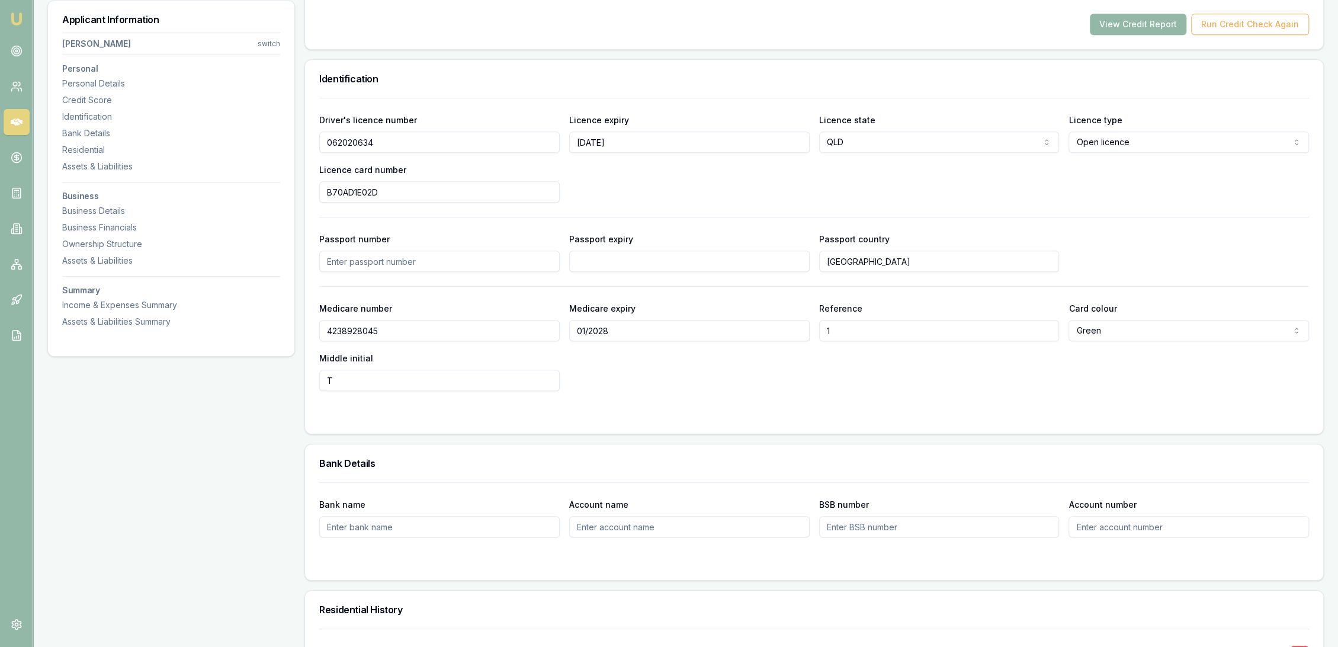
scroll to position [0, 0]
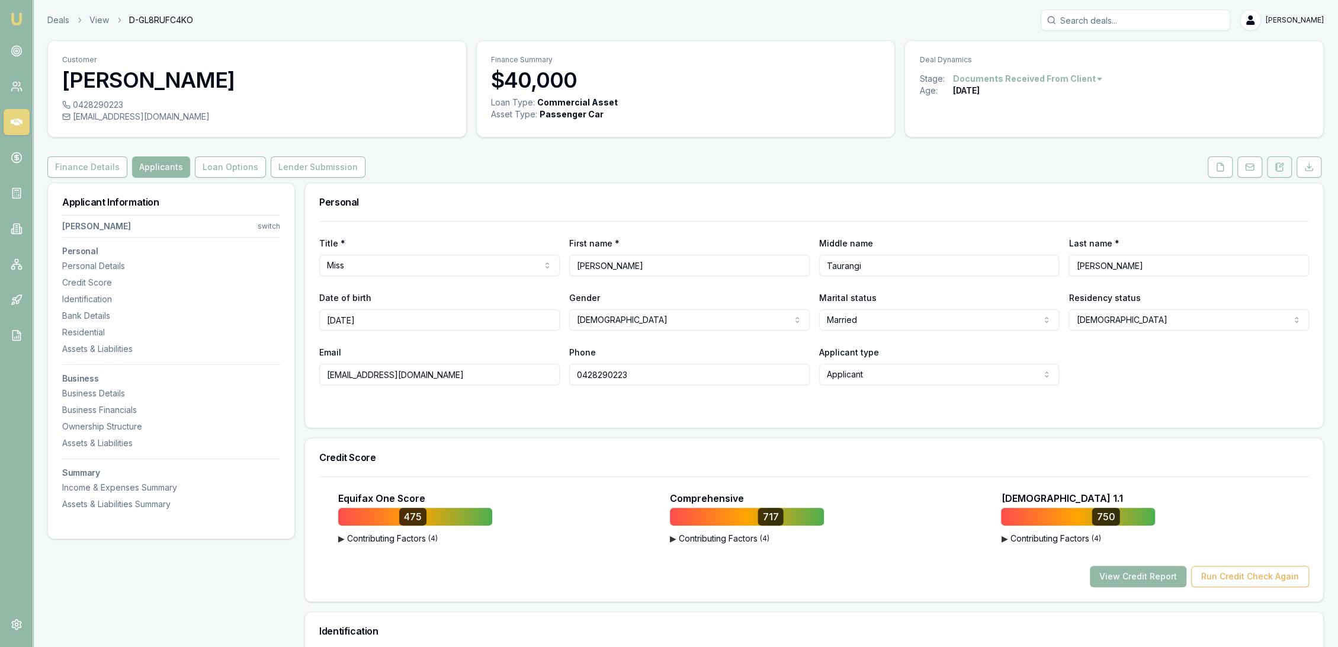
click at [1275, 168] on icon at bounding box center [1279, 166] width 9 height 9
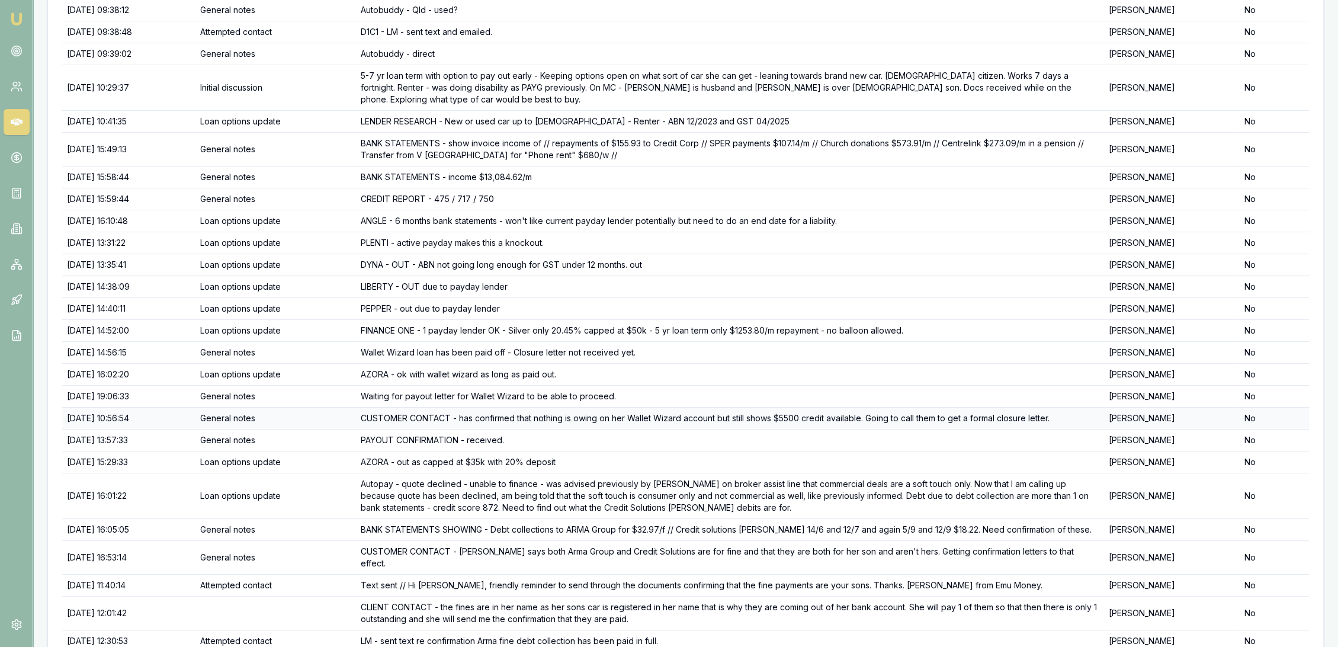
scroll to position [345, 0]
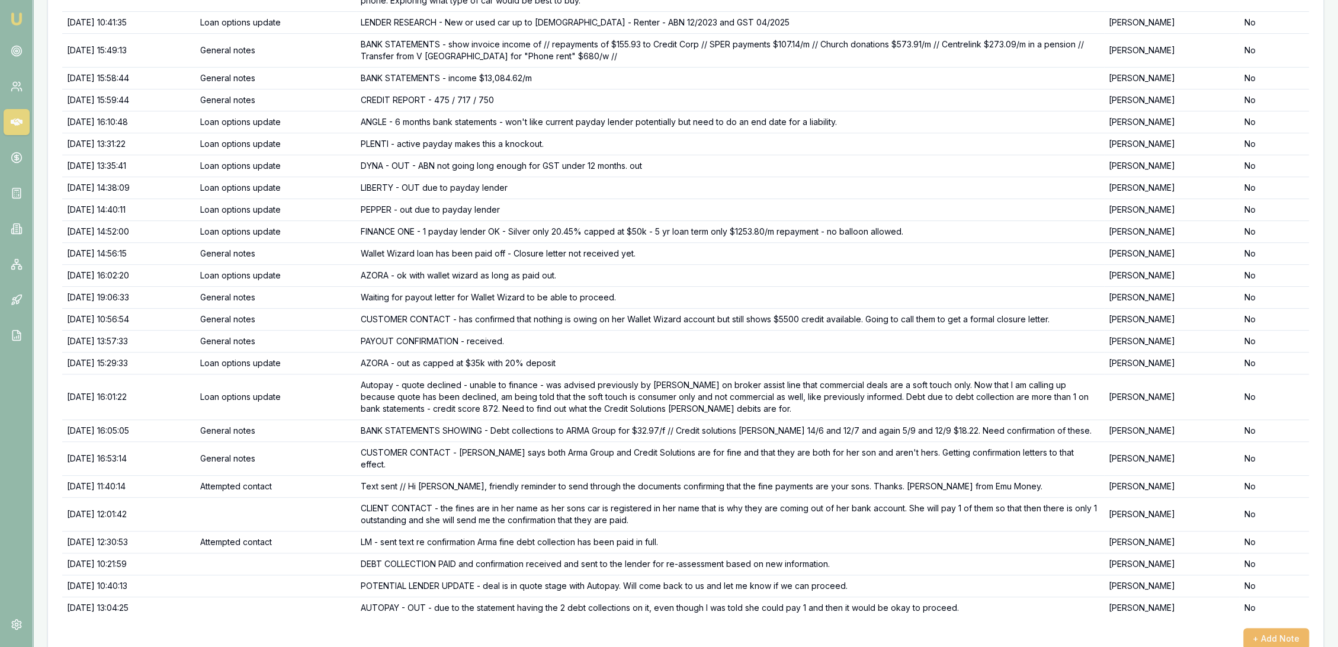
click at [1284, 628] on button "+ Add Note" at bounding box center [1277, 638] width 66 height 21
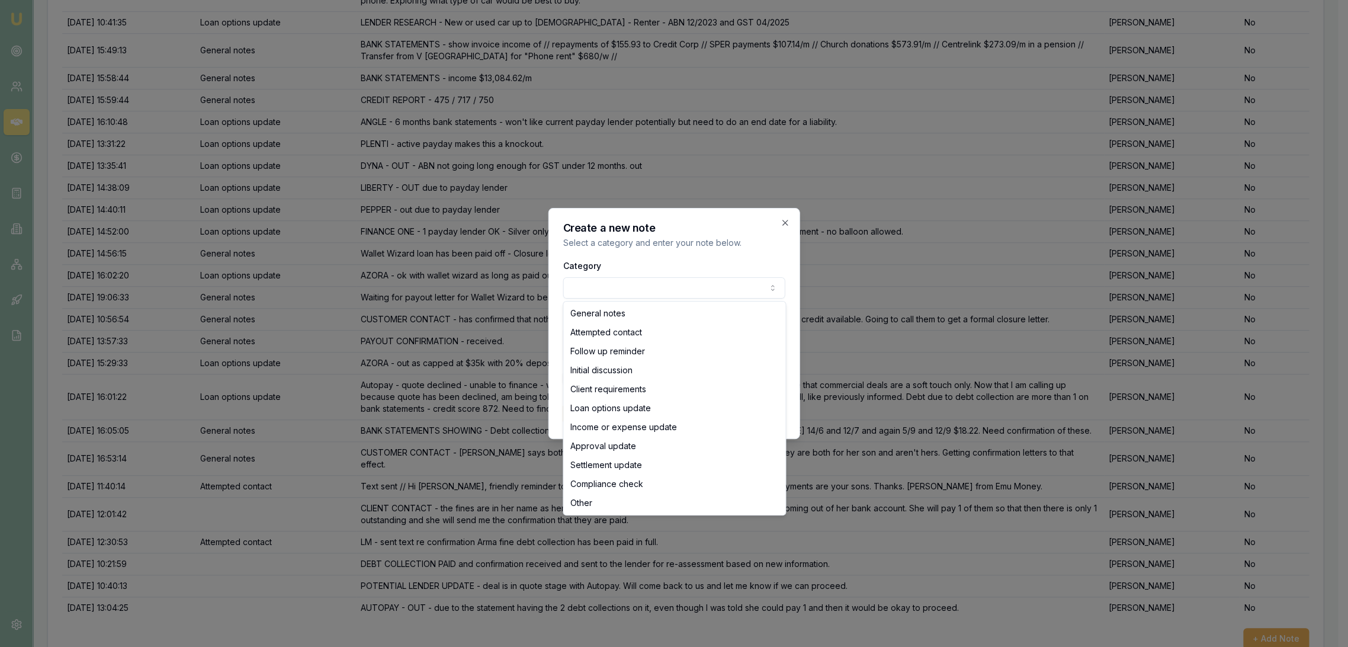
select select "CLIENT_REQUIREMENTS"
drag, startPoint x: 592, startPoint y: 393, endPoint x: 594, endPoint y: 379, distance: 14.3
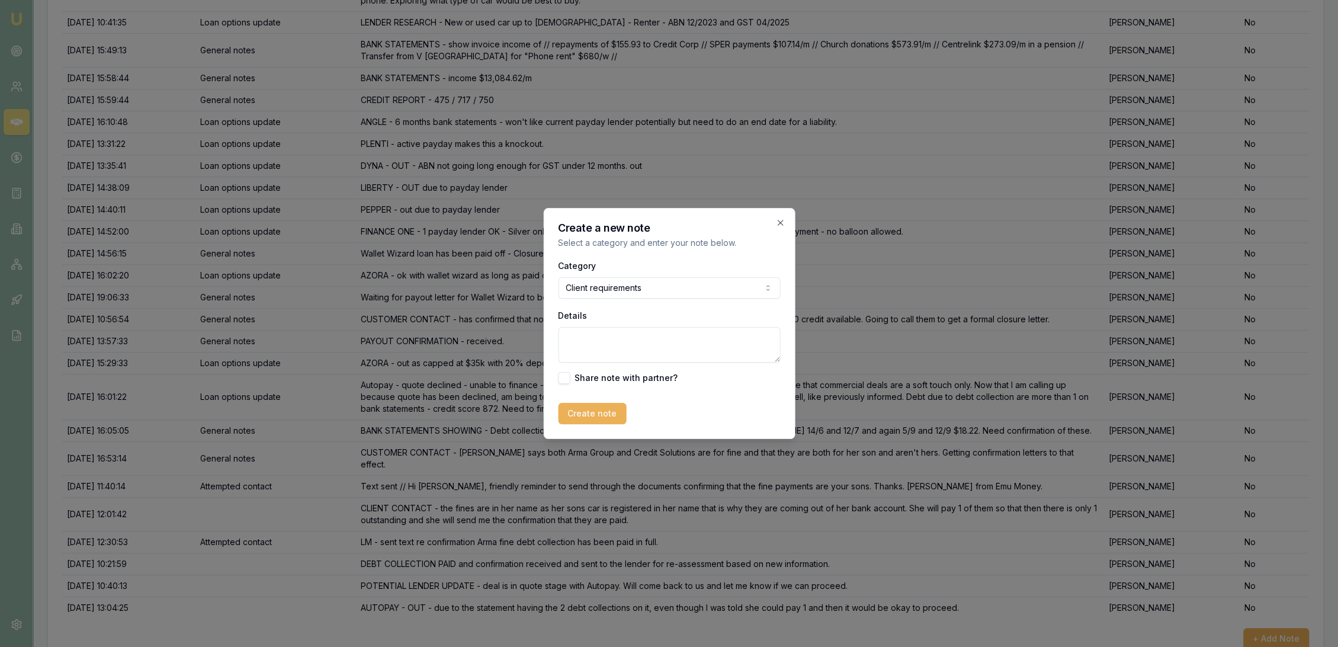
click at [594, 350] on textarea "Details" at bounding box center [669, 345] width 222 height 36
type textarea "O"
type textarea "s"
click at [663, 351] on textarea "Annabelle doesn't have the required 20% deposit to get this over the line." at bounding box center [669, 345] width 222 height 36
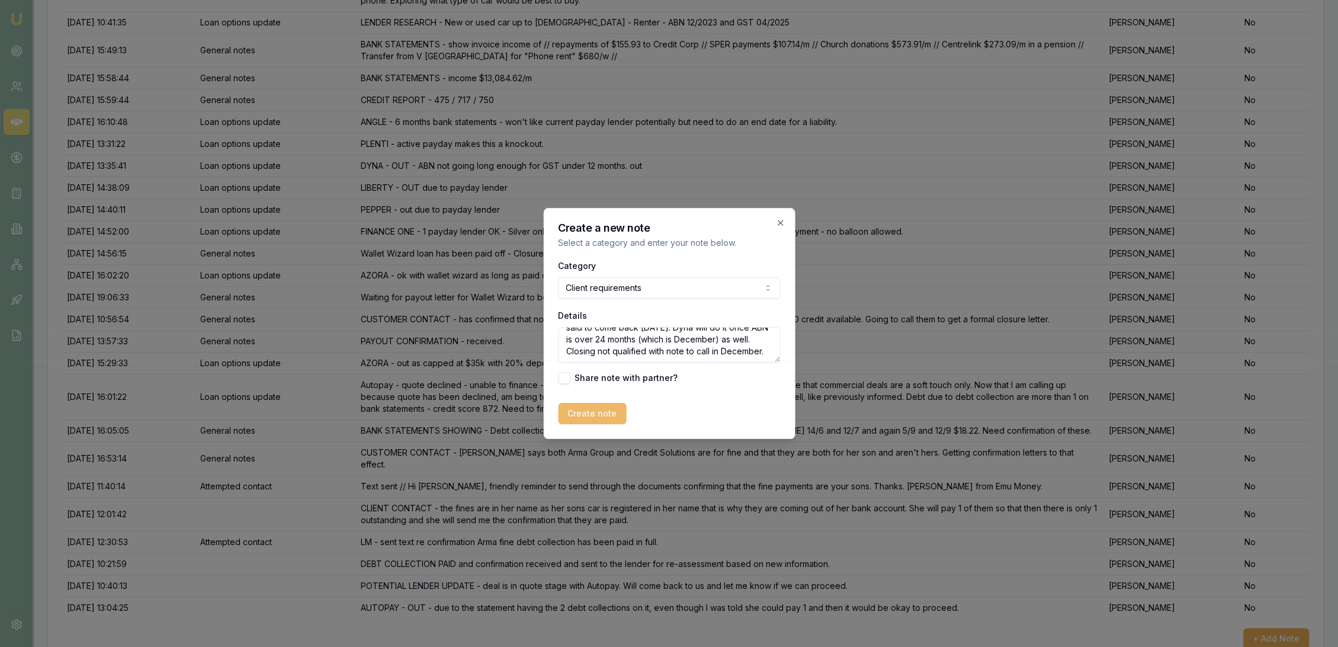
type textarea "Annabelle doesn't have the required 20% deposit to get this over the line now. …"
click at [597, 407] on button "Create note" at bounding box center [592, 413] width 68 height 21
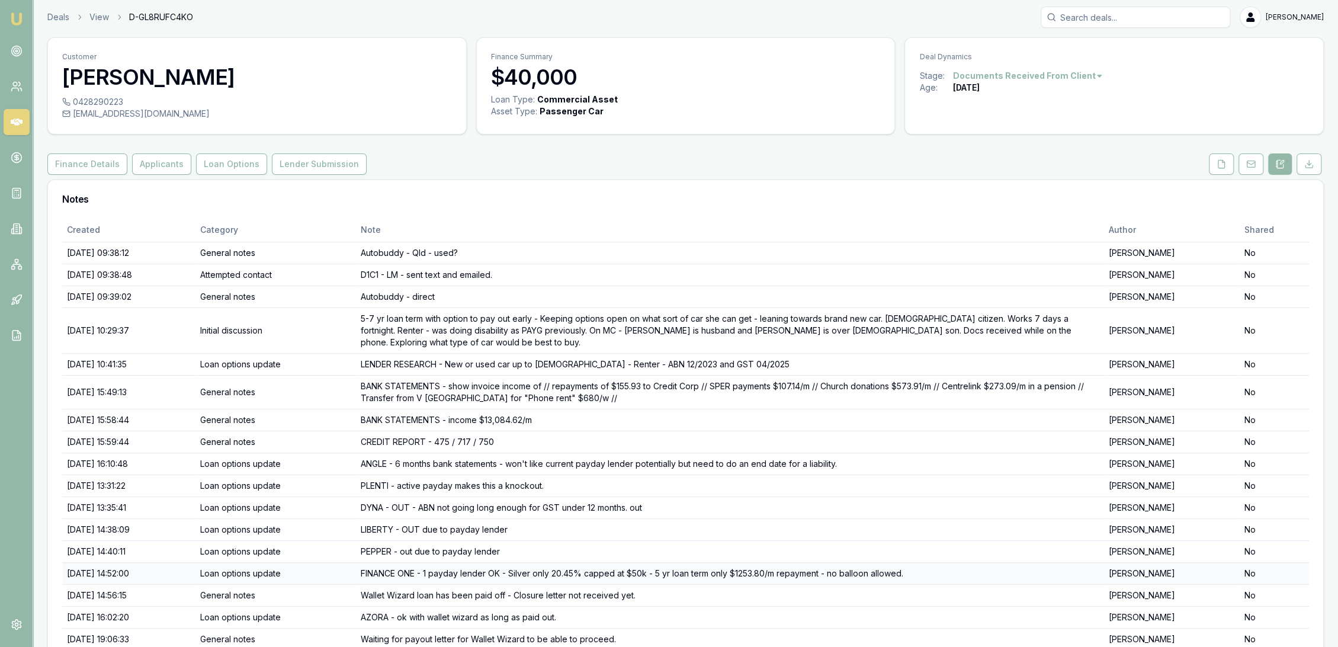
scroll to position [0, 0]
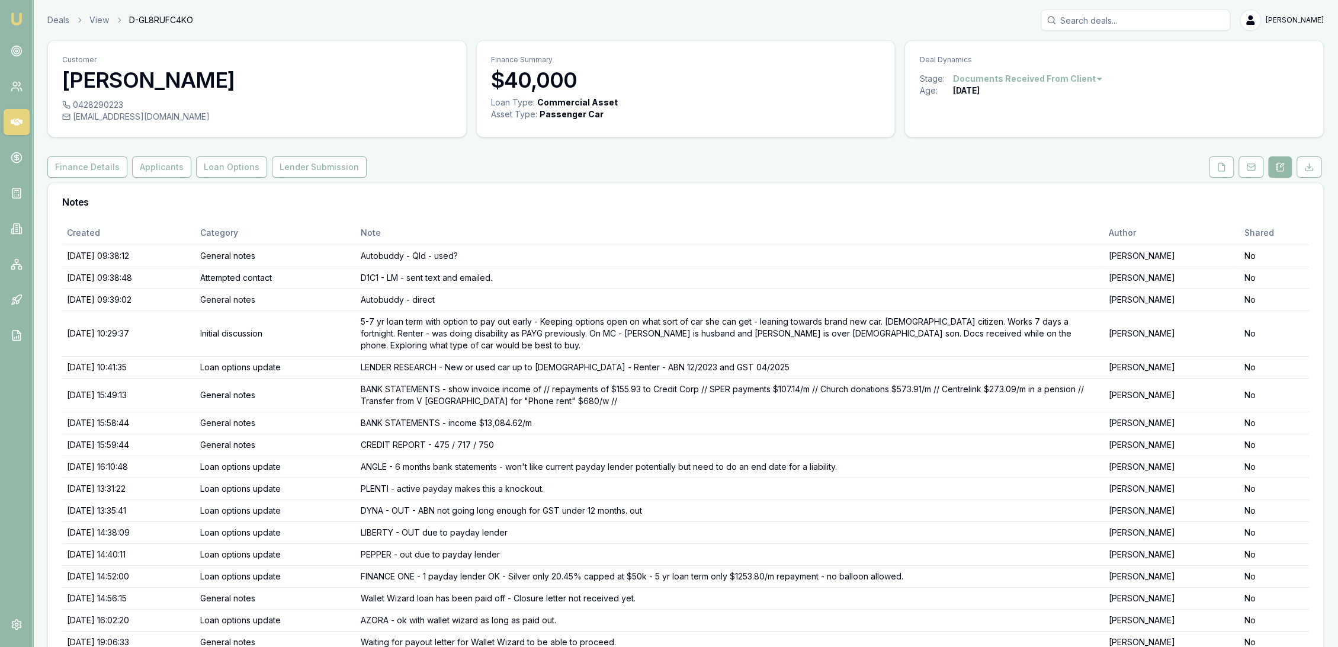
drag, startPoint x: 19, startPoint y: 14, endPoint x: 63, endPoint y: 0, distance: 46.7
click at [18, 14] on img at bounding box center [16, 19] width 14 height 14
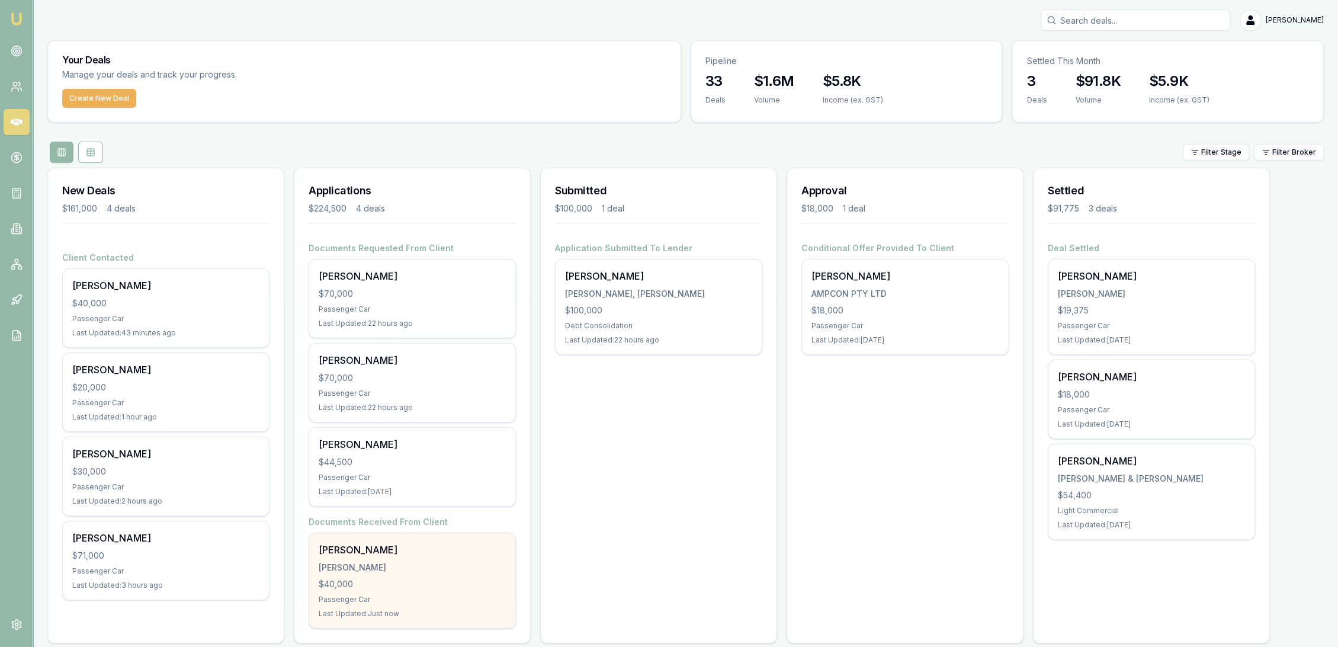
click at [468, 575] on div "Annabelle Isaac ISAAC, ANNABELLE $40,000 Passenger Car Last Updated: Just now" at bounding box center [412, 580] width 206 height 95
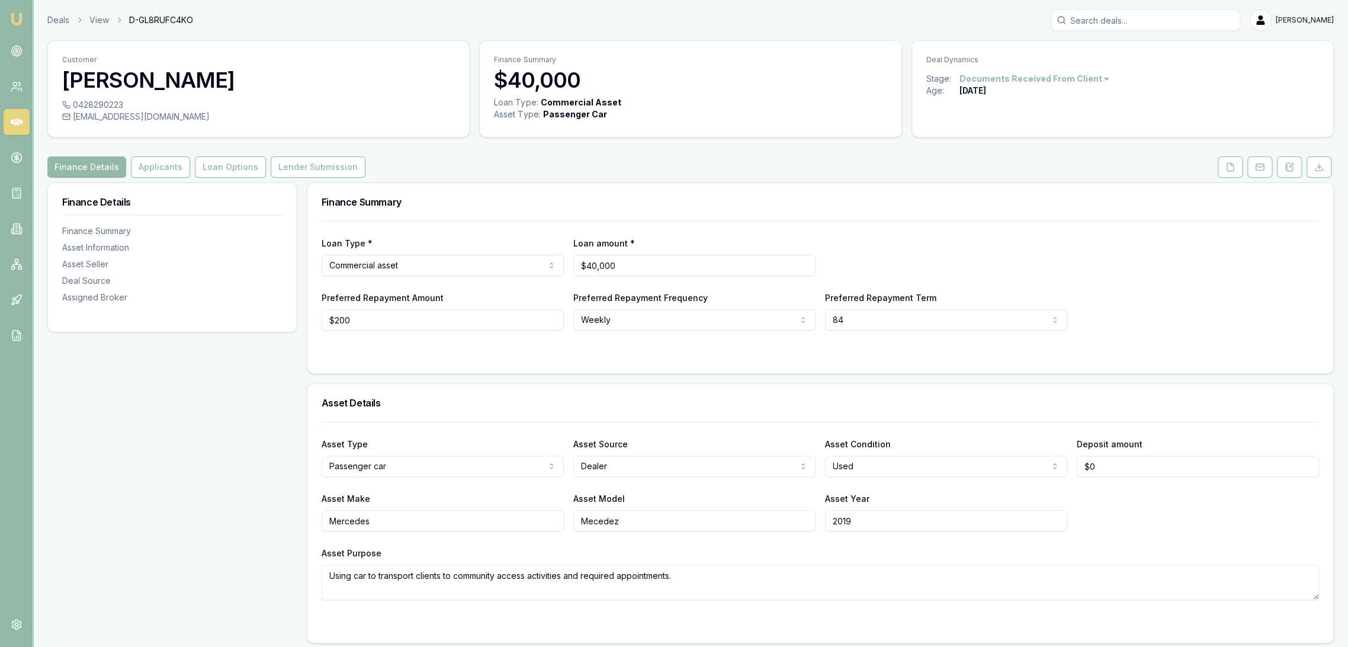
click at [1075, 76] on html "Emu Broker Deals View D-GL8RUFC4KO Robyn Adams Toggle Menu Customer Annabelle I…" at bounding box center [674, 323] width 1348 height 647
click at [996, 187] on div "- Not Qualified" at bounding box center [1023, 194] width 70 height 19
click at [17, 19] on img at bounding box center [16, 19] width 14 height 14
